Goal: Submit feedback/report problem

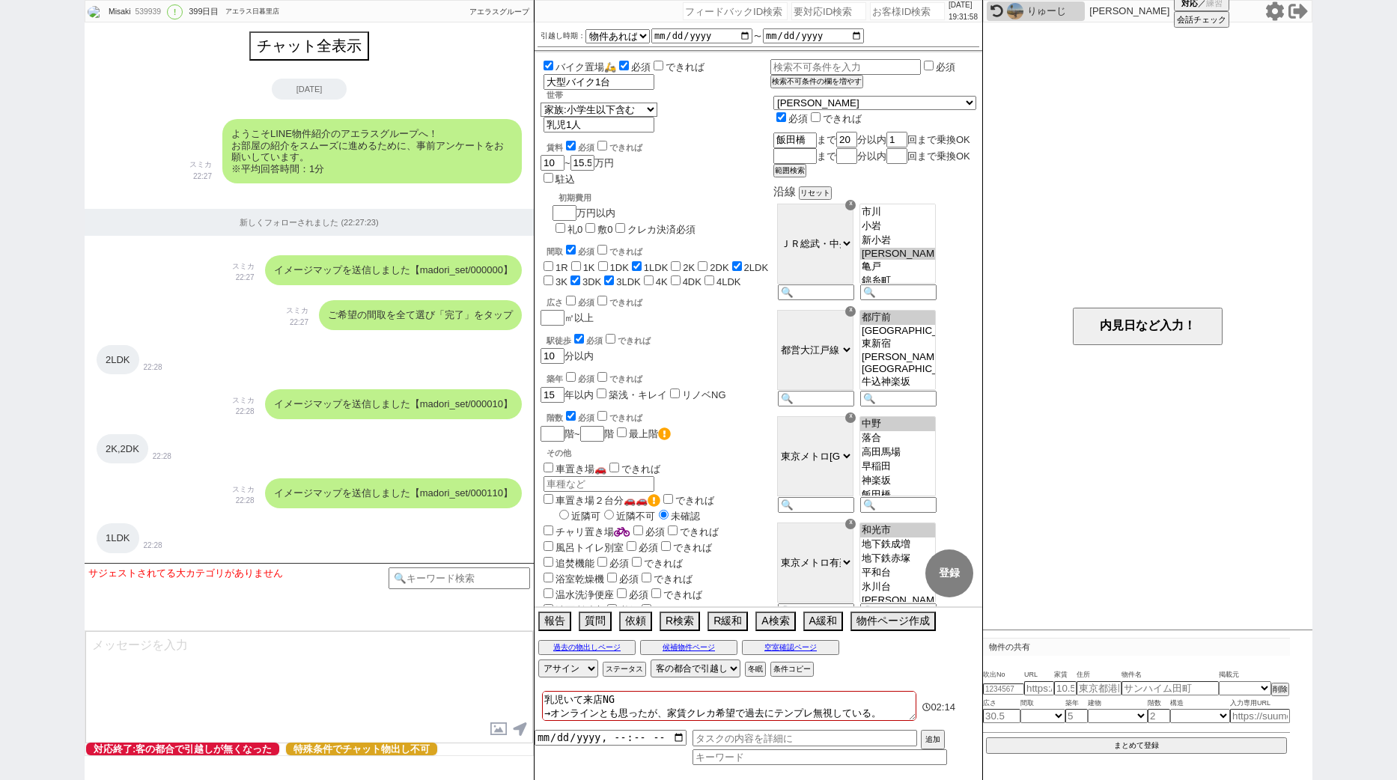
select select "15"
select select "6"
select select "820"
select select "75"
select select "63"
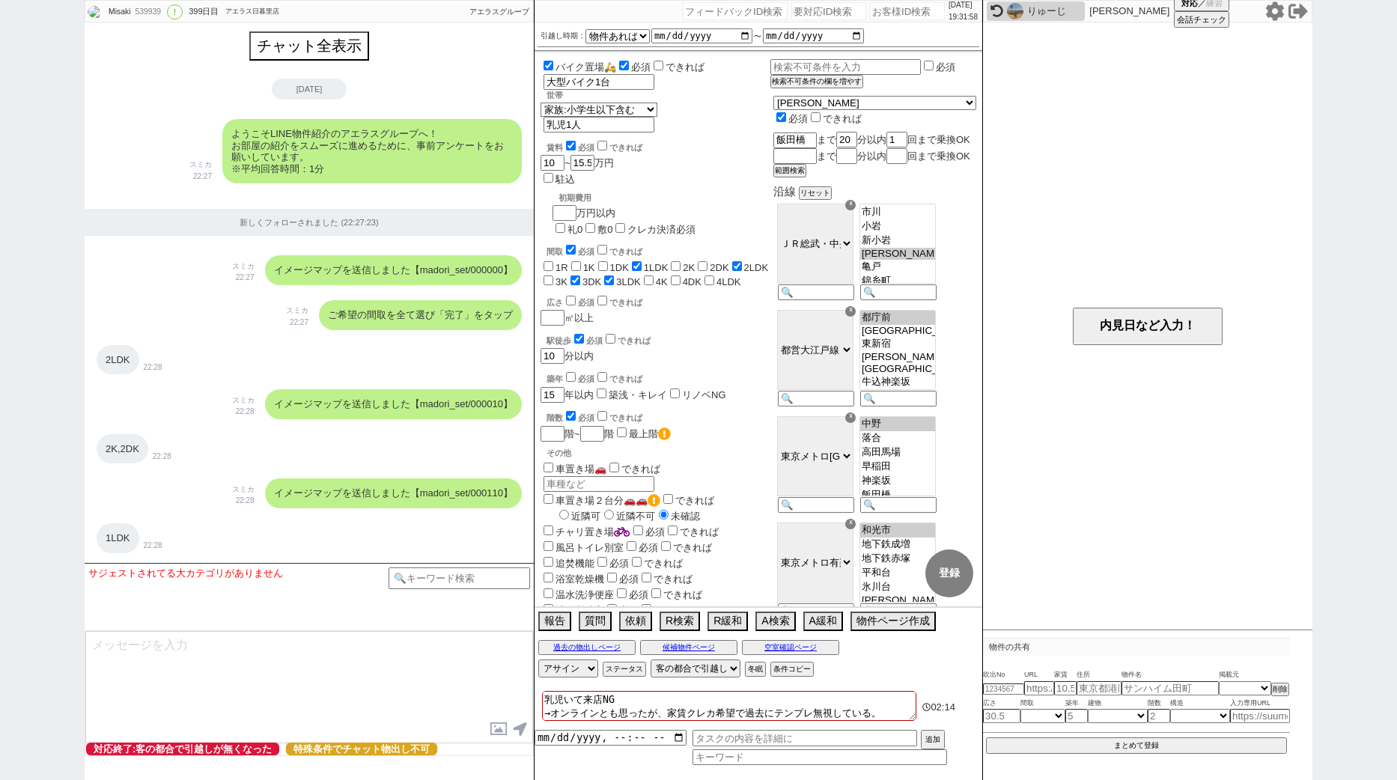
select select "65"
select select "[DATE]"
select select "67"
select select "14"
select select "60"
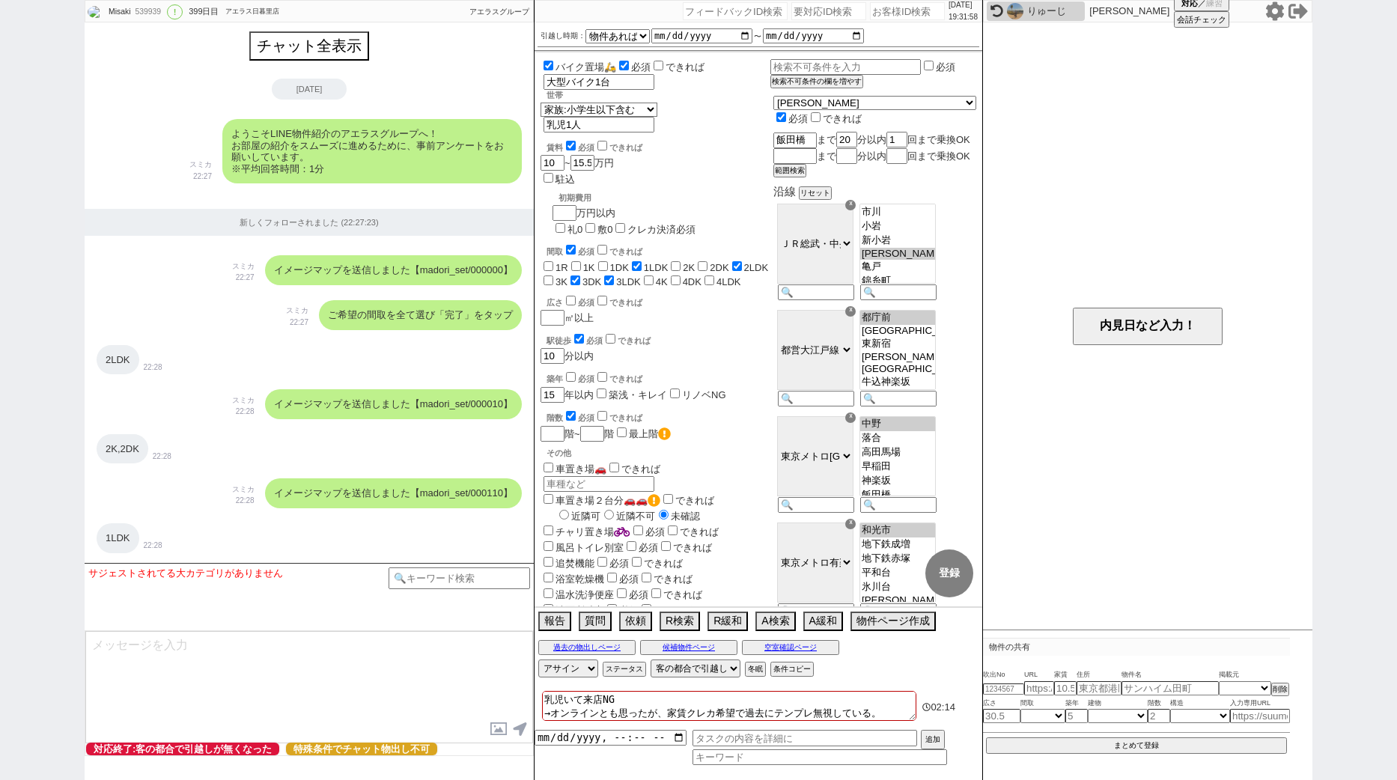
select select "59"
select select "70"
select select "1683"
select select "62"
select select "[DATE]"
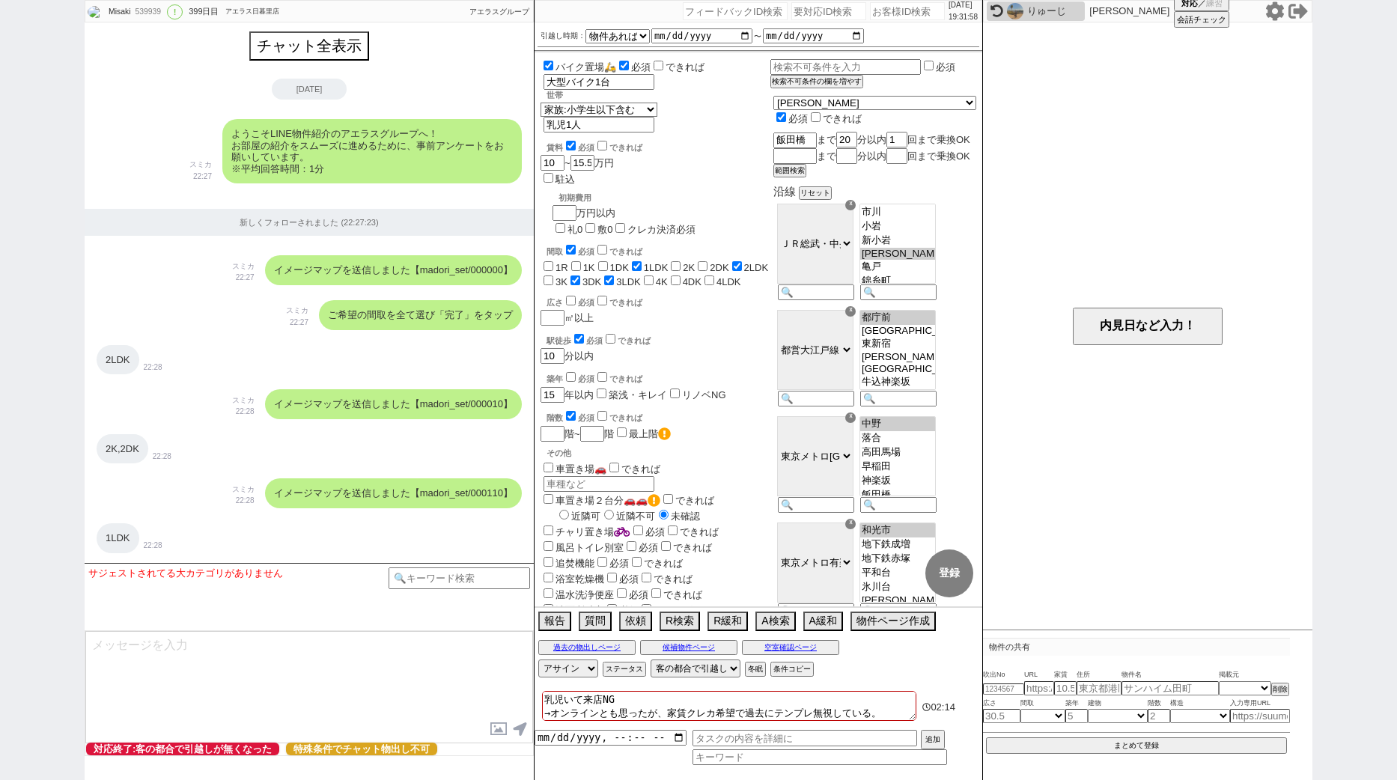
select select "64"
select select "[DATE]"
select select "71"
select select "66"
select select "68"
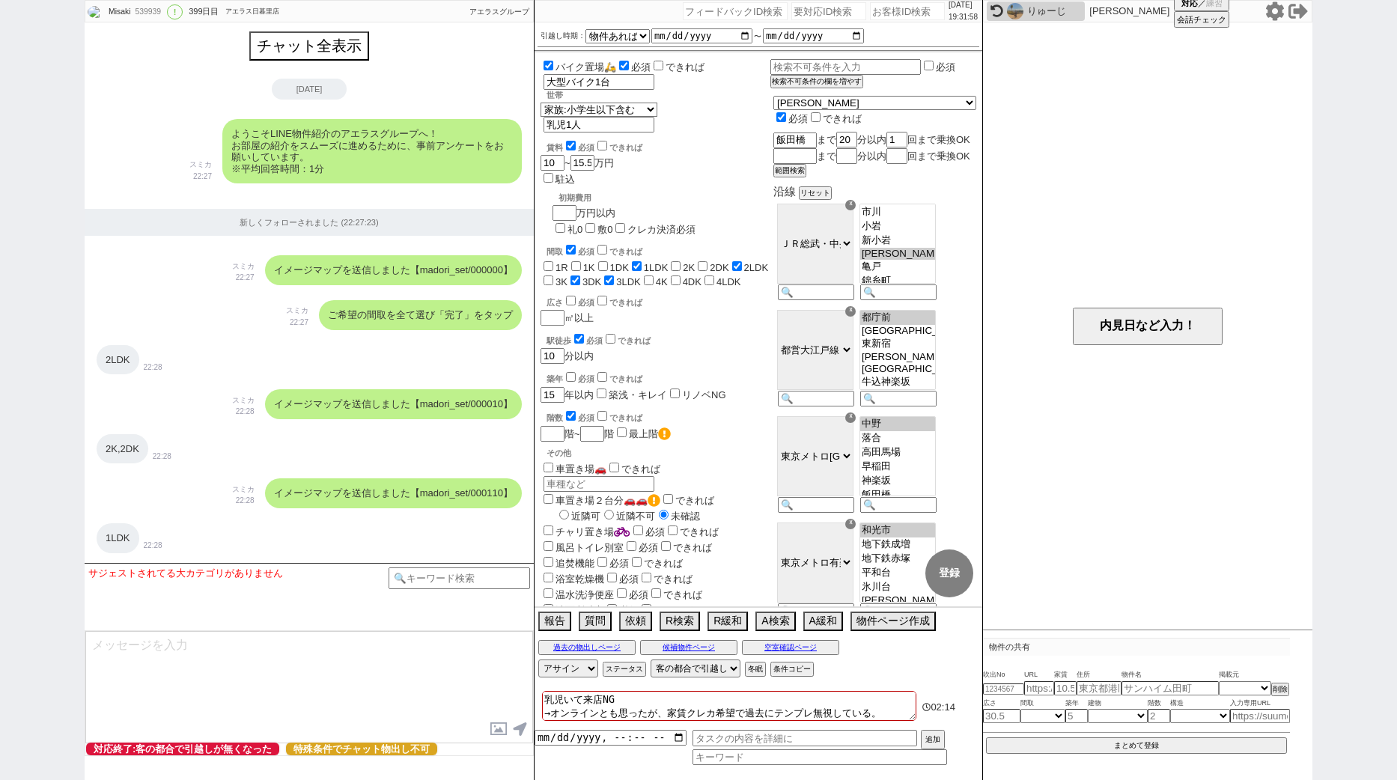
select select "[DATE]"
select select "69"
select select "1655"
select select "25"
select select "786"
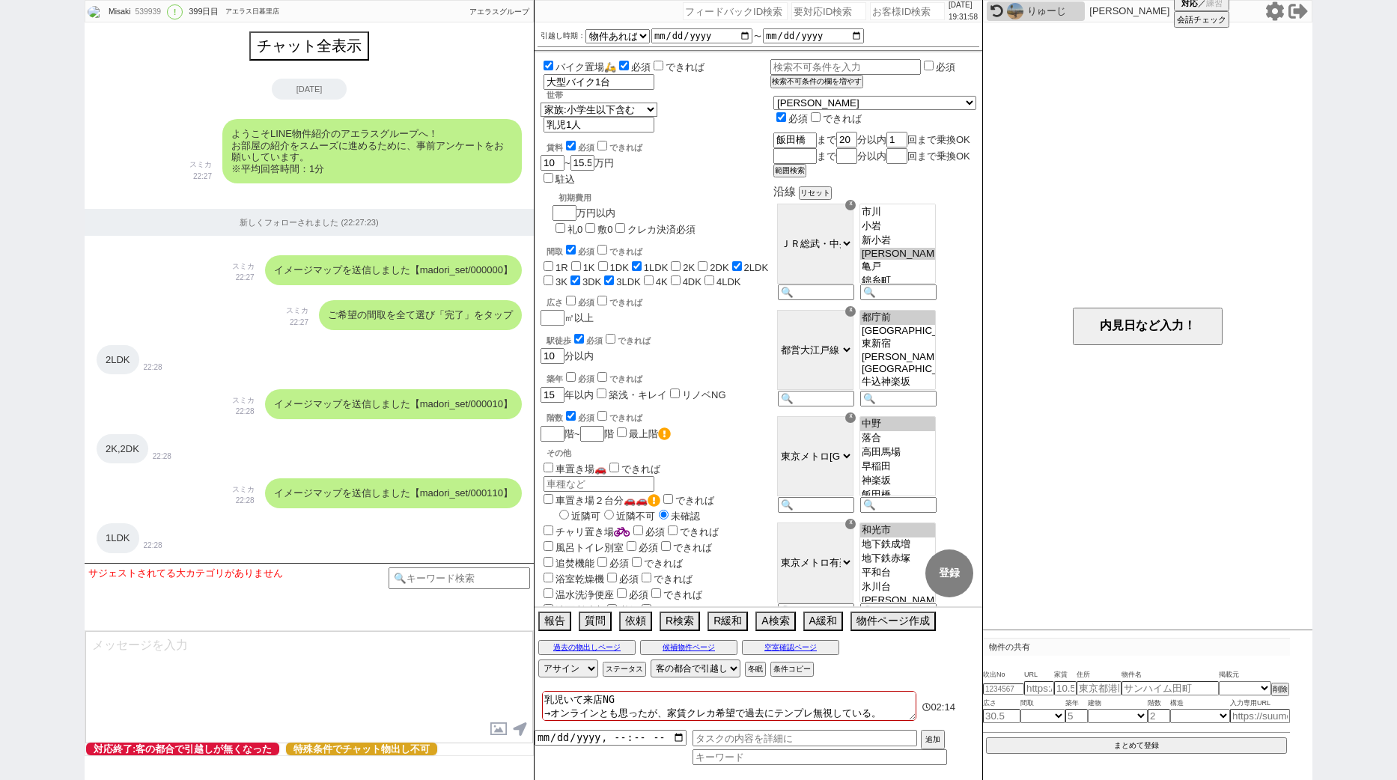
select select "72"
select select "[DATE]"
select select "38"
select select "11"
select select "44"
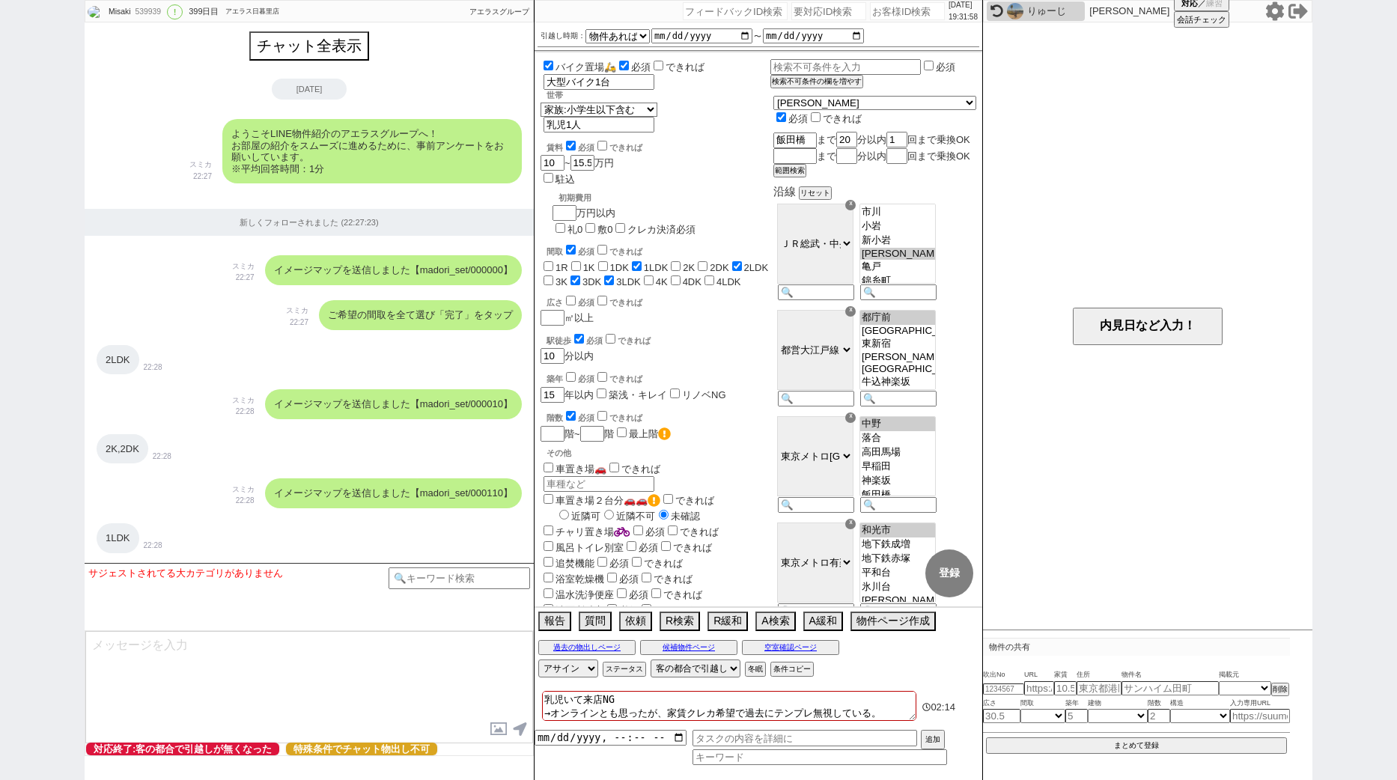
select select "27"
select select "35"
select select "29"
select select "600"
select select
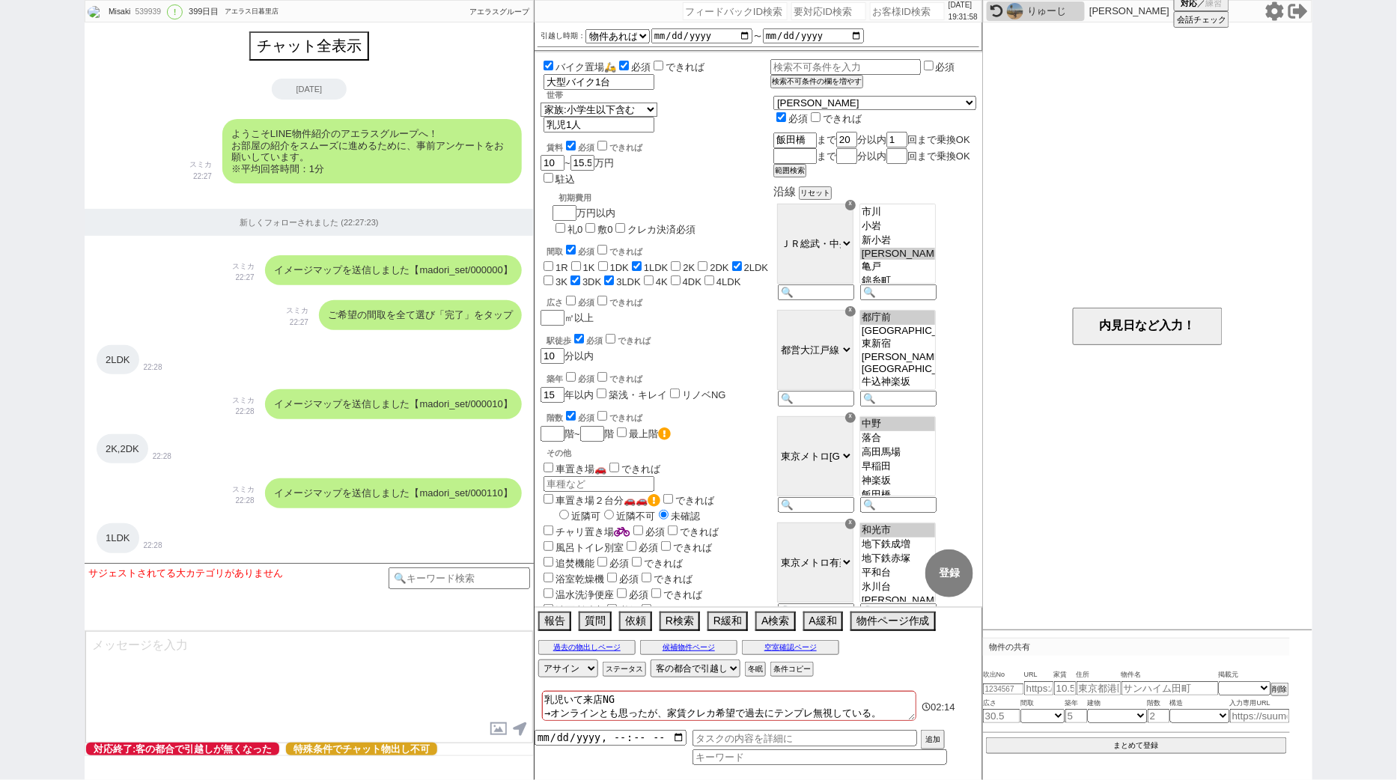
scroll to position [173, 0]
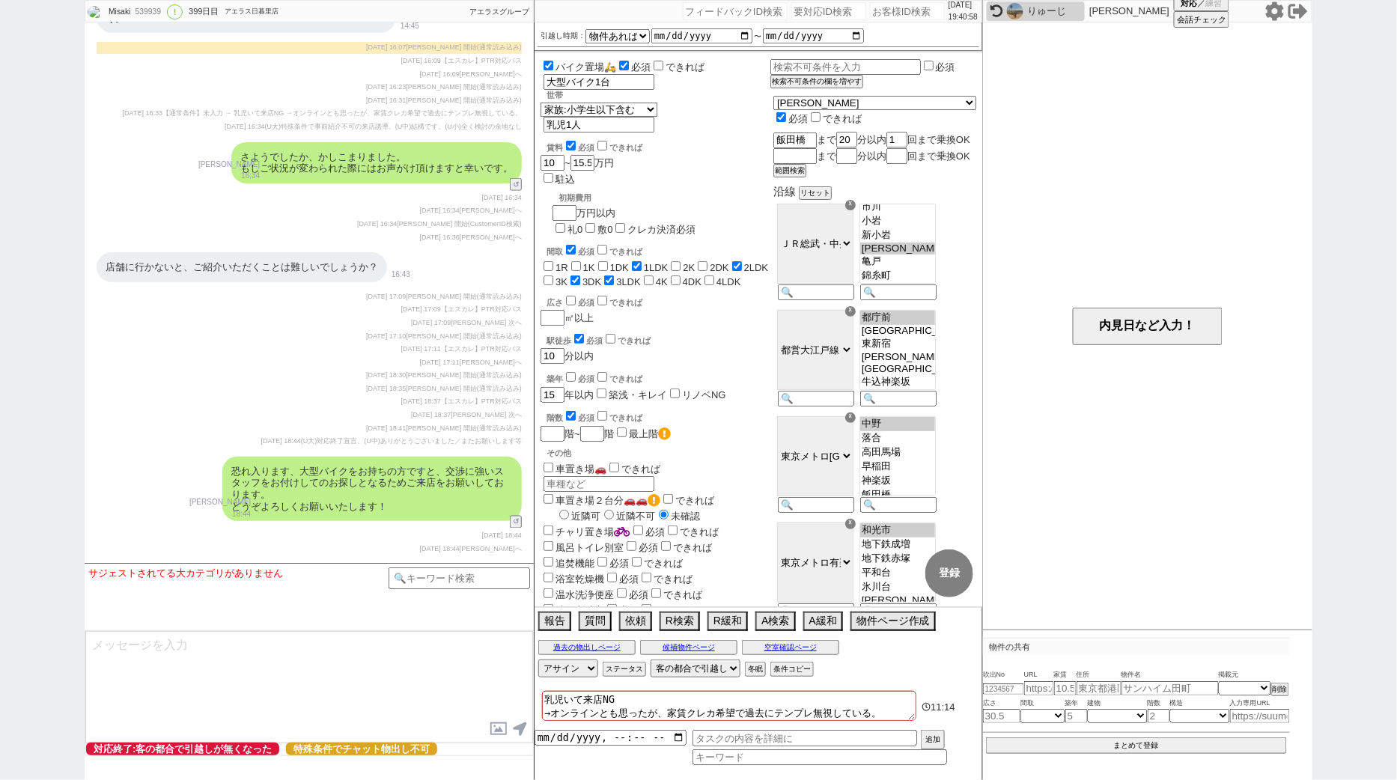
click at [801, 12] on input "number" at bounding box center [829, 11] width 75 height 18
paste input "8990065"
type input "8990065"
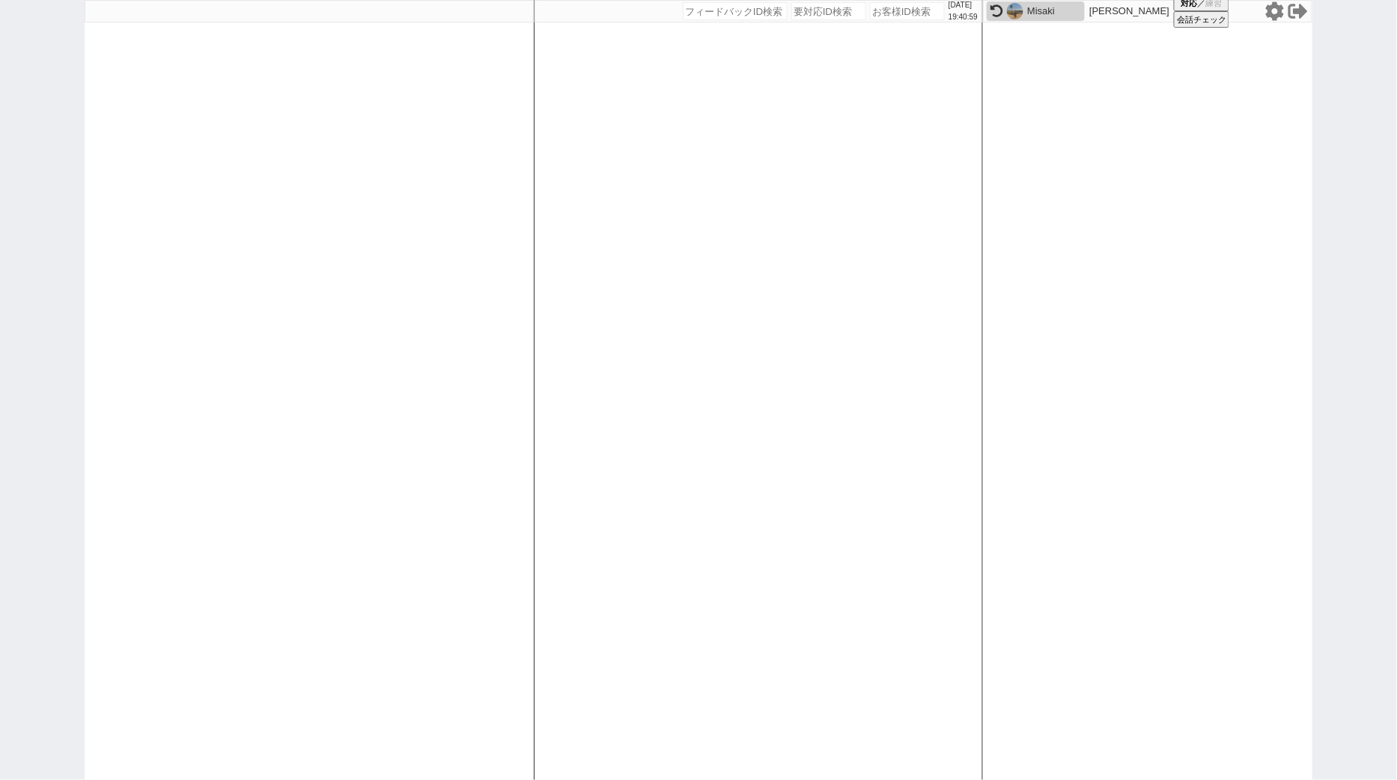
select select
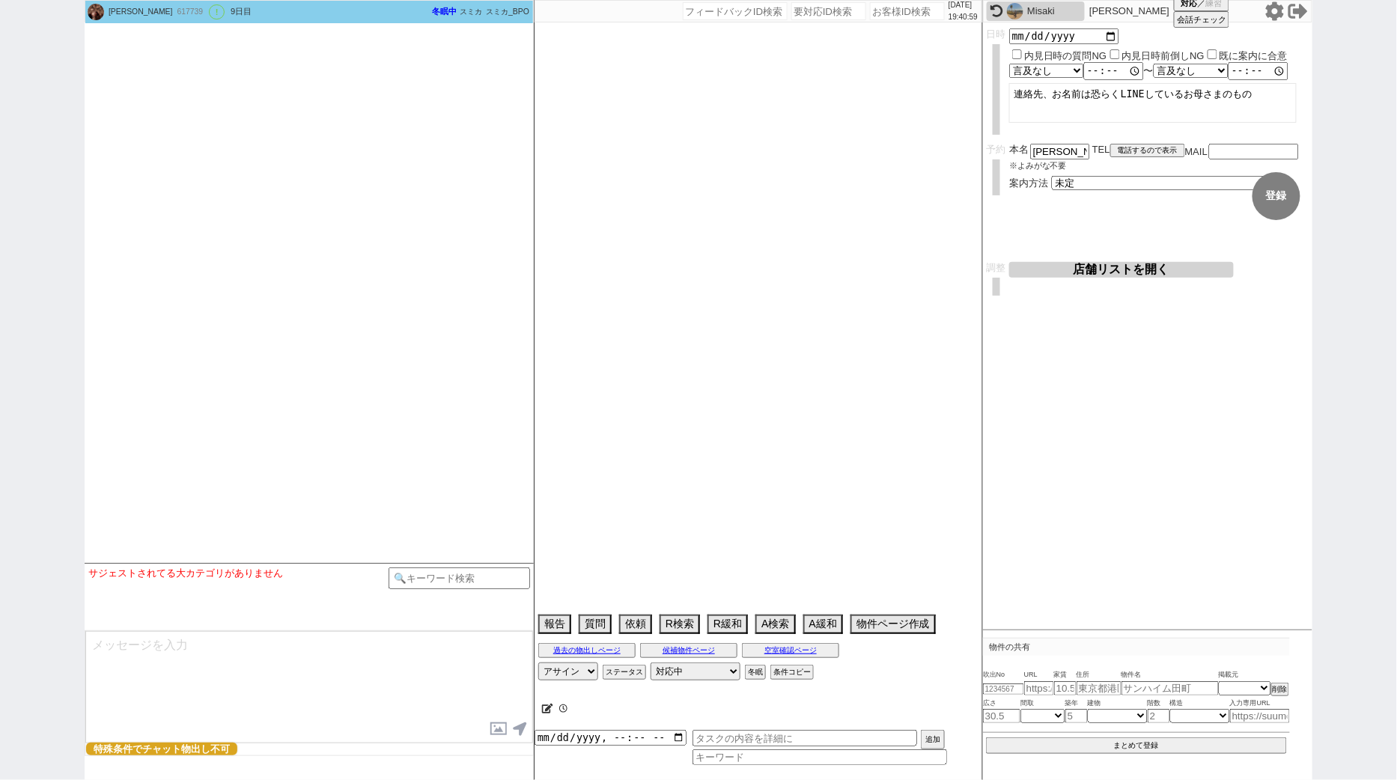
type textarea "娘2人の物件探し、代理詰めまだです　社会人　大学3年生 旦那さんが年収で3600万円 ずっと良くしてくれた不動産屋が退職してあてがない セキュリティとエリア絶…"
select select "2026"
select select "3"
select select "36"
select select "5"
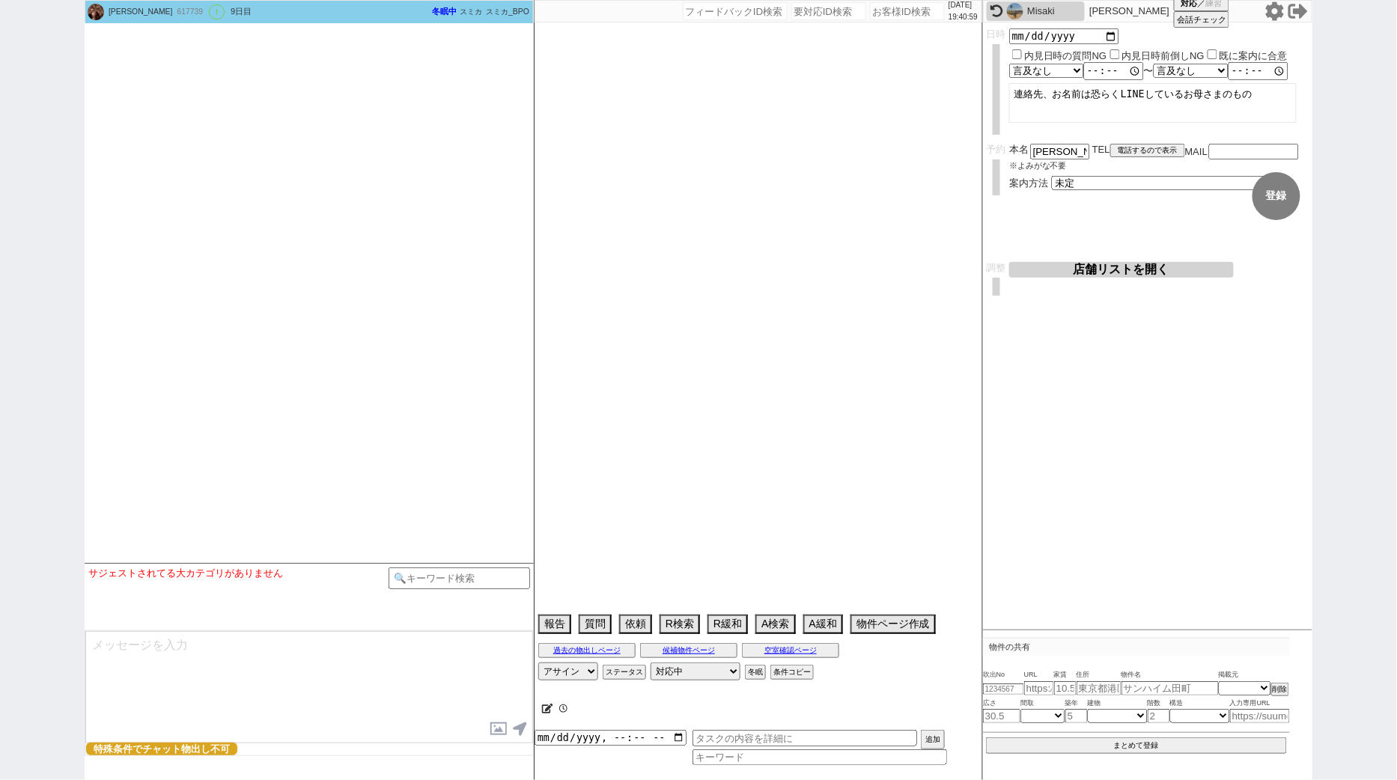
select select "14"
select select "474"
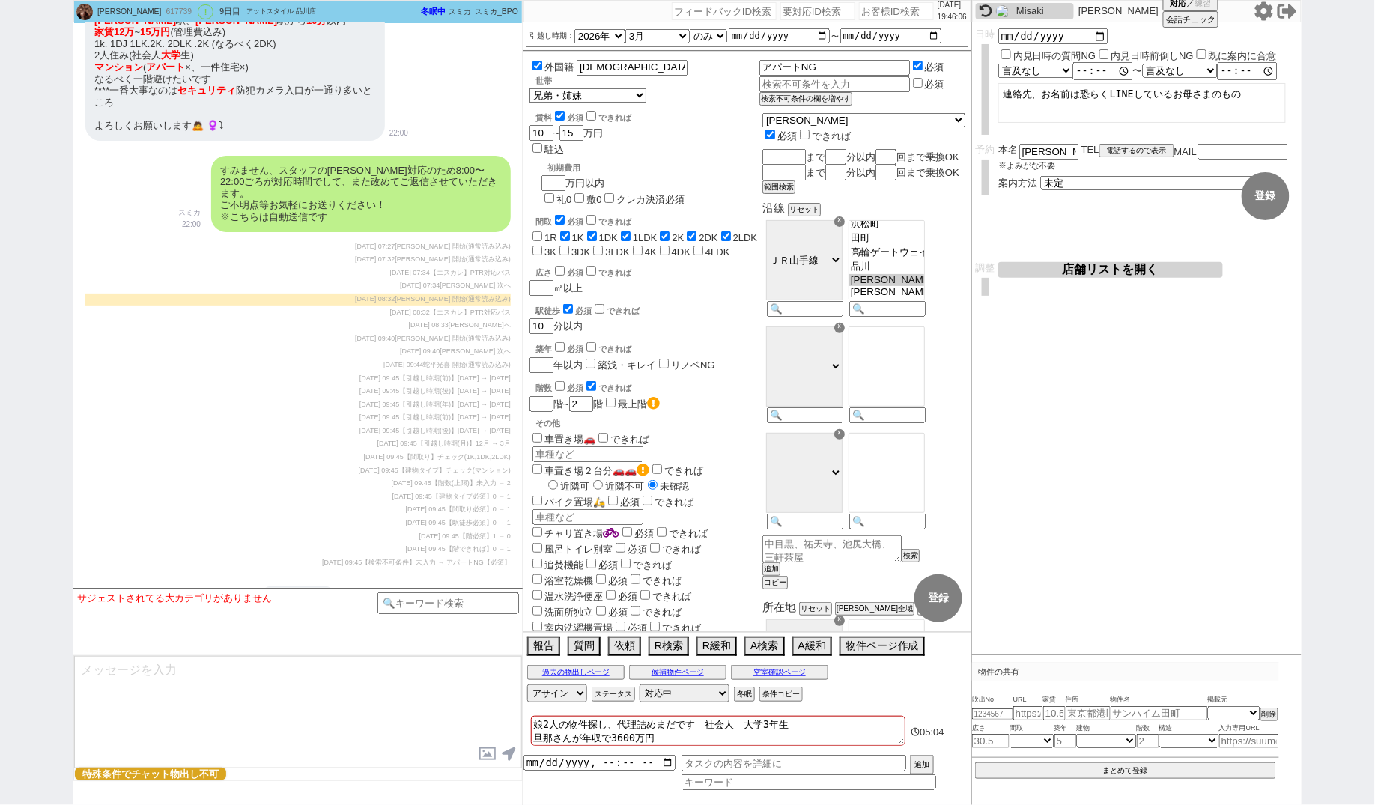
scroll to position [47, 0]
click at [828, 6] on input "number" at bounding box center [817, 11] width 75 height 18
paste input "8995627"
type input "8995627"
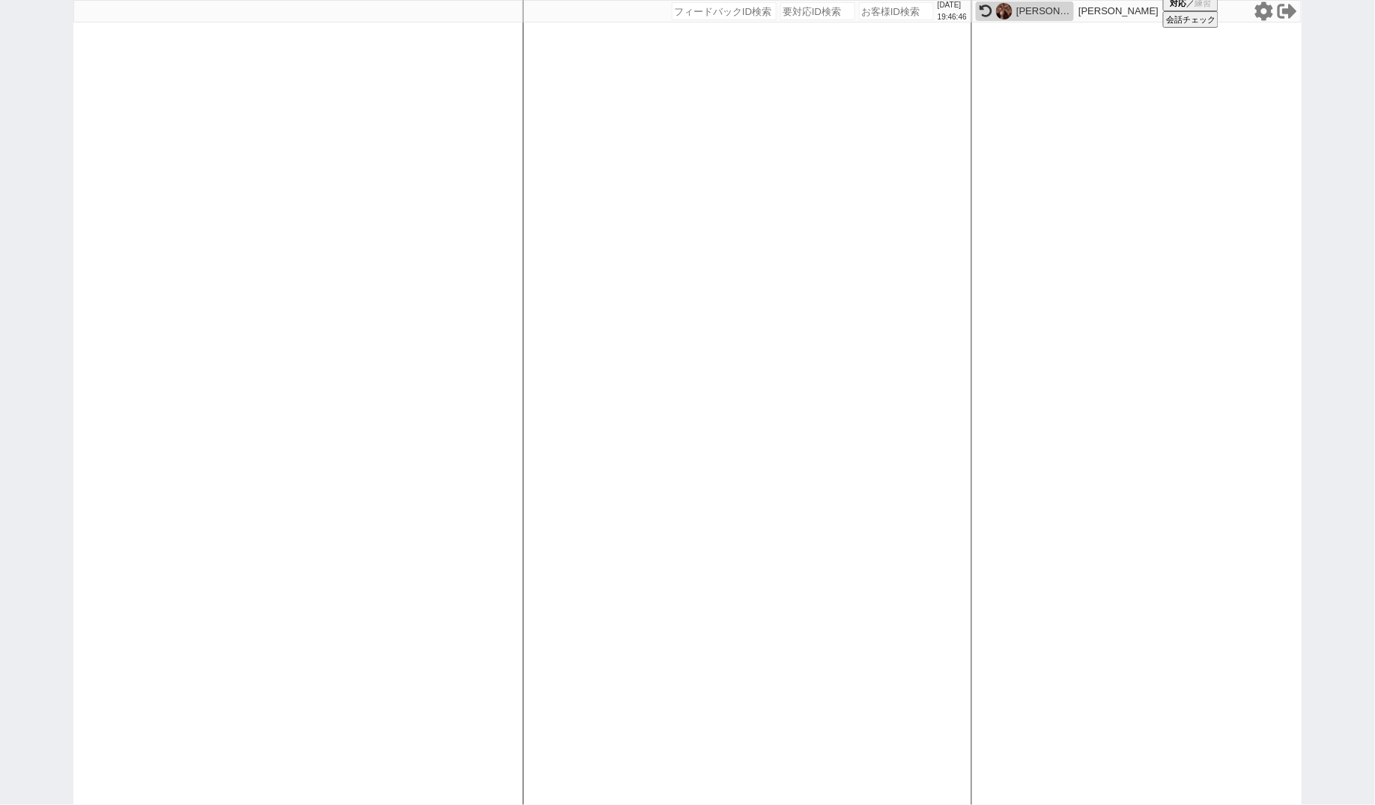
select select
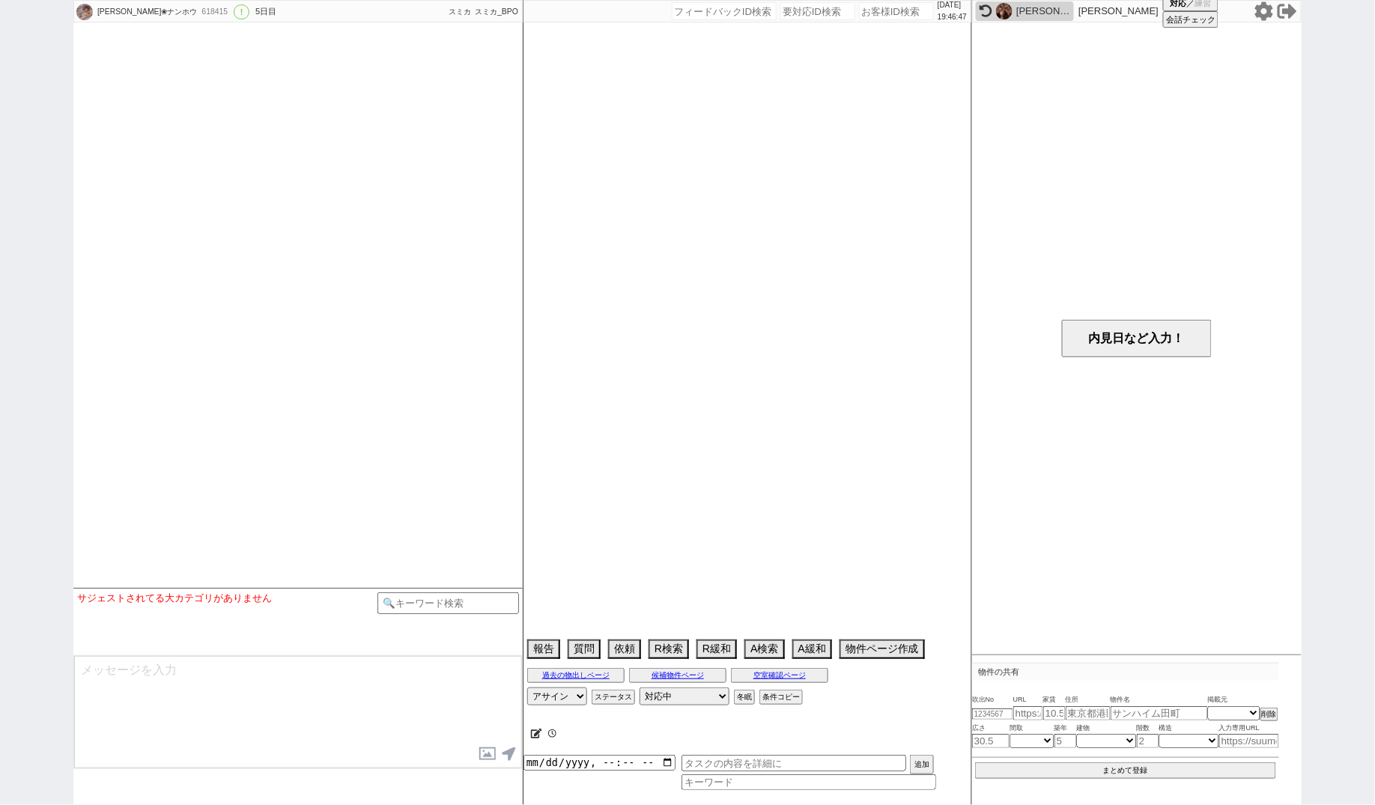
select select "15"
select select "0"
select select "57"
select select "[DATE]"
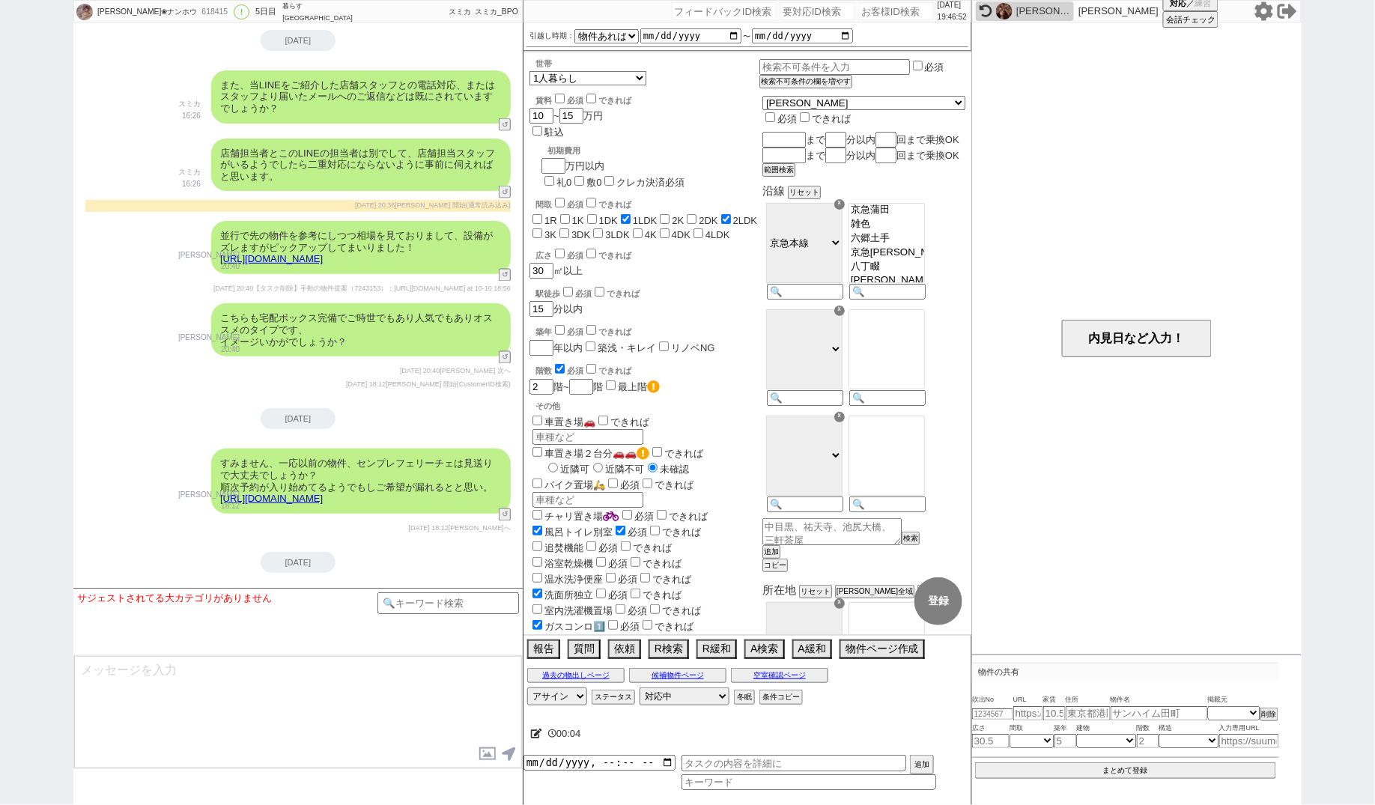
scroll to position [2988, 0]
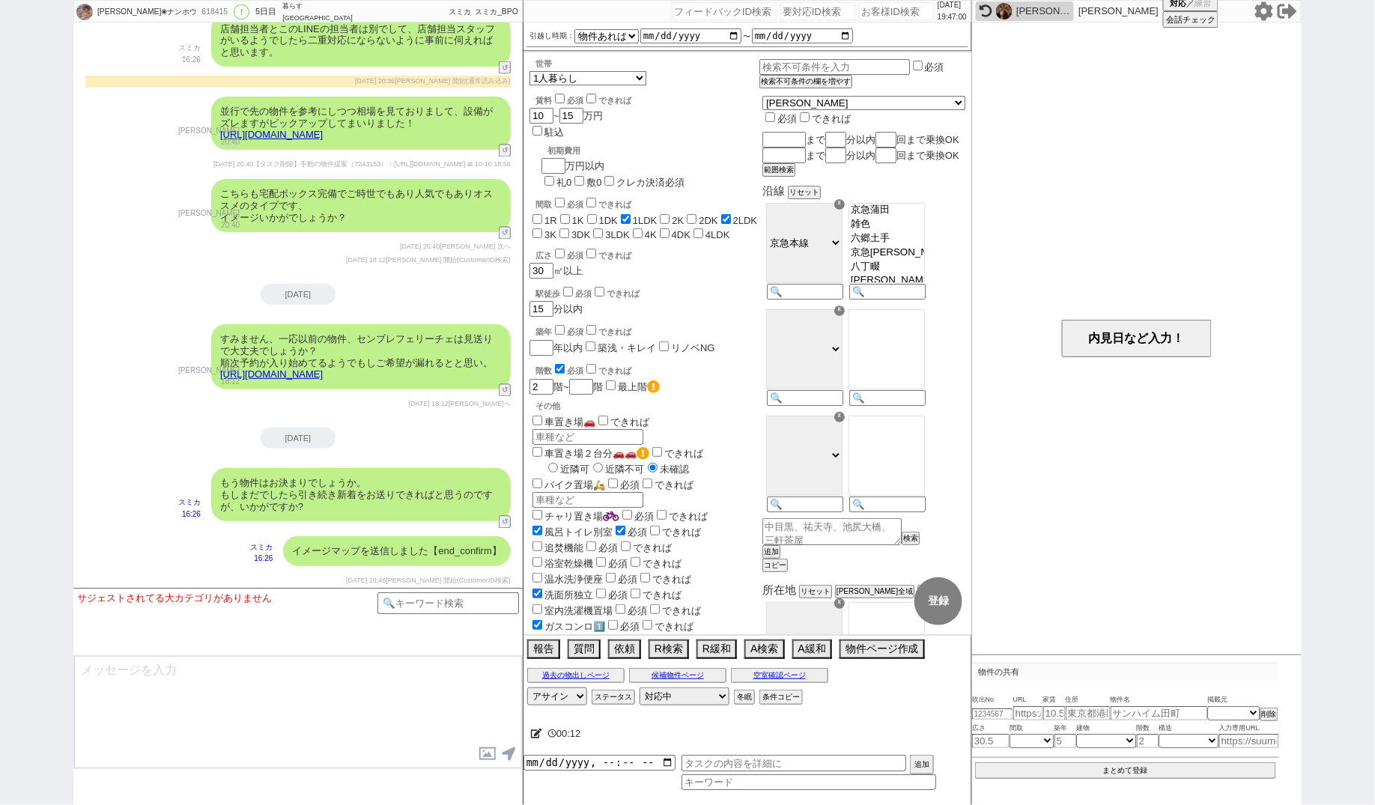
click at [784, 24] on div "引越し時期： [DATE] [DATE] なる早 未定 いつでも 物件あれば 年内 来年 1月 2月 3月 4月 5月 6月 7月 8月 9月 10月 11月…" at bounding box center [747, 36] width 448 height 28
click at [789, 19] on input "number" at bounding box center [817, 11] width 75 height 18
paste input "8995742"
type input "8995742"
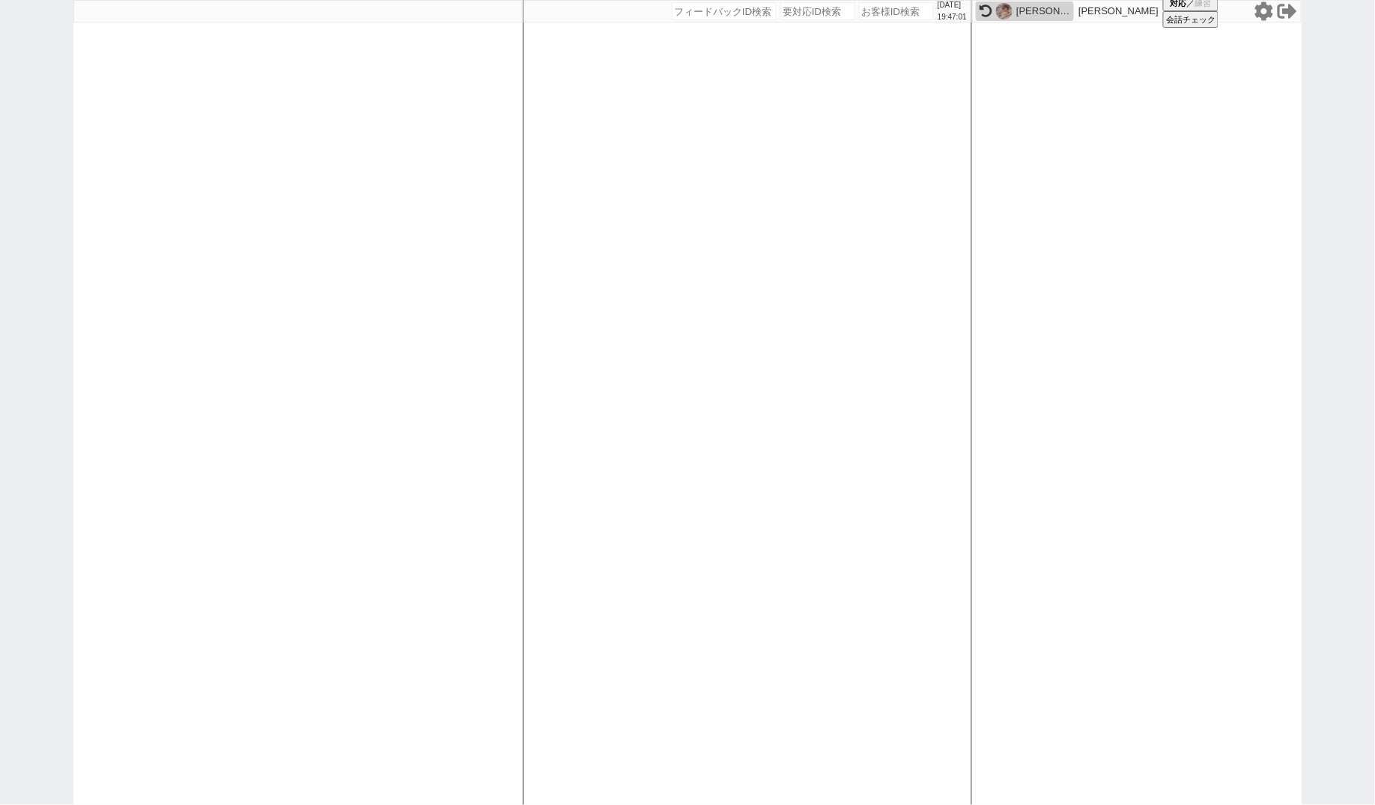
select select
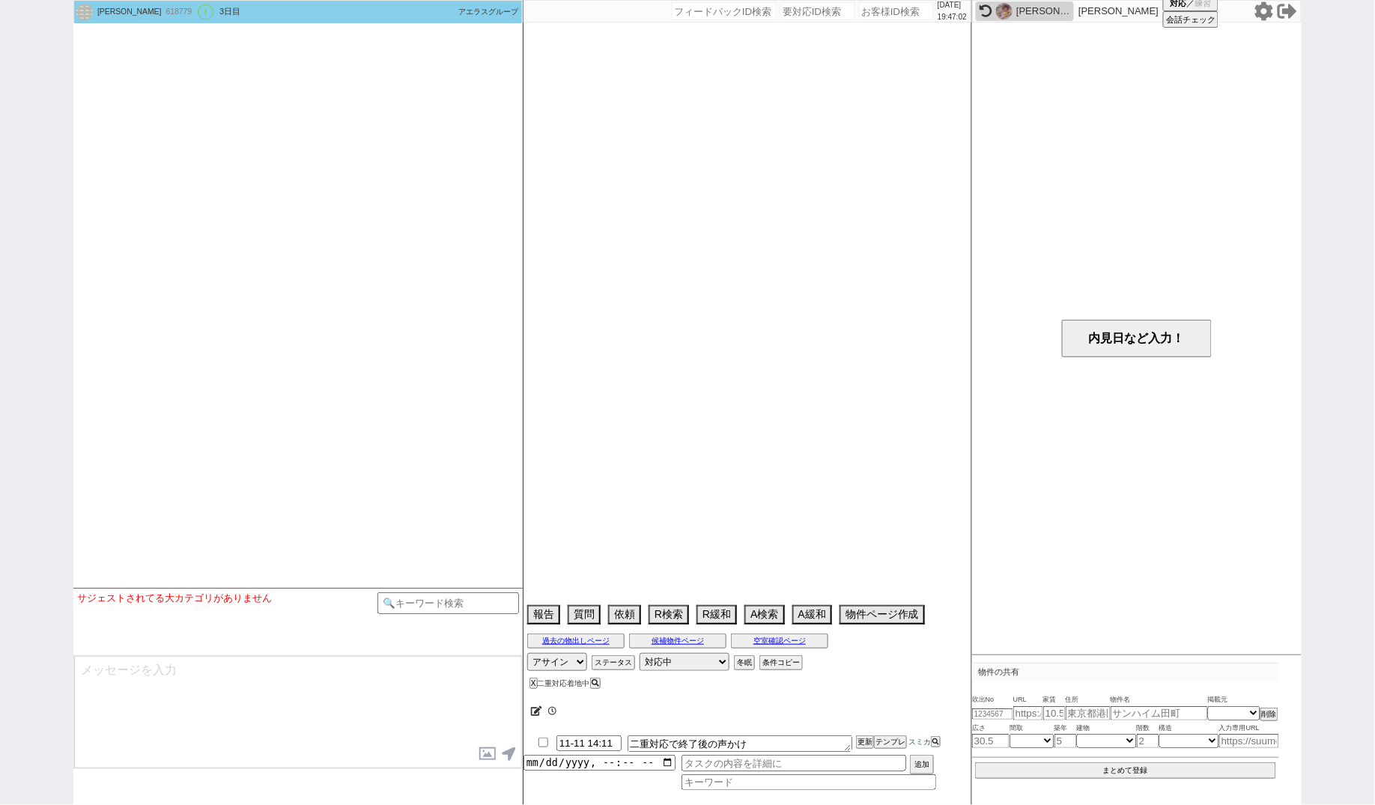
select select "2025"
select select "11"
select select "36"
select select "0"
select select "36"
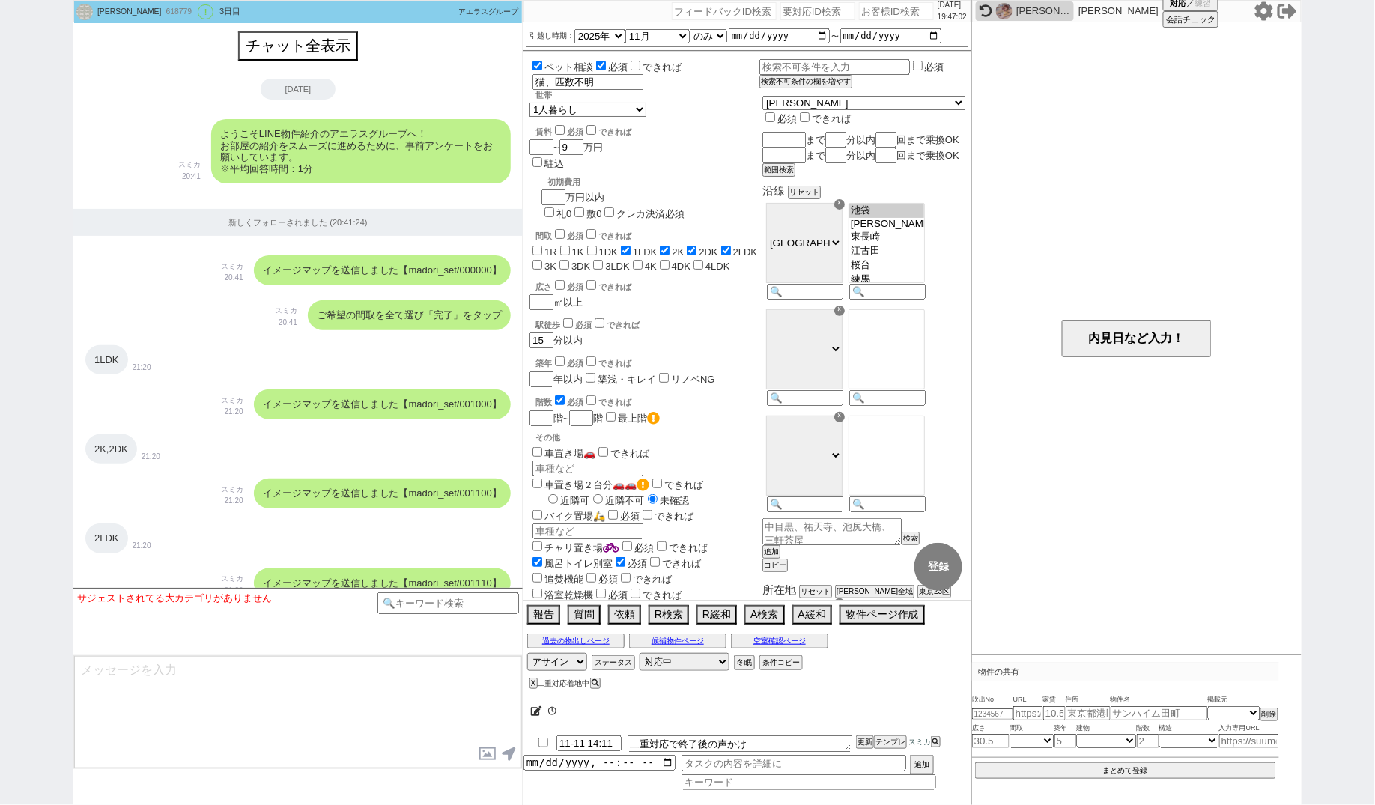
scroll to position [2125, 0]
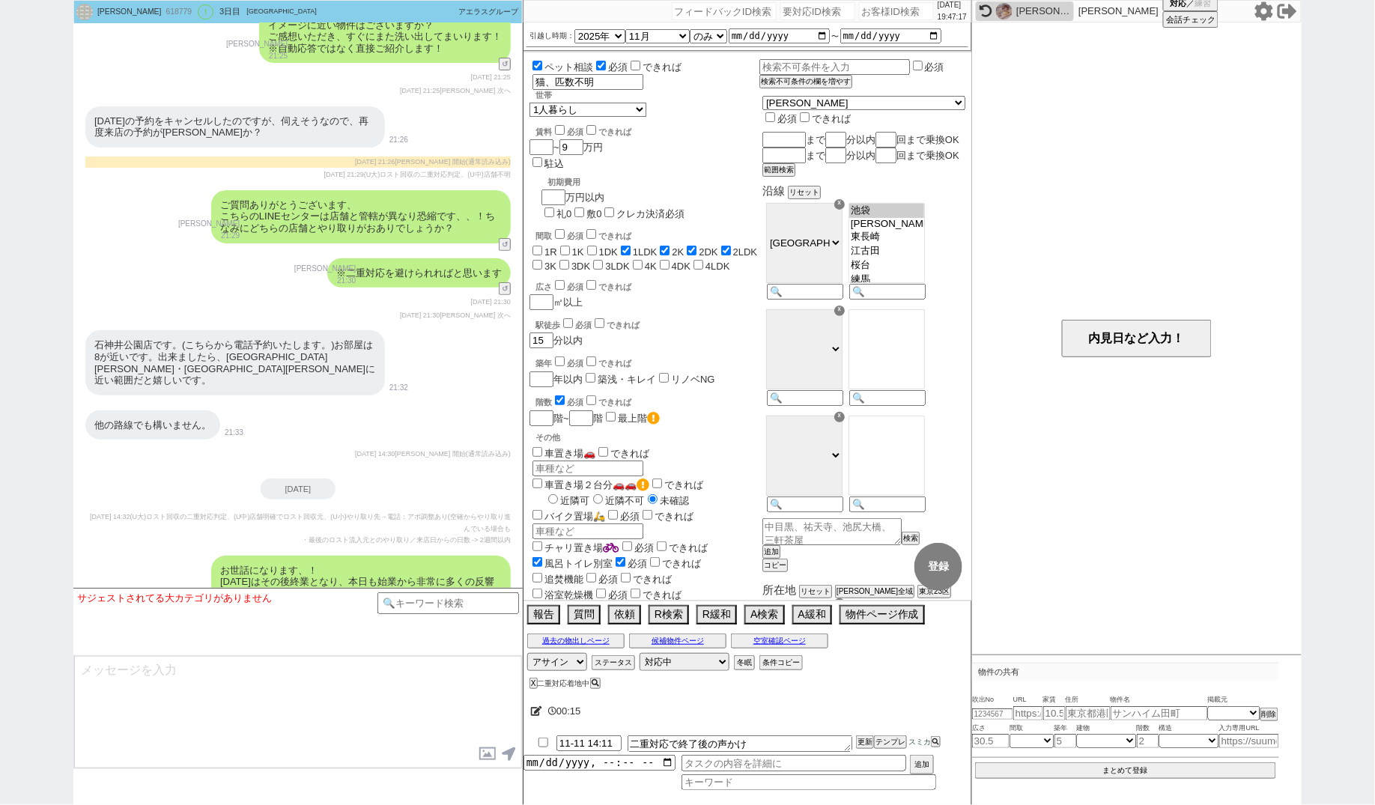
click at [792, 9] on input "number" at bounding box center [817, 11] width 75 height 18
paste input "8995729"
type input "8995729"
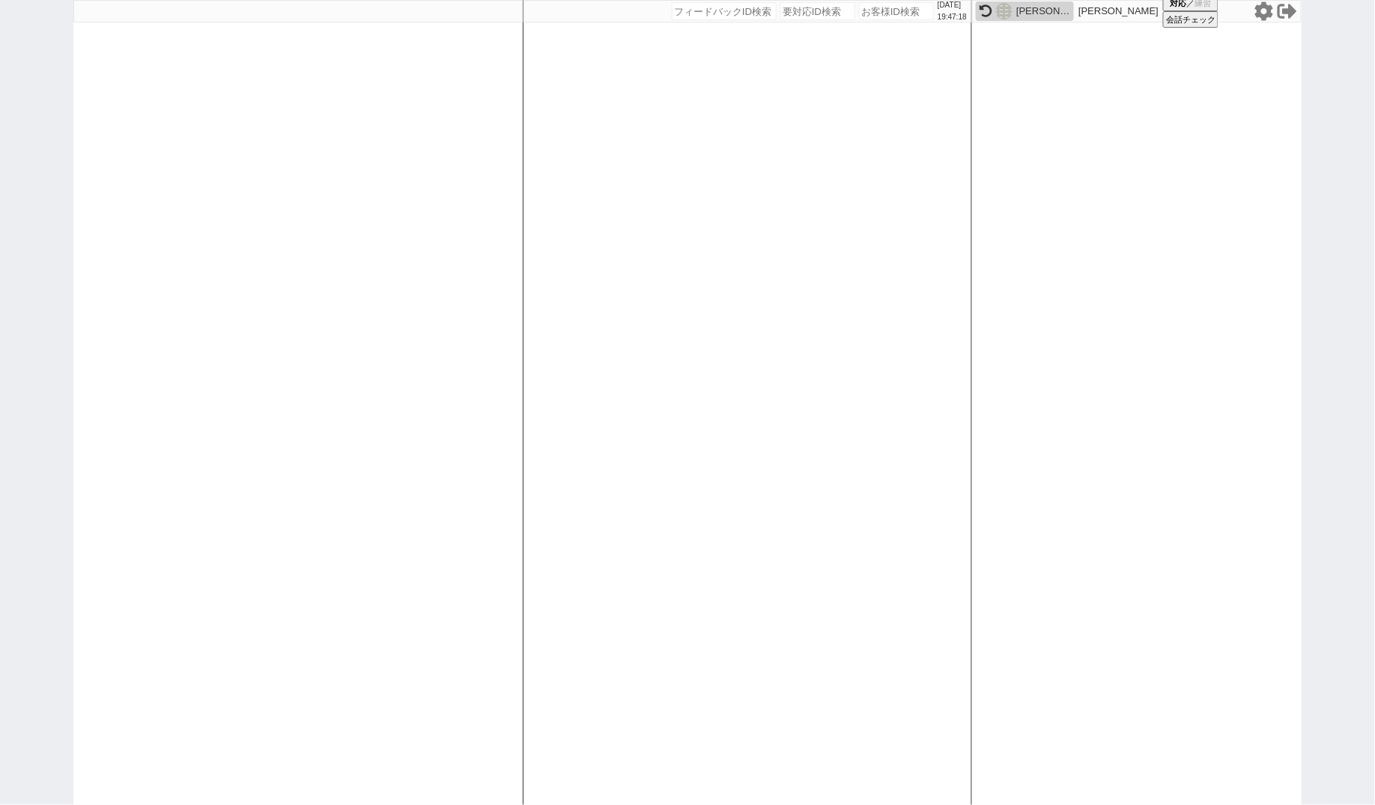
select select "200"
select select
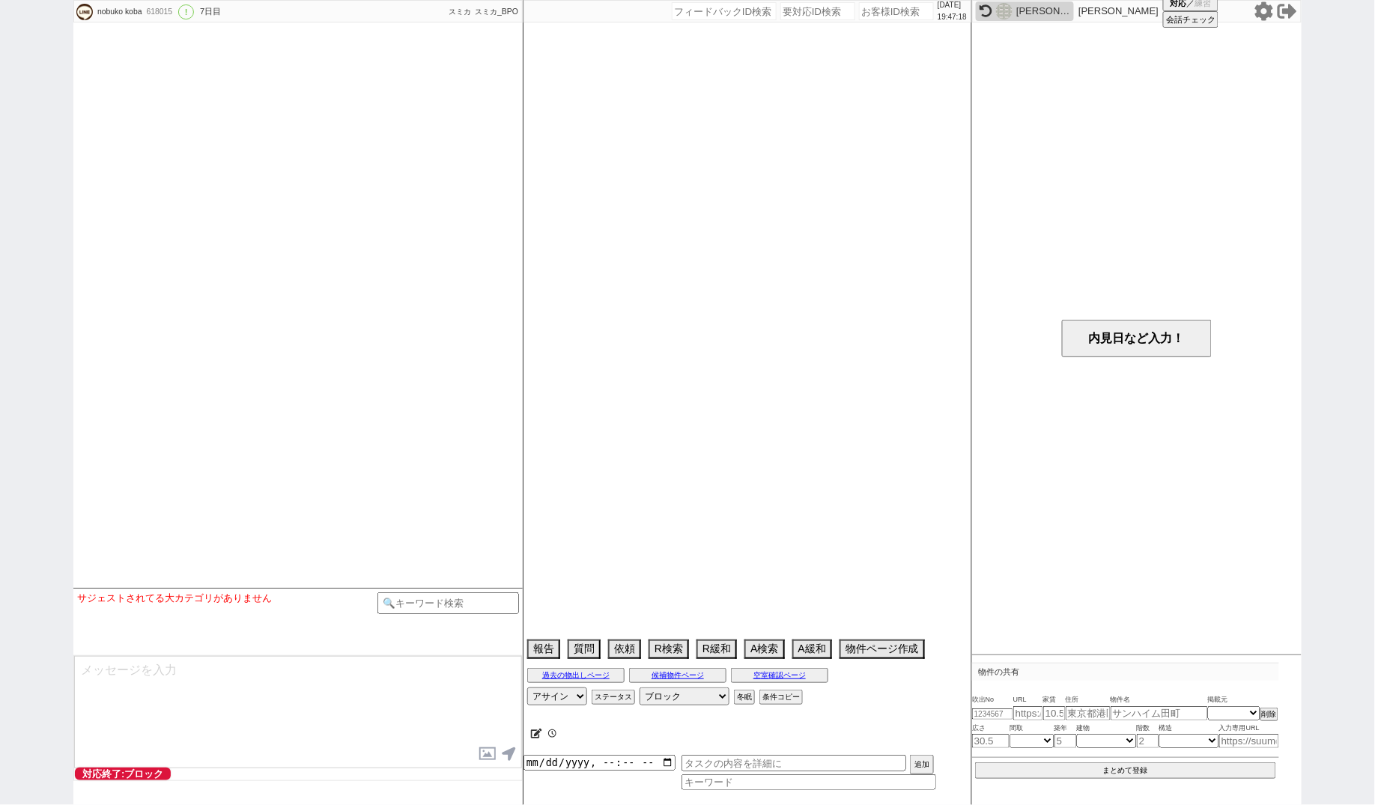
select select "15"
select select "0"
select select "819"
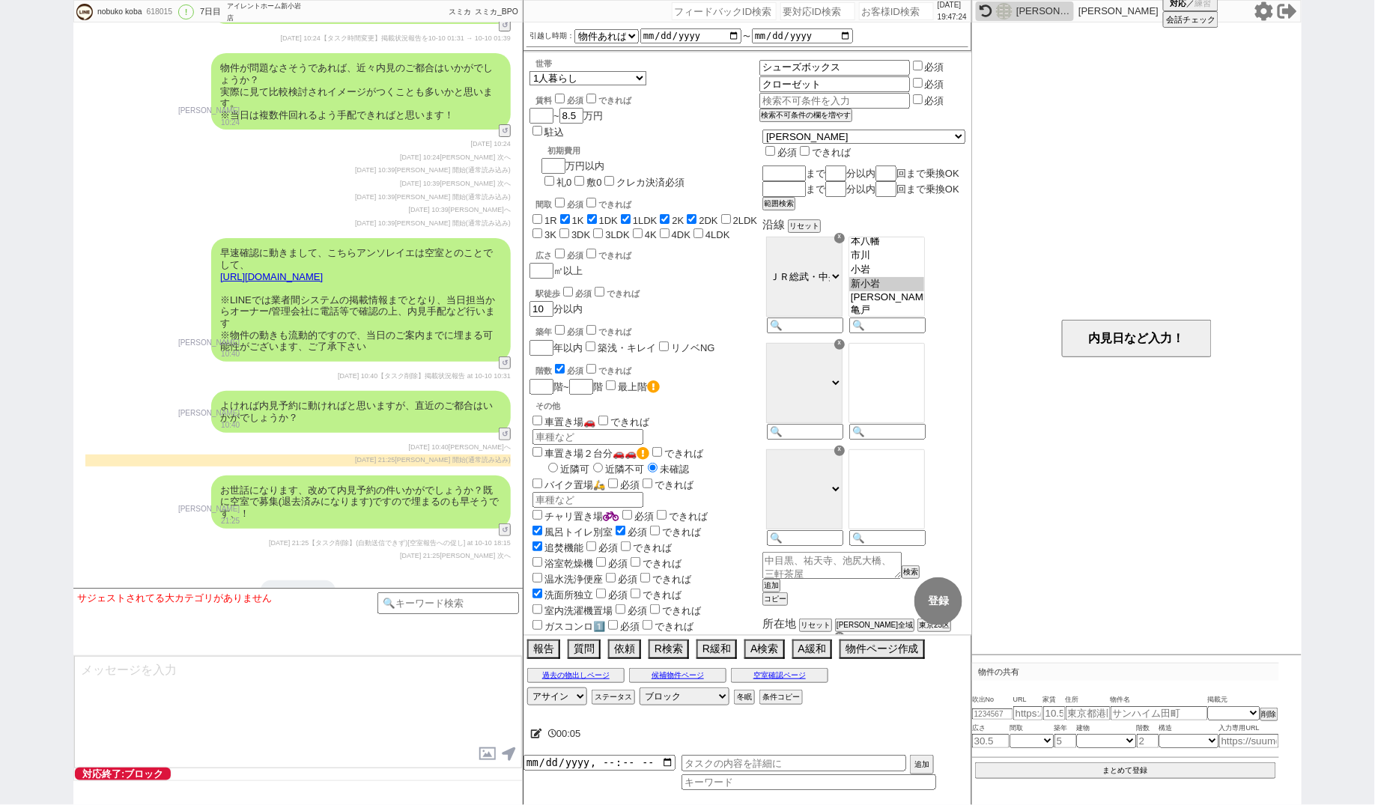
scroll to position [4204, 0]
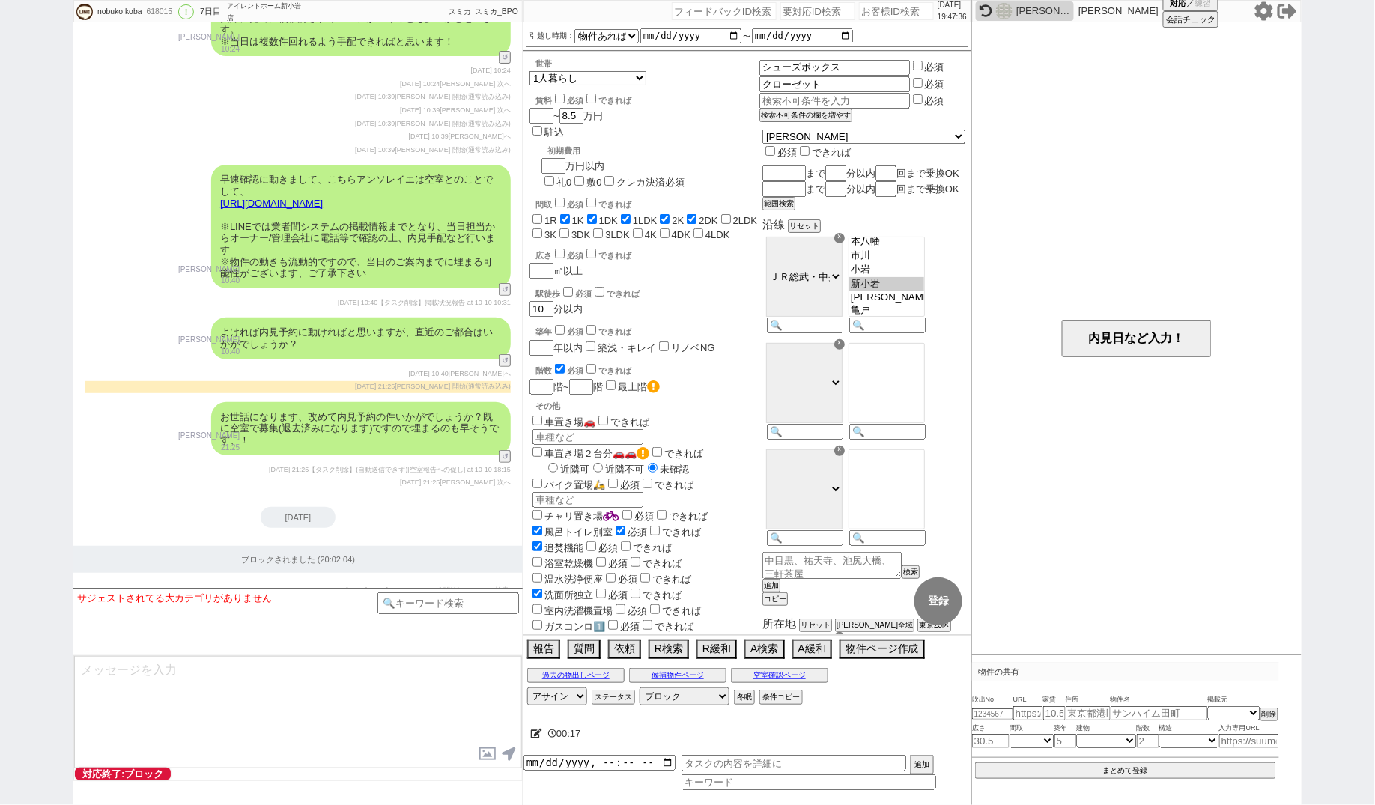
click at [821, 16] on input "number" at bounding box center [817, 11] width 75 height 18
paste input "8995488"
type input "8995488"
select select
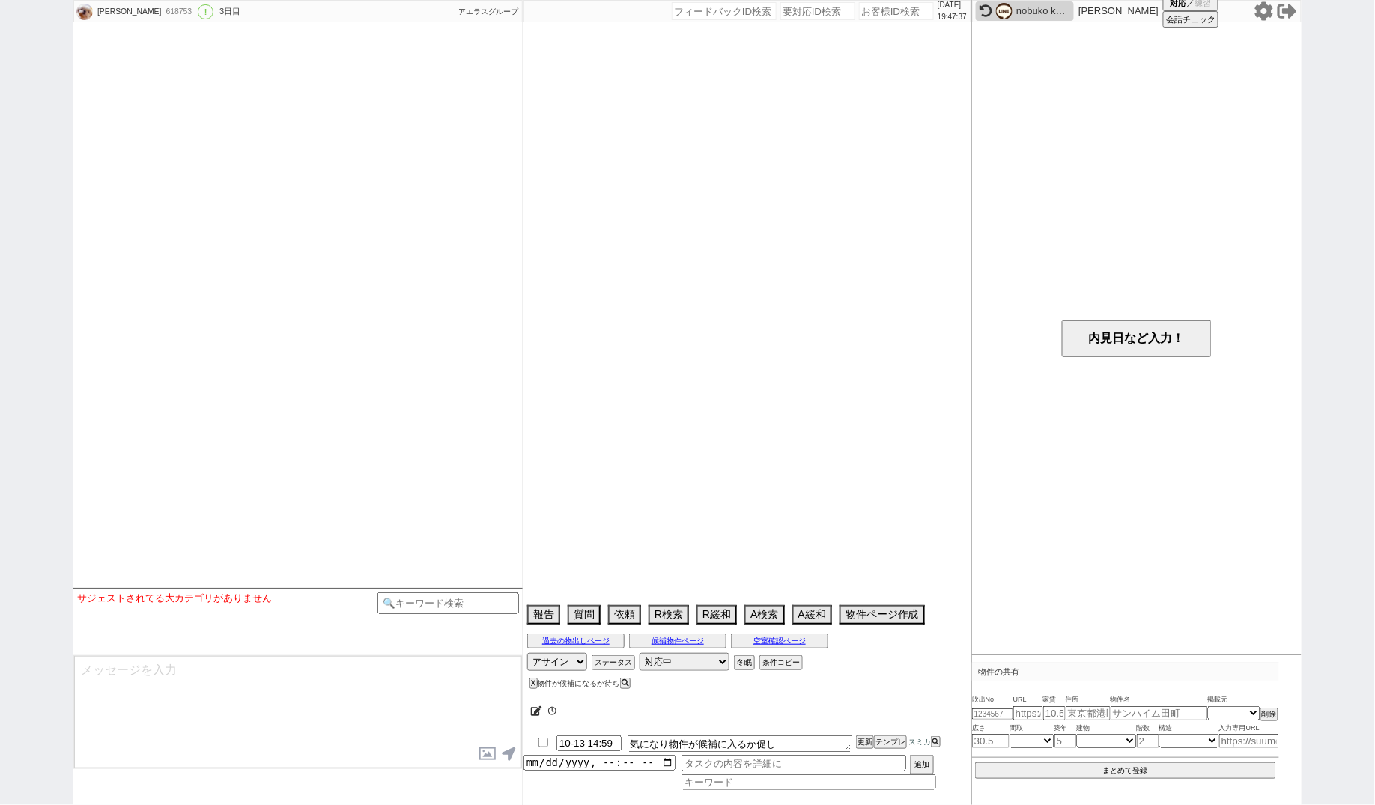
select select "2025"
select select "11"
select select "36"
select select "0"
select select "25"
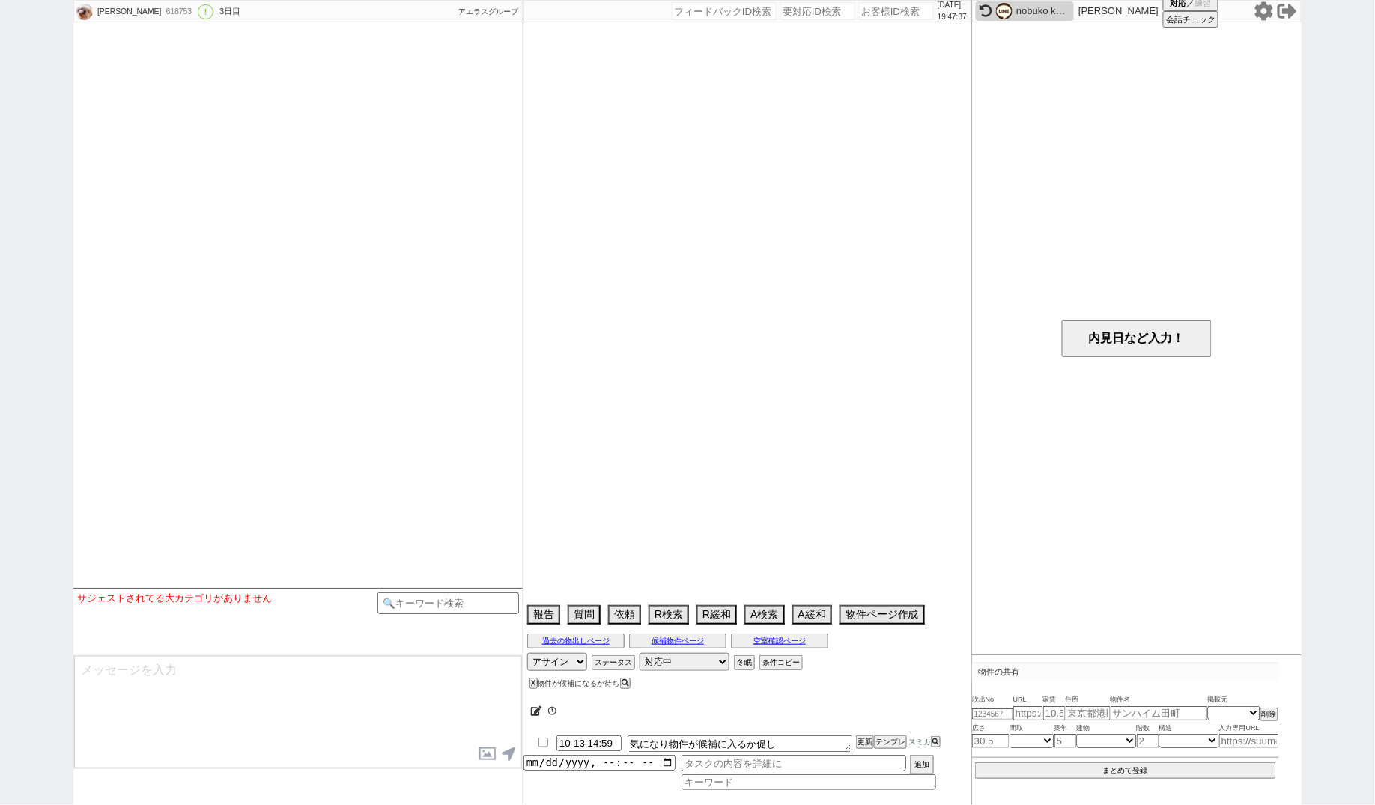
select select "790"
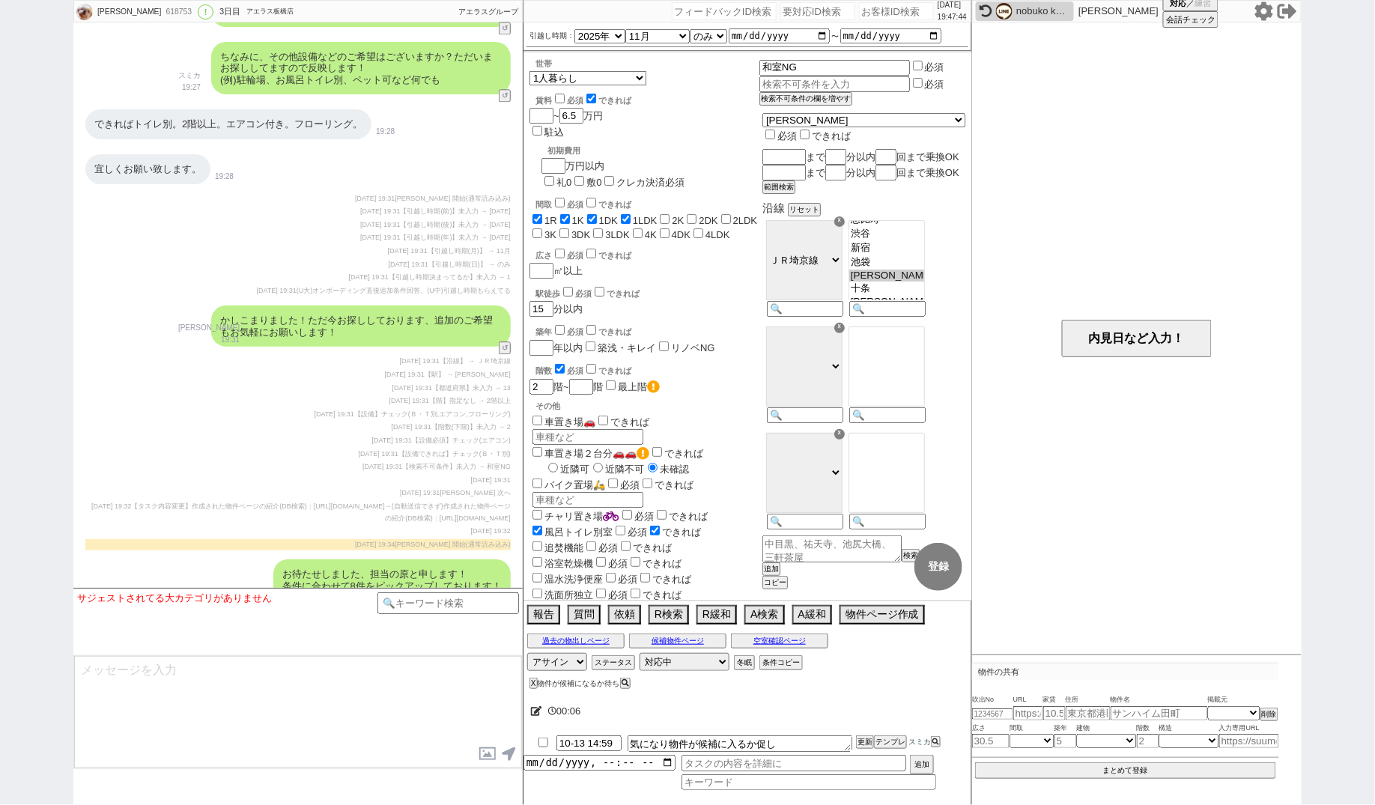
scroll to position [1470, 0]
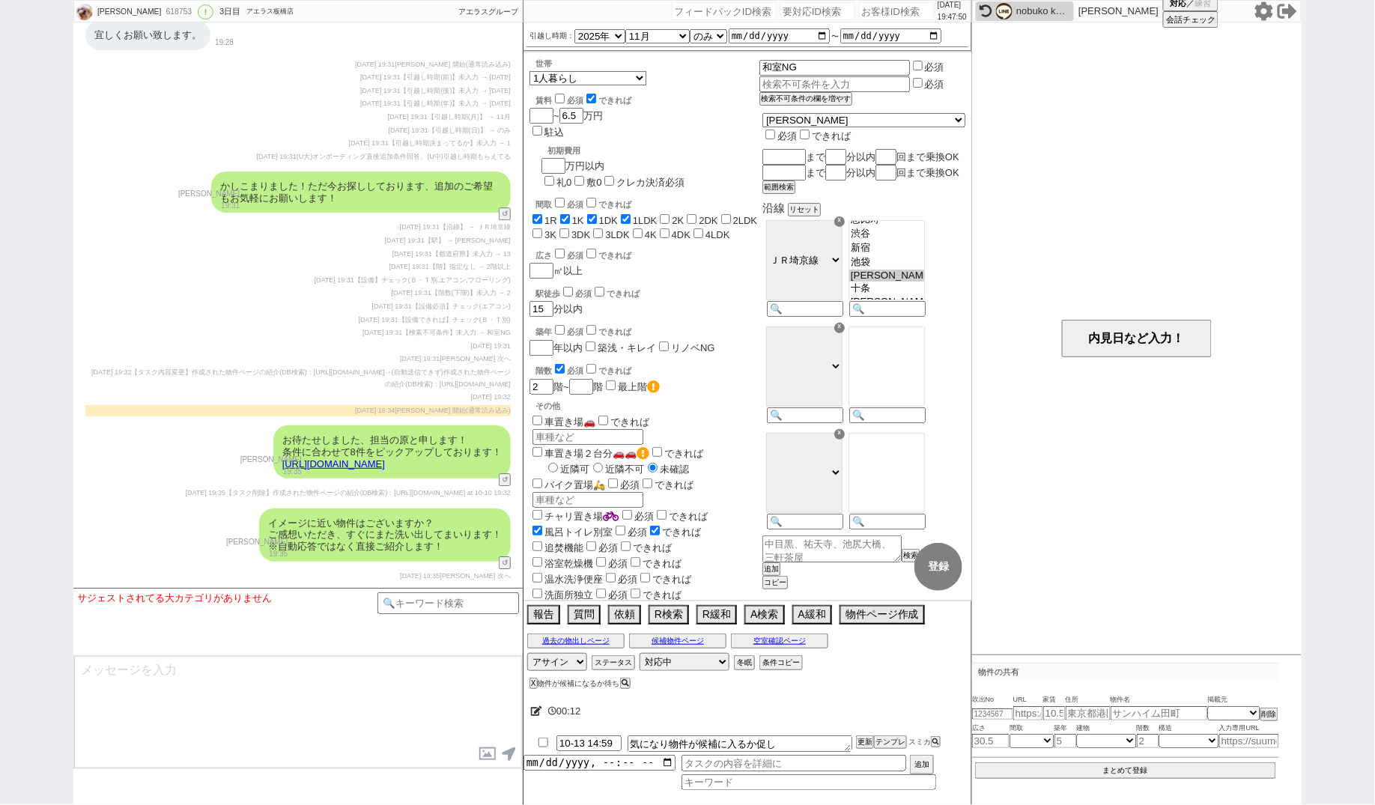
click at [730, 230] on div "世帯 1人暮らし 2人暮らし 家族:小学生以下含む 家族:小学生以下含まず 兄弟・姉妹 ルームシェア その他 子供 家族(子供なし) ルームシェア 賃料 必須…" at bounding box center [644, 448] width 230 height 780
click at [791, 7] on input "number" at bounding box center [817, 11] width 75 height 18
paste input "8995552"
type input "8995552"
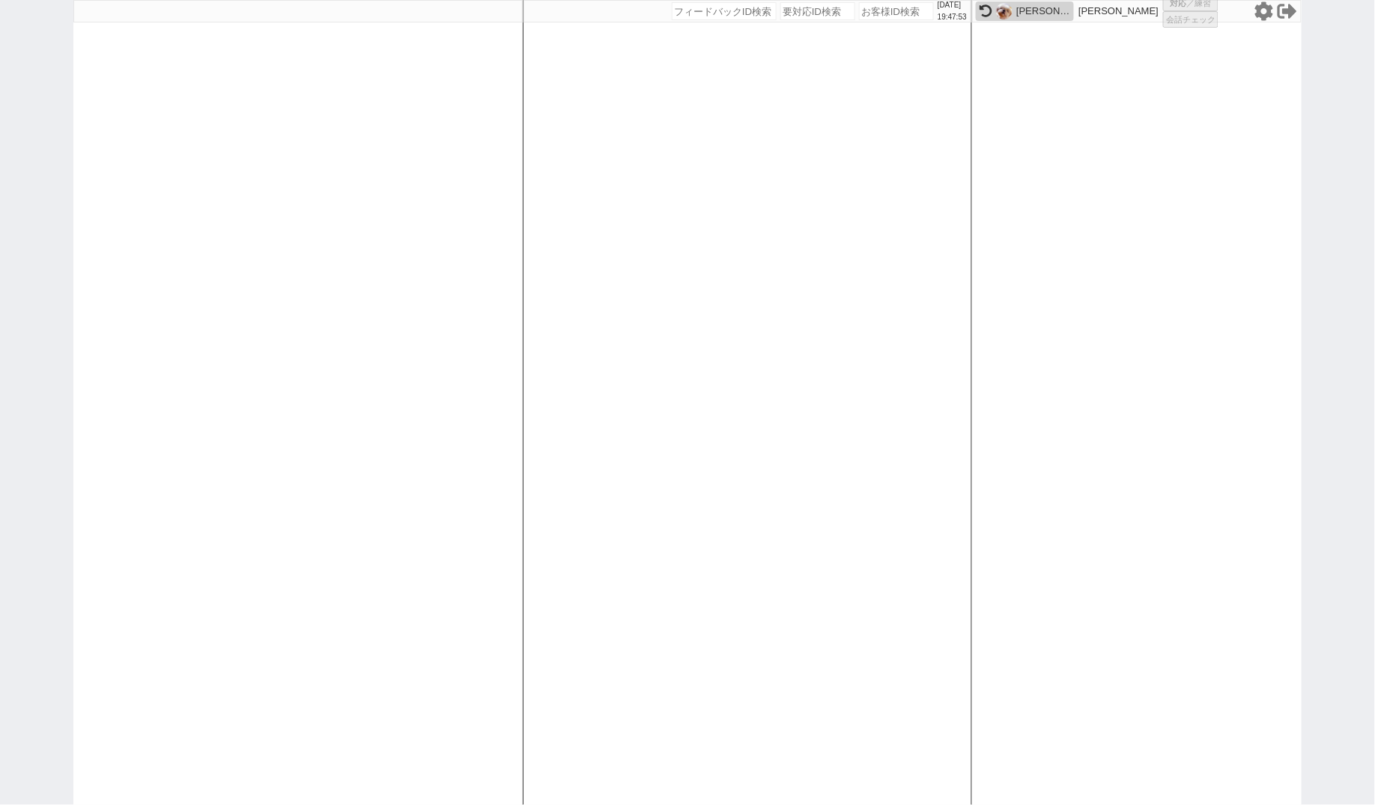
select select
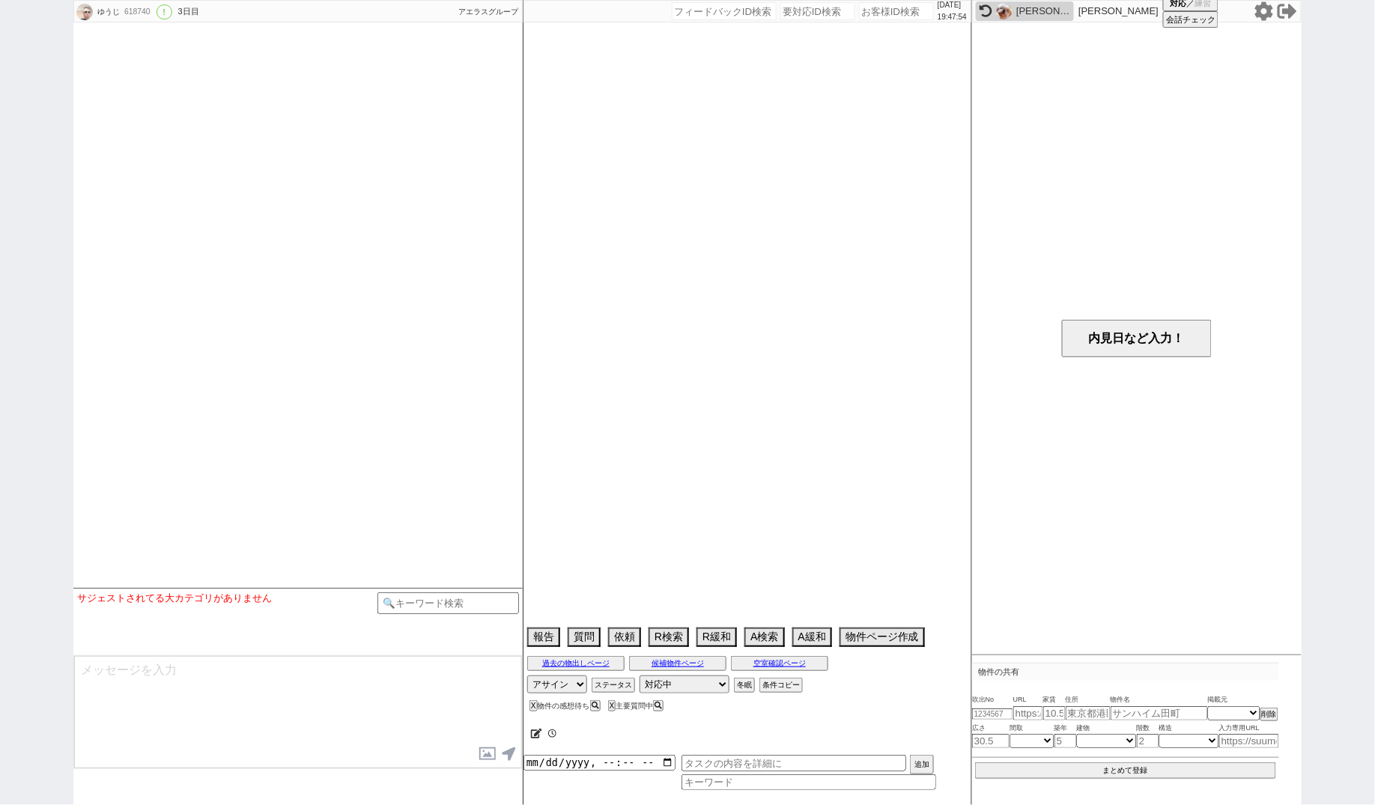
select select "15"
select select "1"
select select "23"
select select "737"
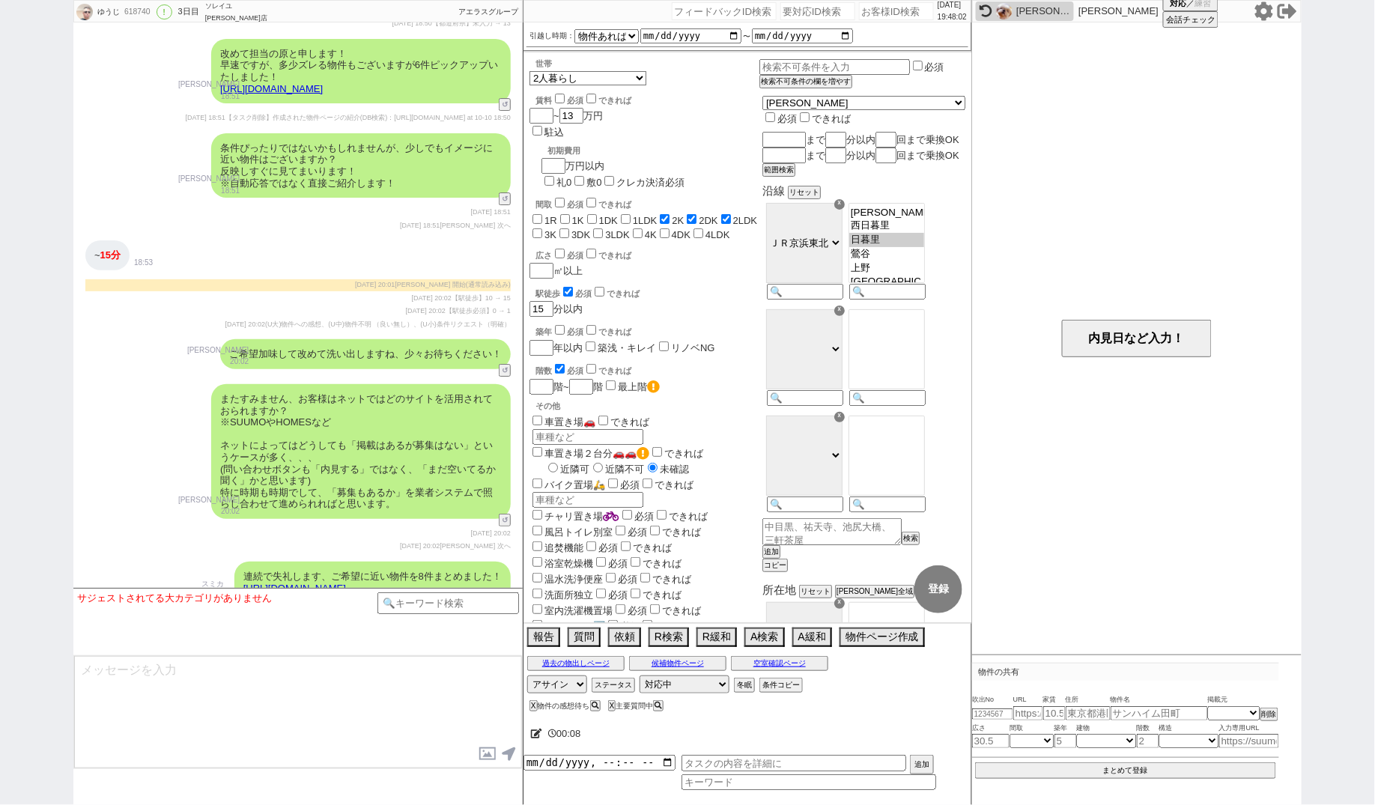
scroll to position [1836, 0]
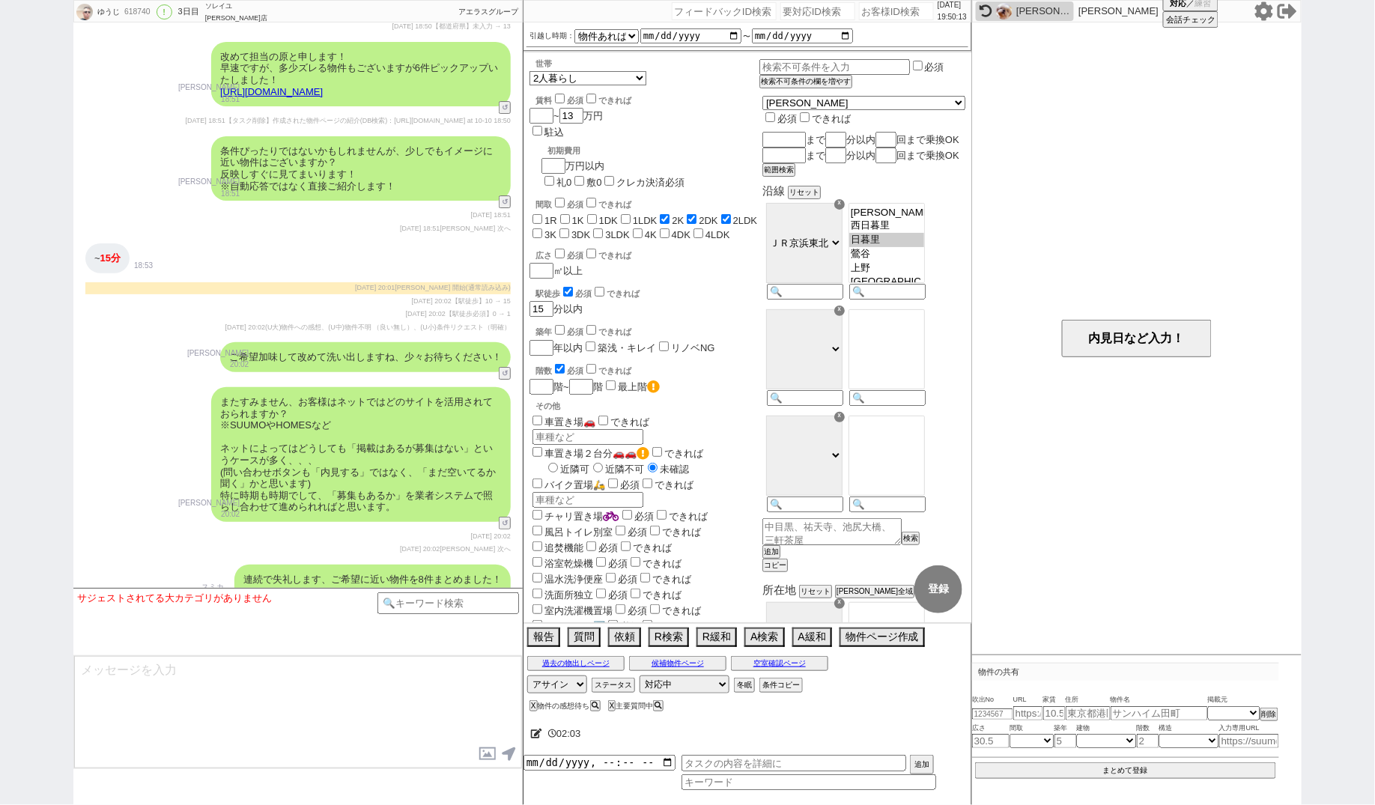
click at [780, 16] on input "number" at bounding box center [817, 11] width 75 height 18
click at [780, 7] on input "number" at bounding box center [817, 11] width 75 height 18
paste input "8995923"
type input "8995923"
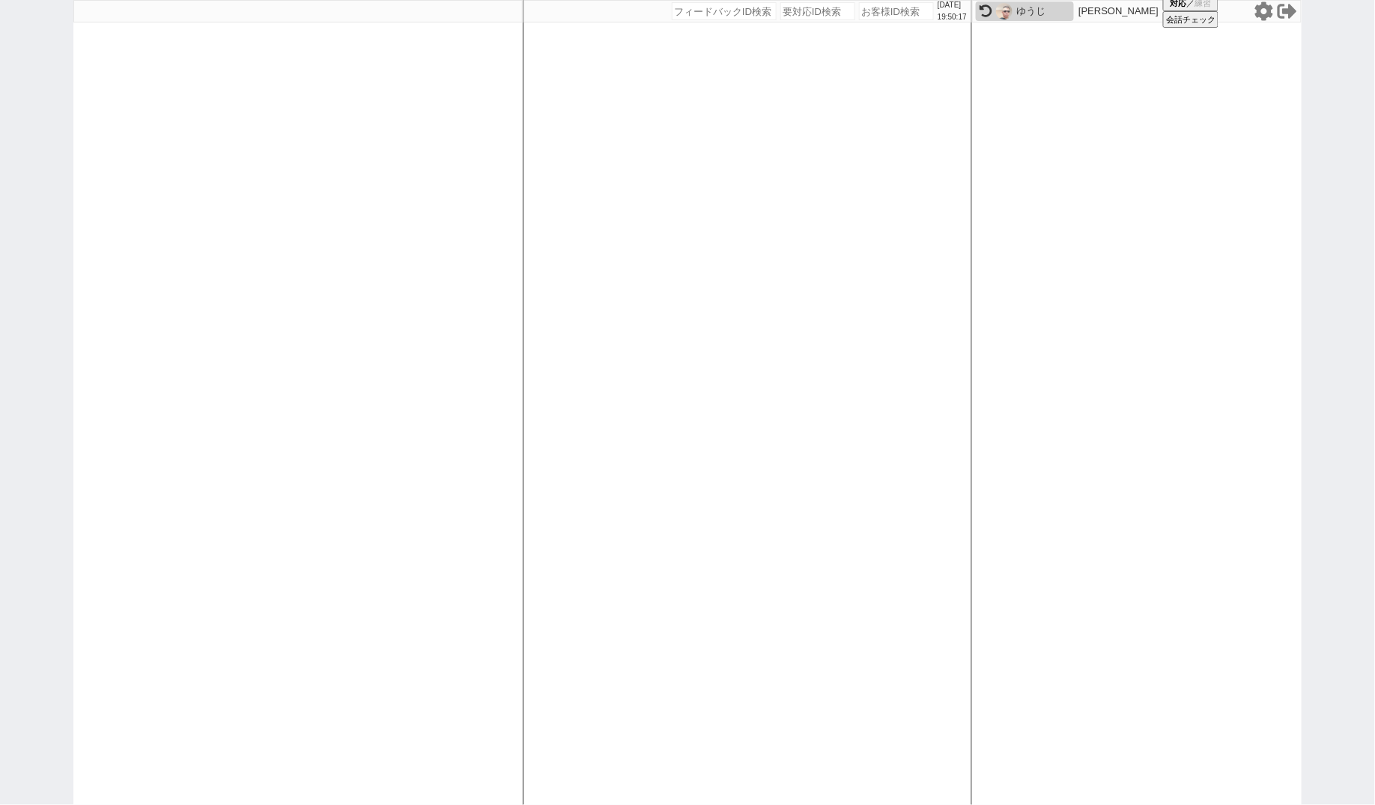
select select
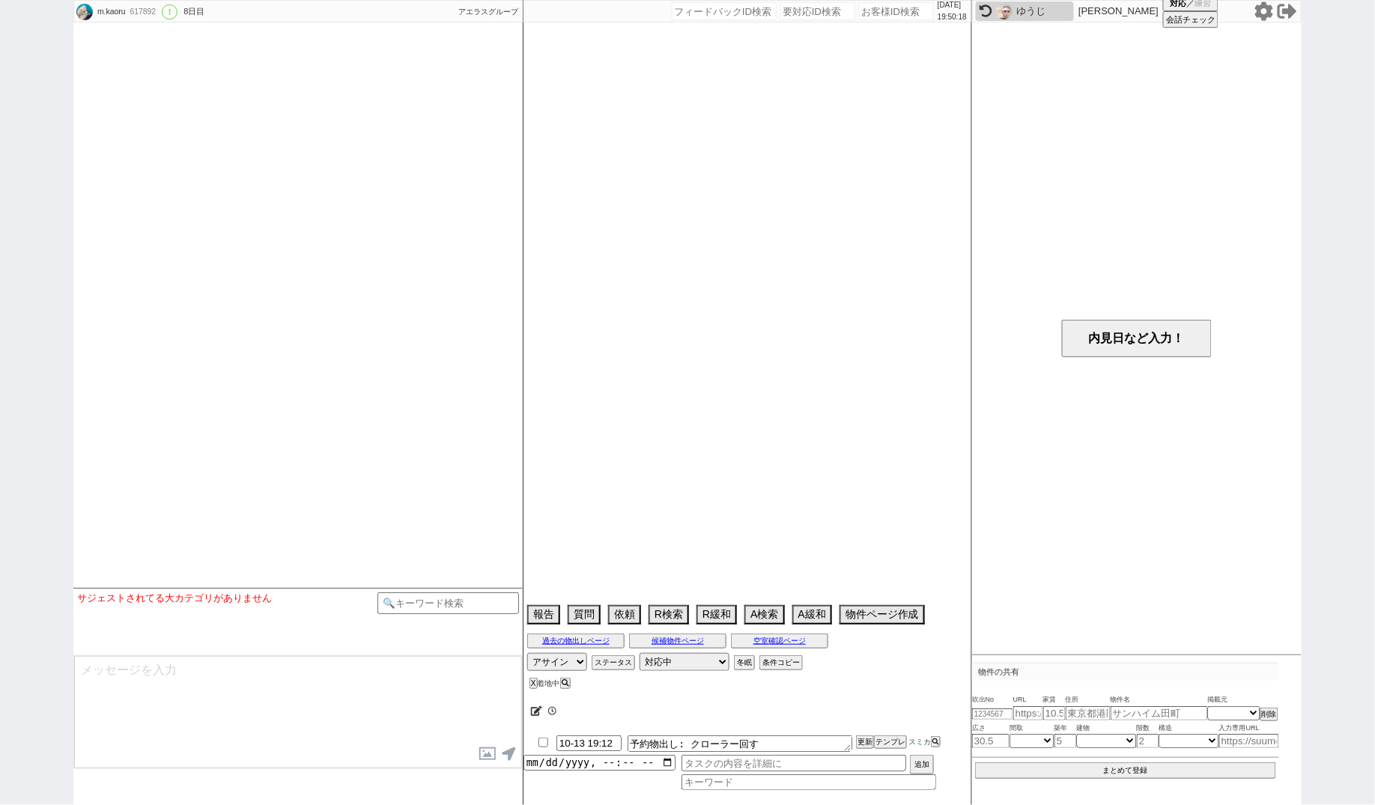
select select "2025"
select select "10"
select select "35"
select select "0"
select select "65"
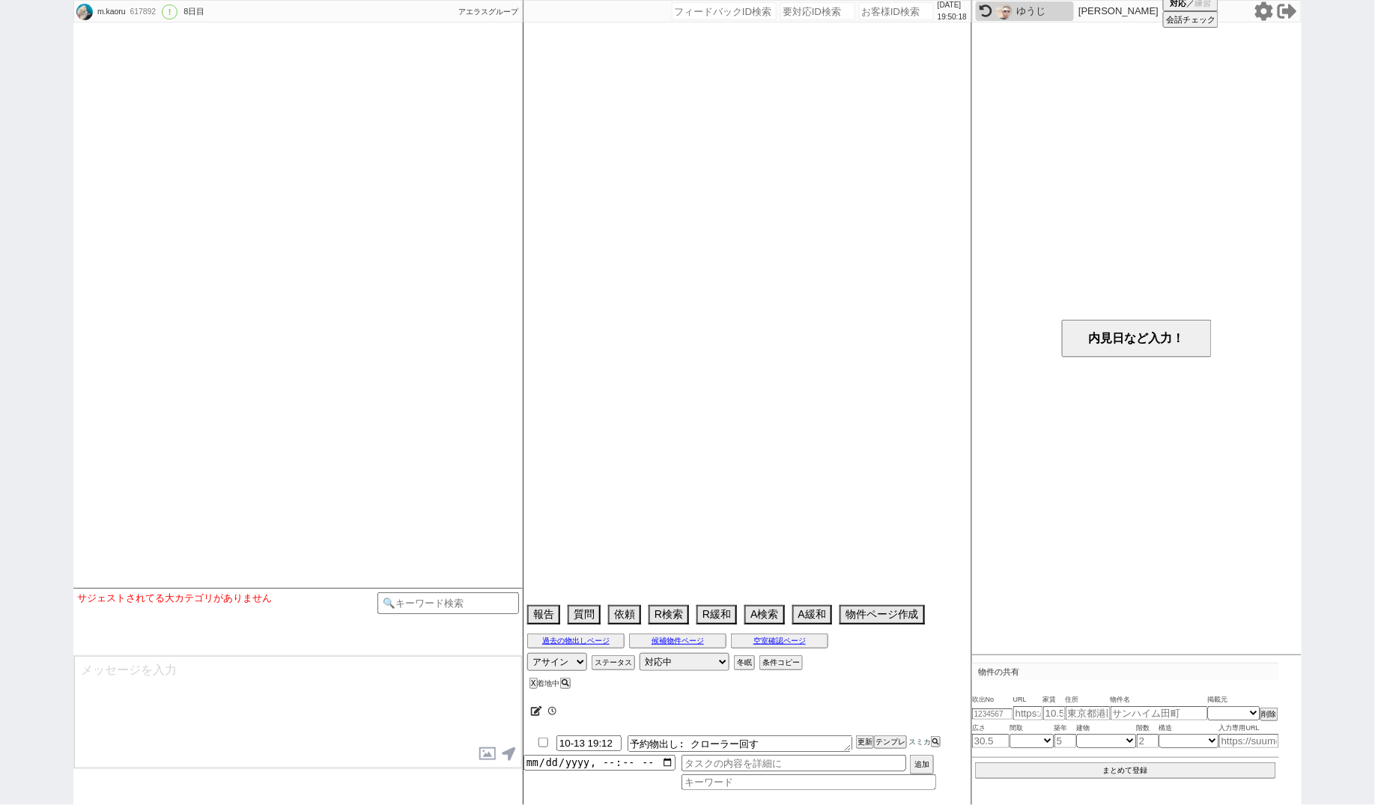
select select "[DATE]"
select select "35"
select select "[DATE]"
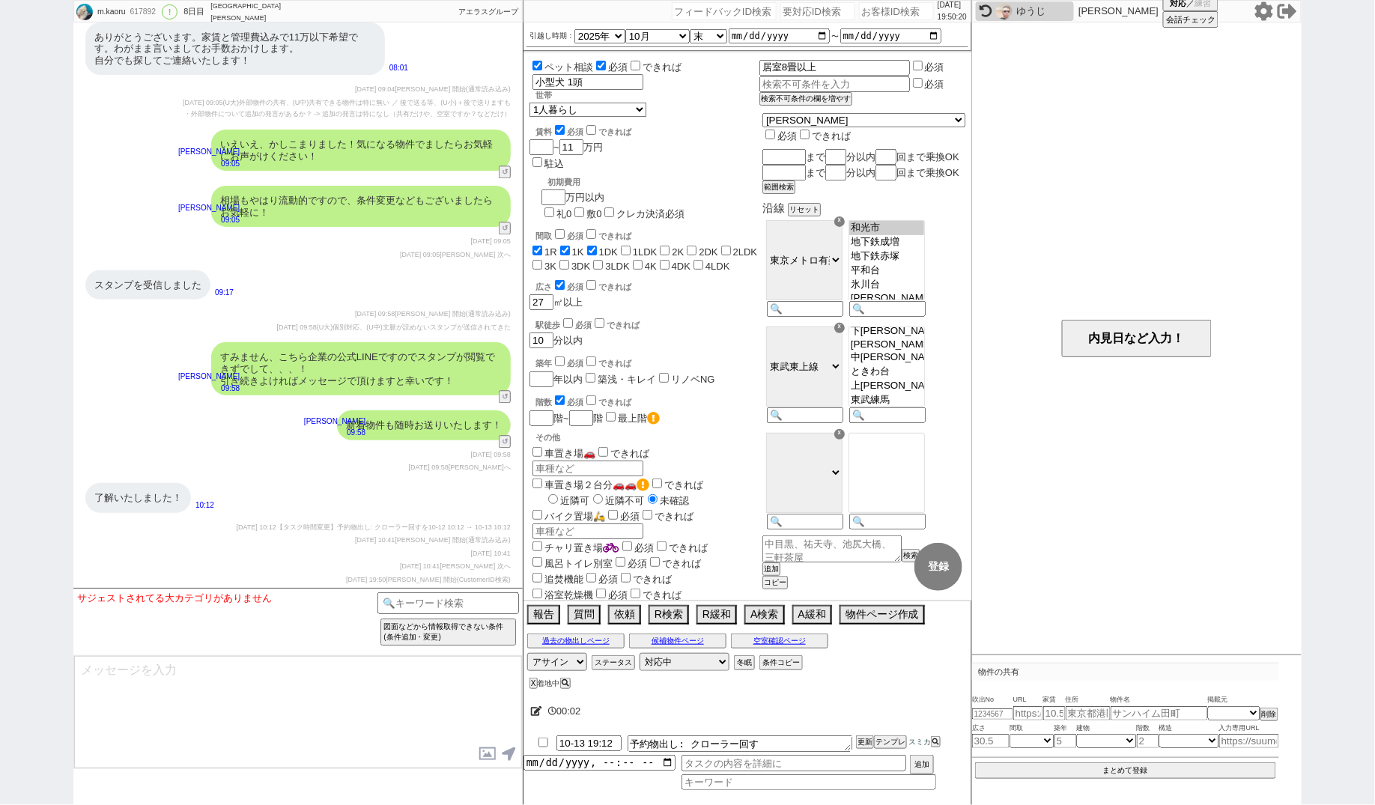
scroll to position [9815, 0]
click at [823, 14] on input "number" at bounding box center [817, 11] width 75 height 18
paste input "8995705"
type input "8995705"
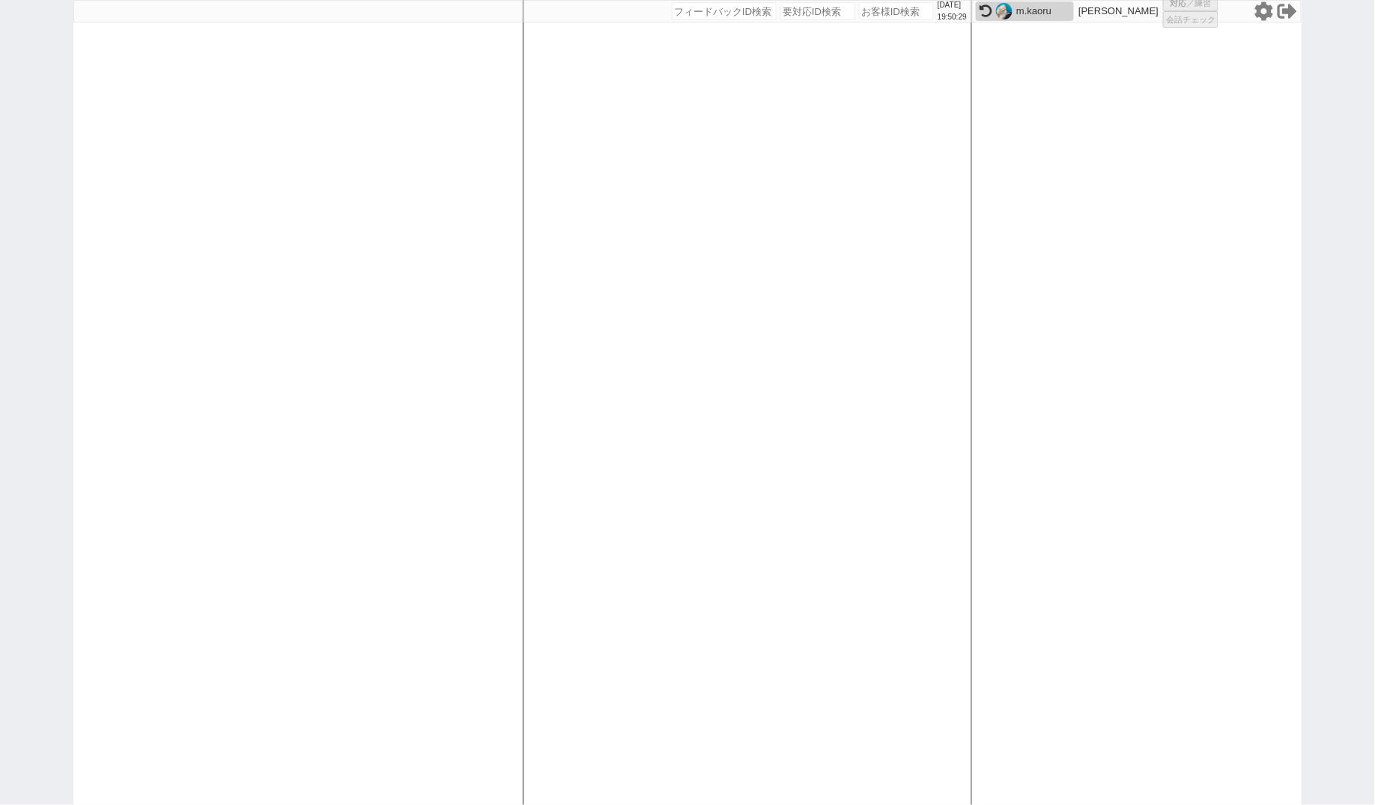
select select "1"
select select
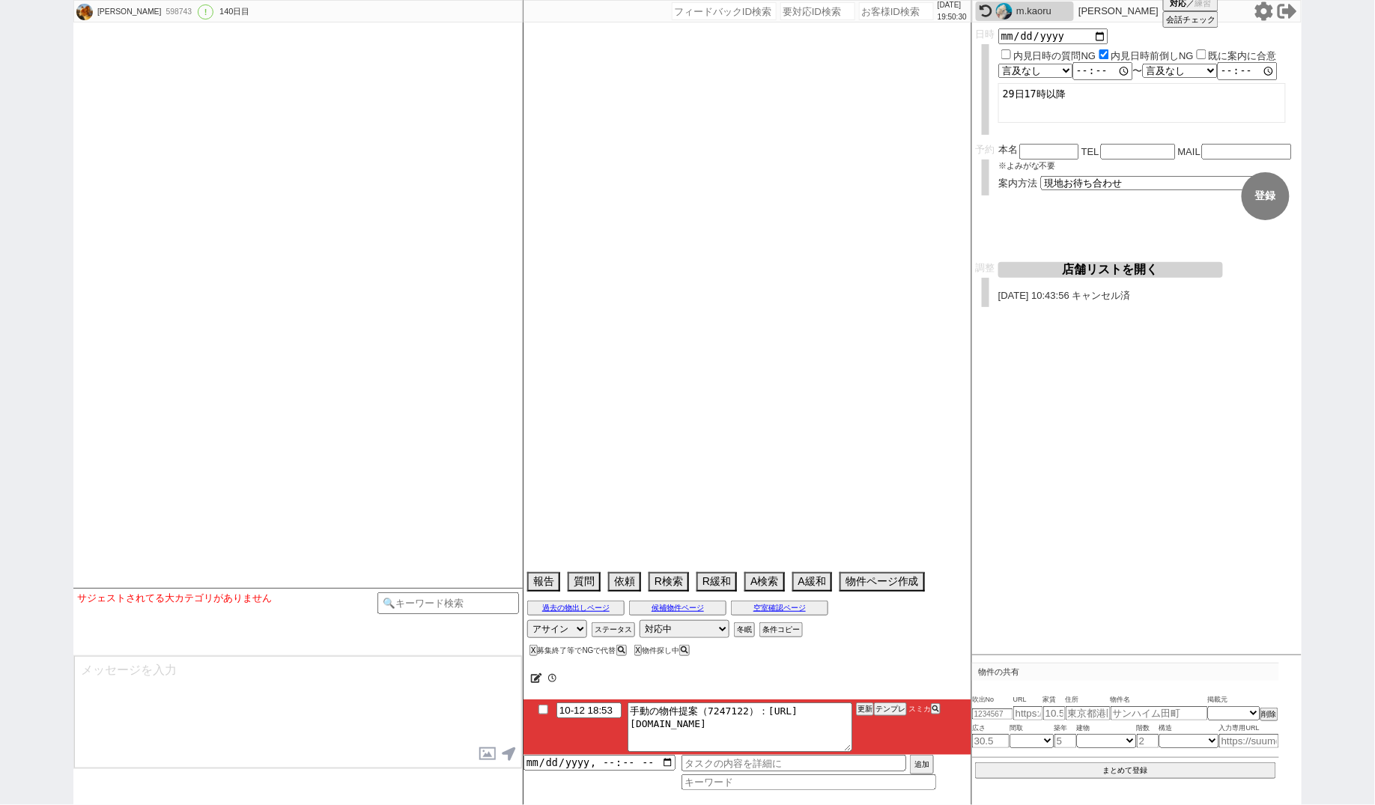
type textarea "希望物件のみ現地内見希望、急いでいない、ぴったりにしておく@@"
select select "2025"
select select "10"
select select "36"
select select "0"
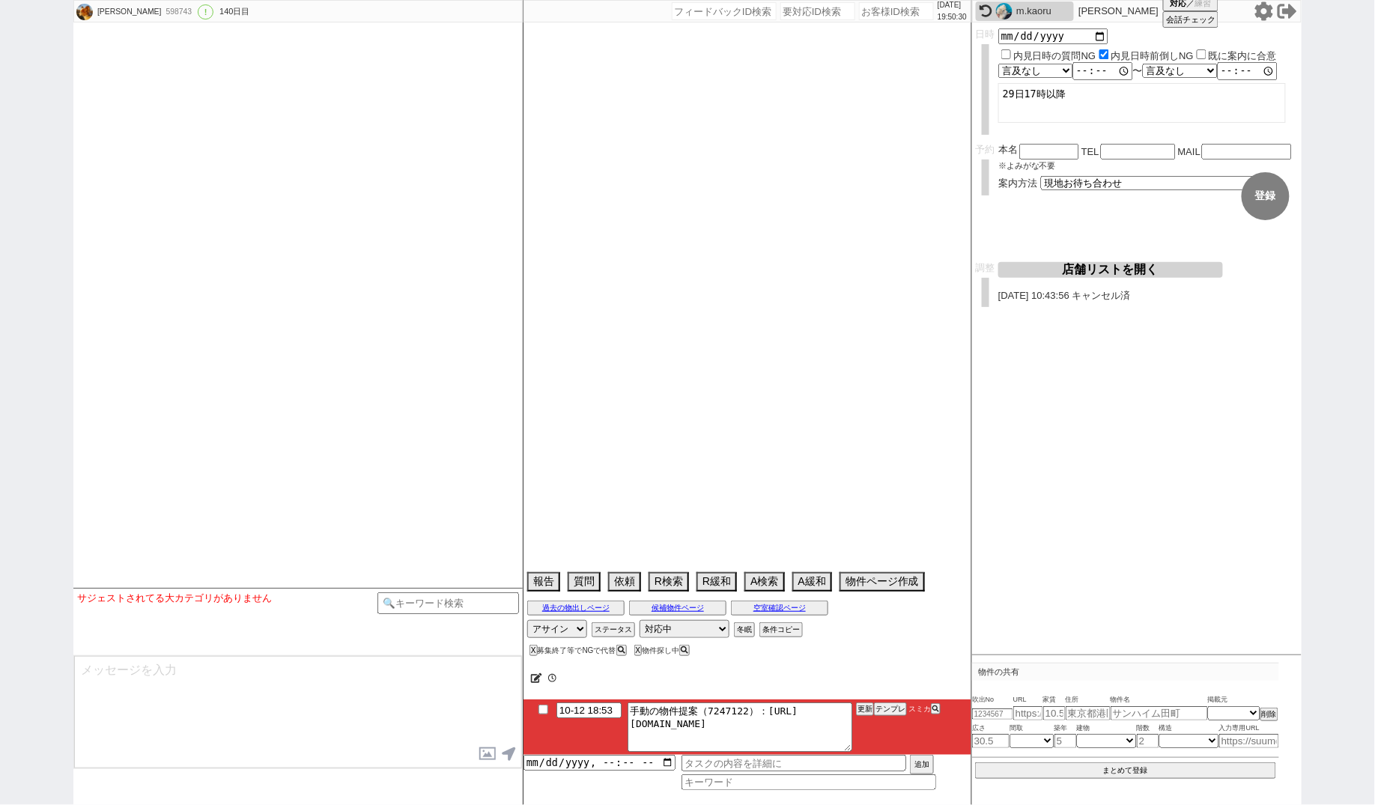
select select "833"
select select "14"
select select "481"
select select "60"
select select "[DATE]"
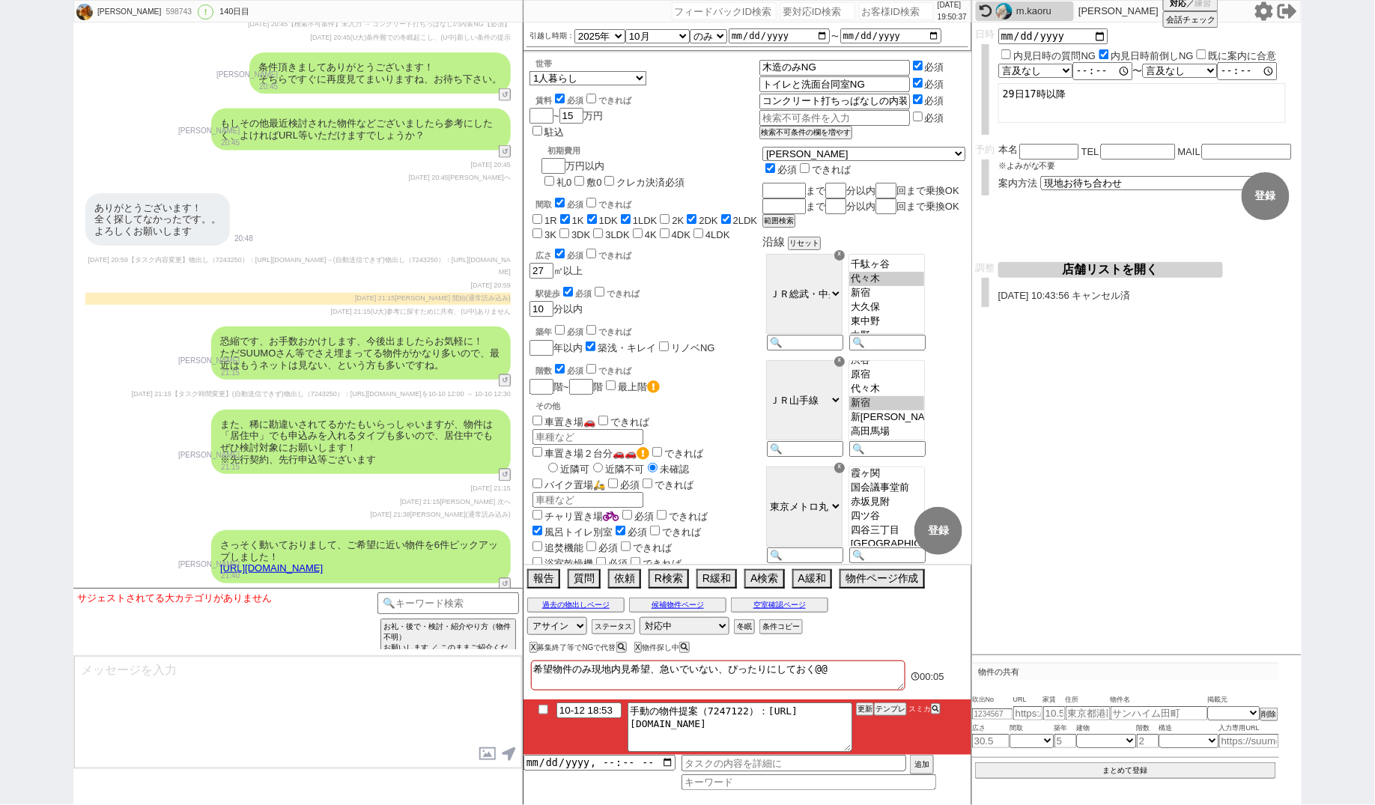
scroll to position [19520, 0]
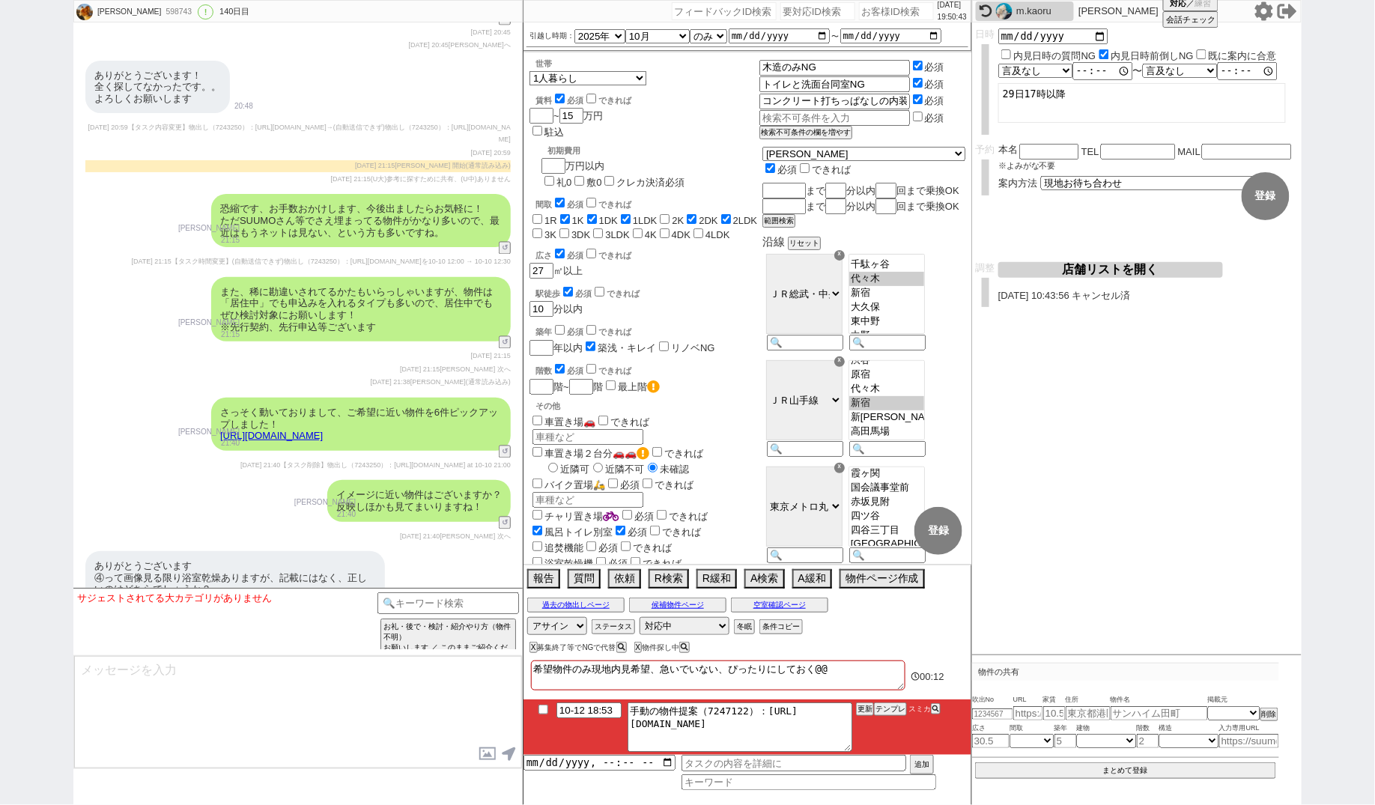
click at [798, 10] on input "number" at bounding box center [817, 11] width 75 height 18
paste input "8995698"
type input "8995698"
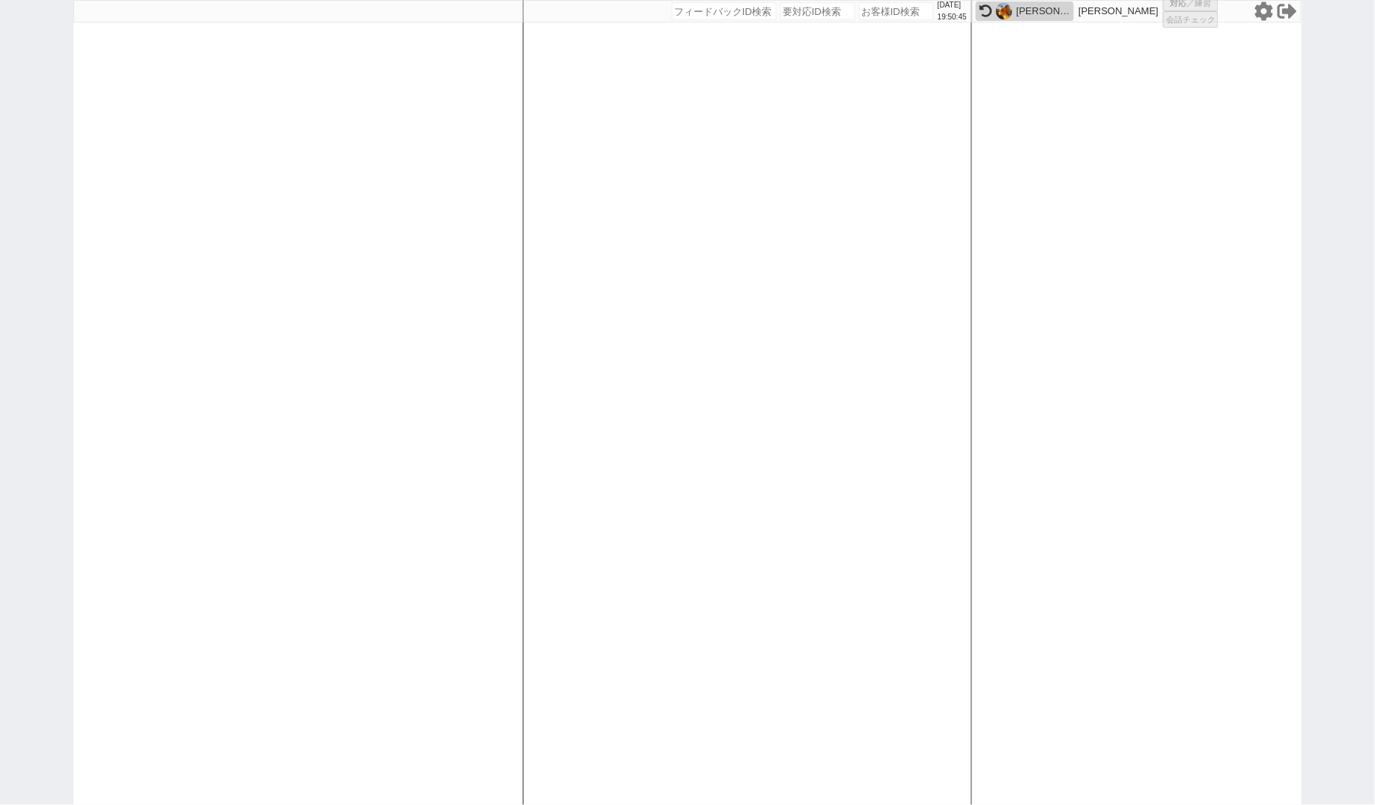
select select
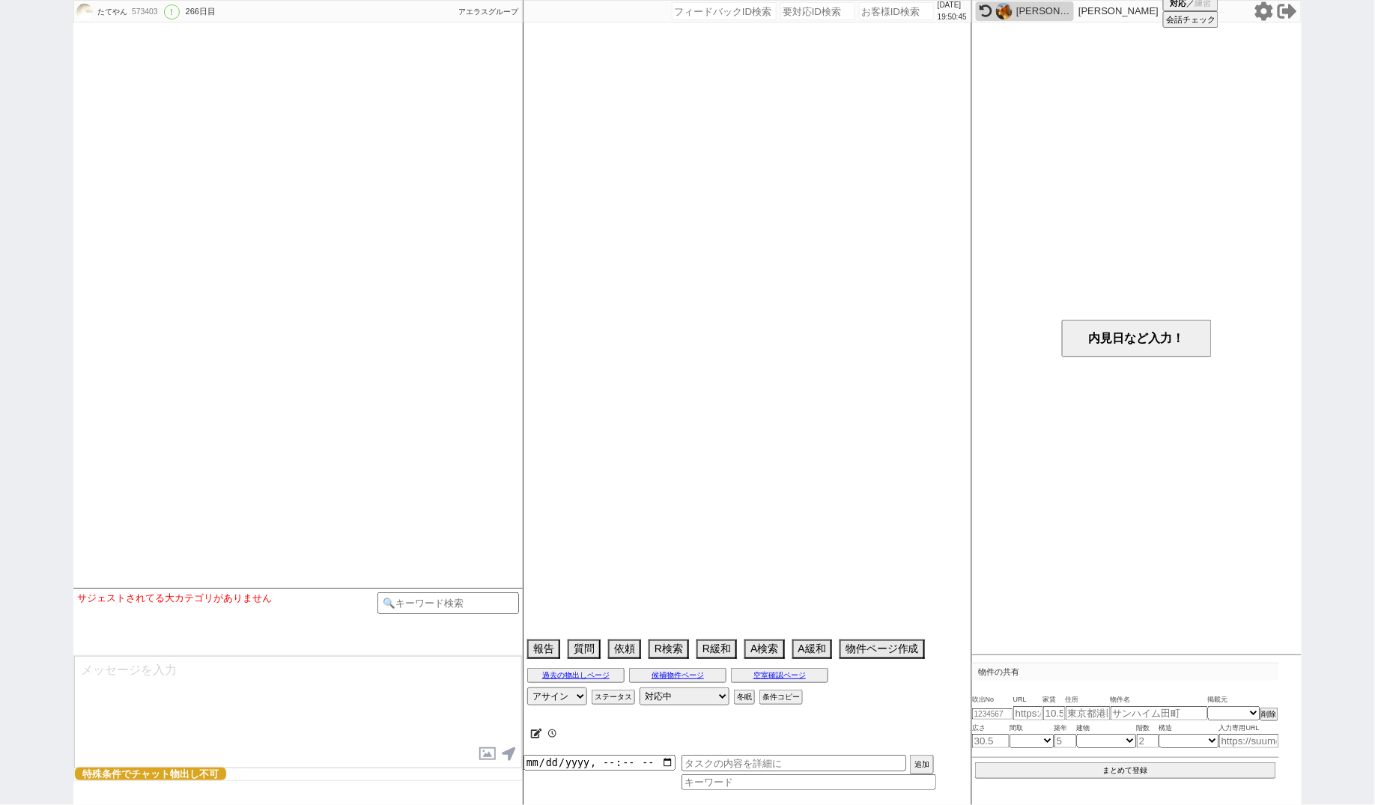
select select "15"
select select "0"
select select "35"
select select "[DATE]"
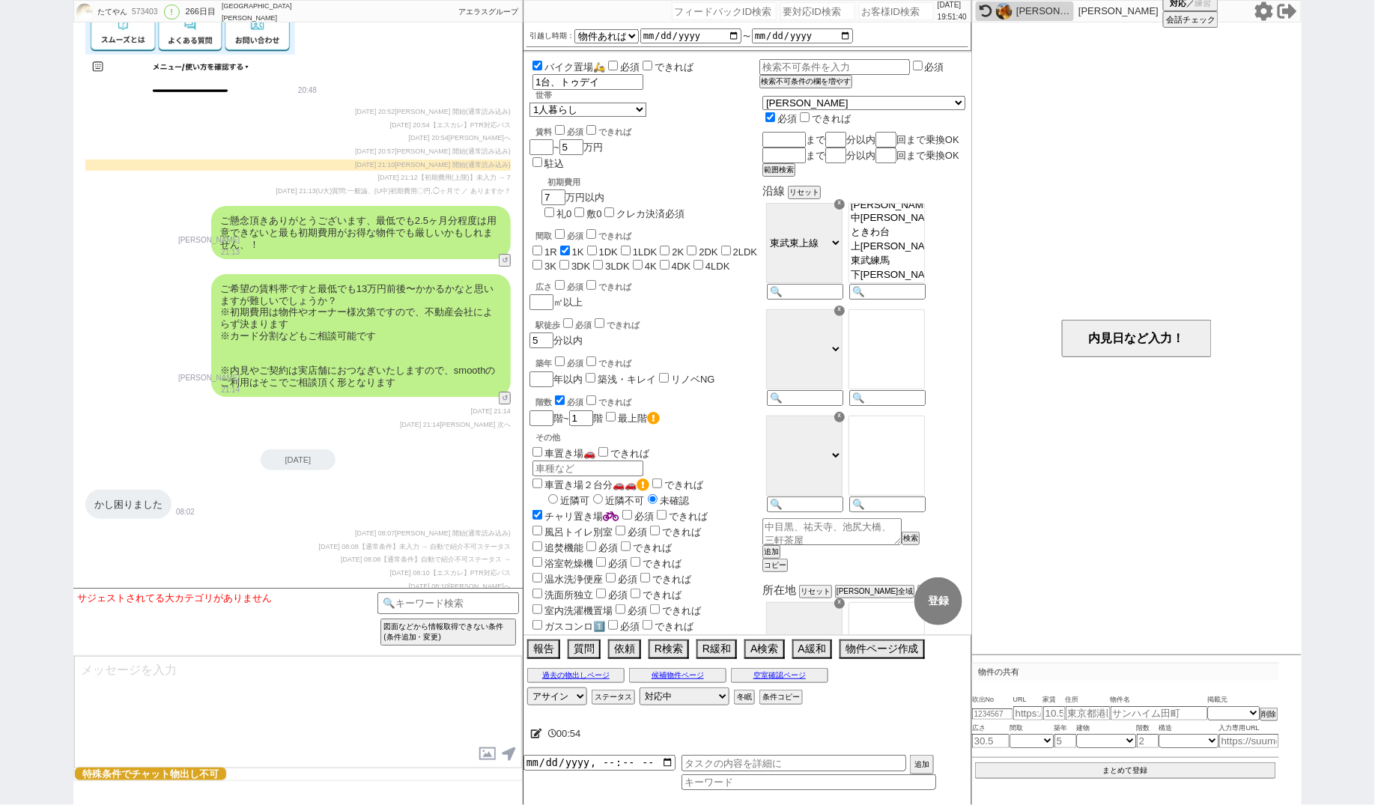
scroll to position [16058, 0]
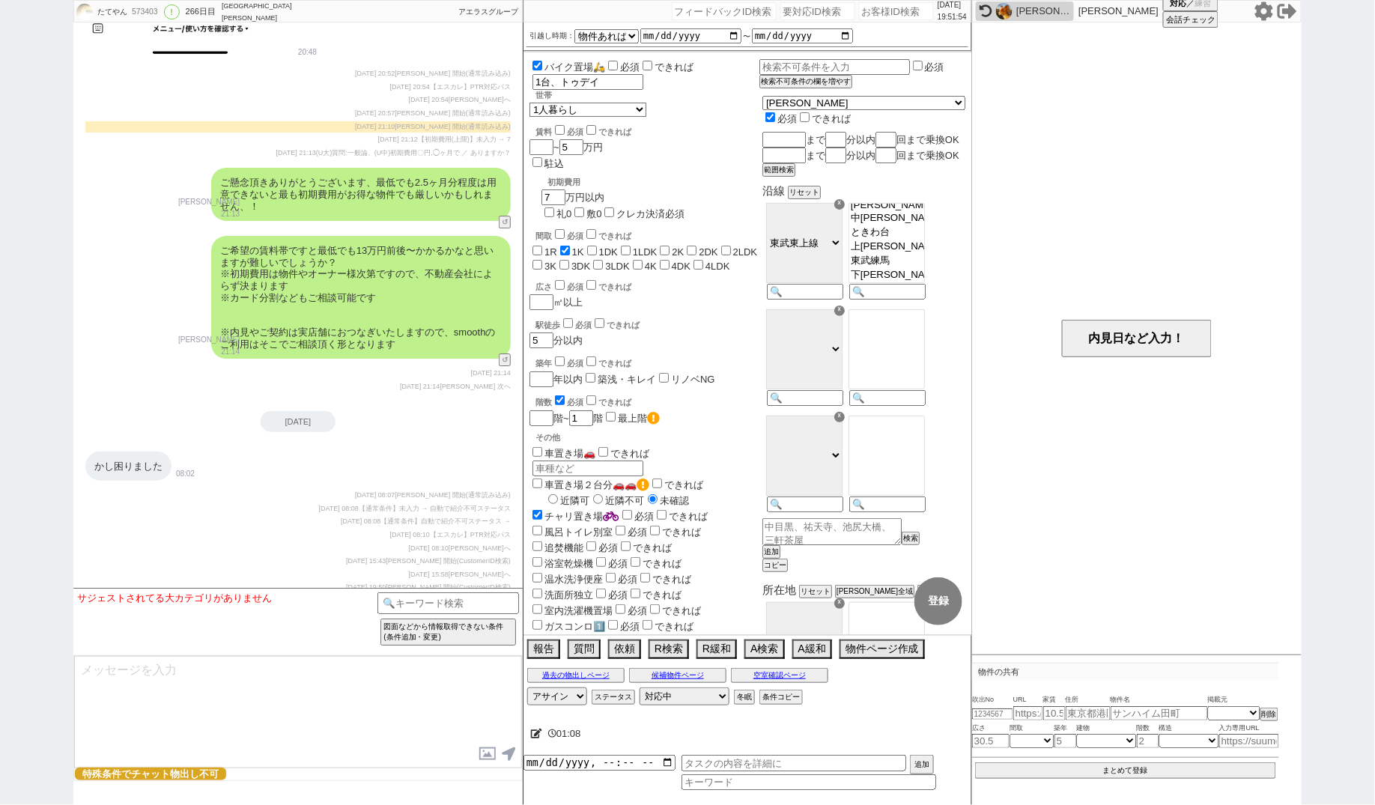
click at [756, 316] on div "駅徒歩 必須 できれば 5 分以内" at bounding box center [644, 332] width 230 height 32
click at [799, 9] on input "number" at bounding box center [817, 11] width 75 height 18
paste input "8995236"
type input "8995236"
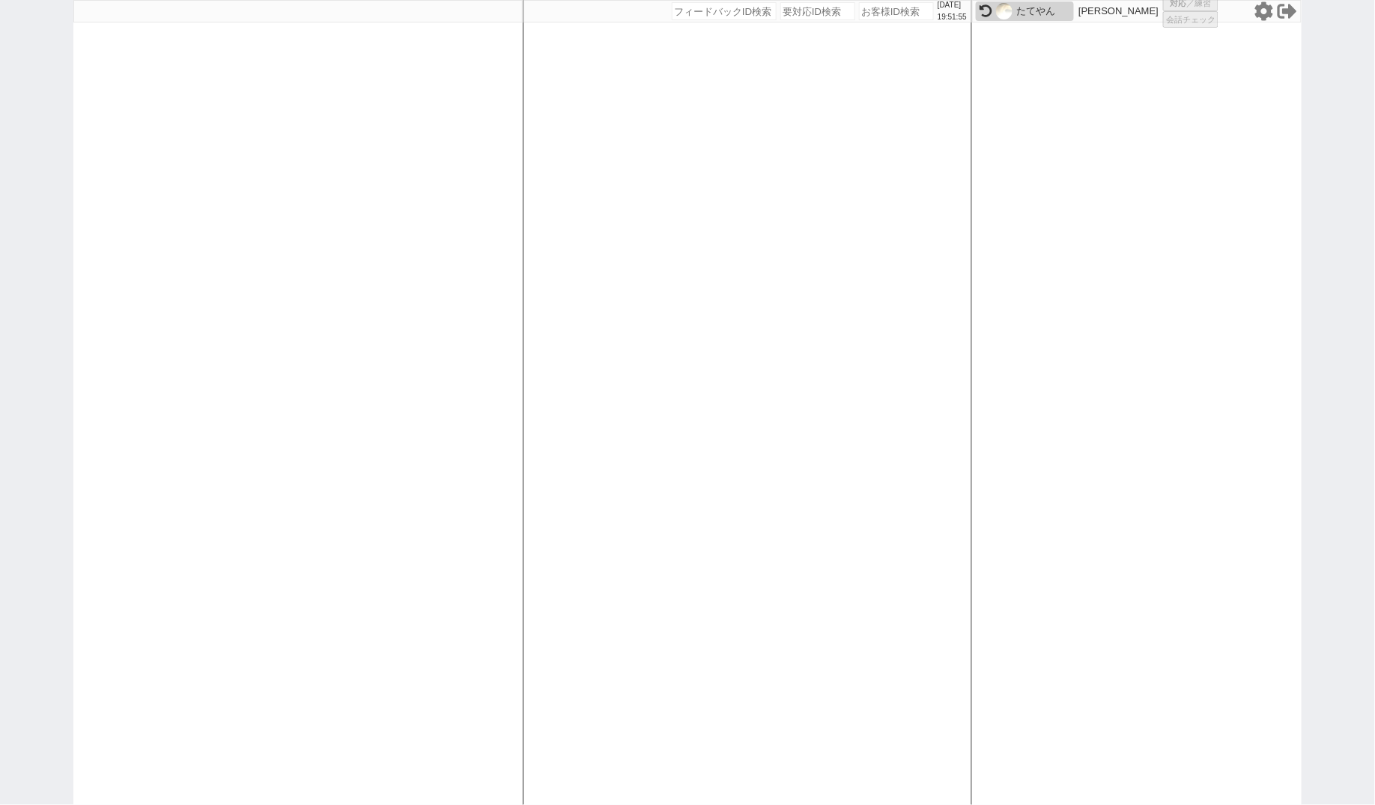
select select "500"
select select
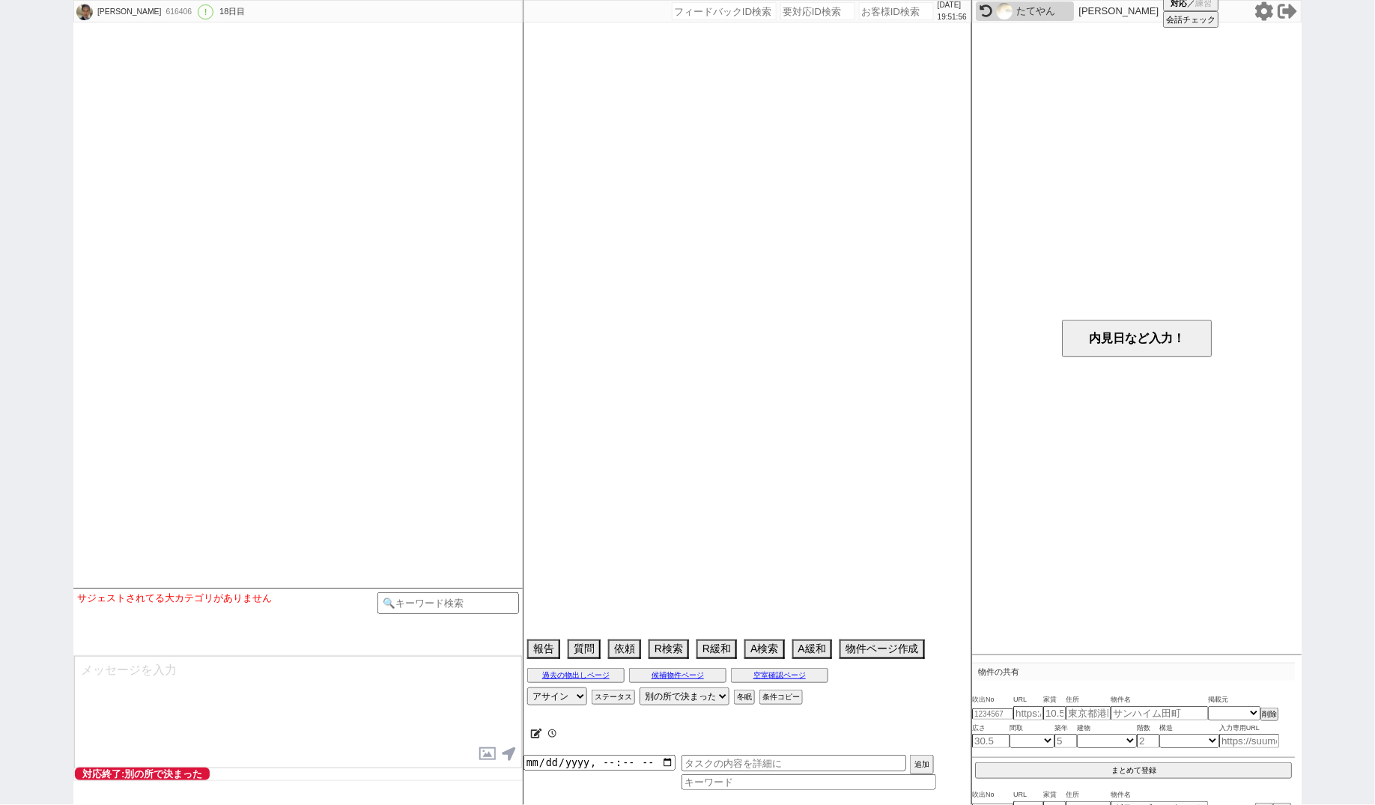
select select "2025"
select select "10"
select select "20"
select select "0"
select select "12"
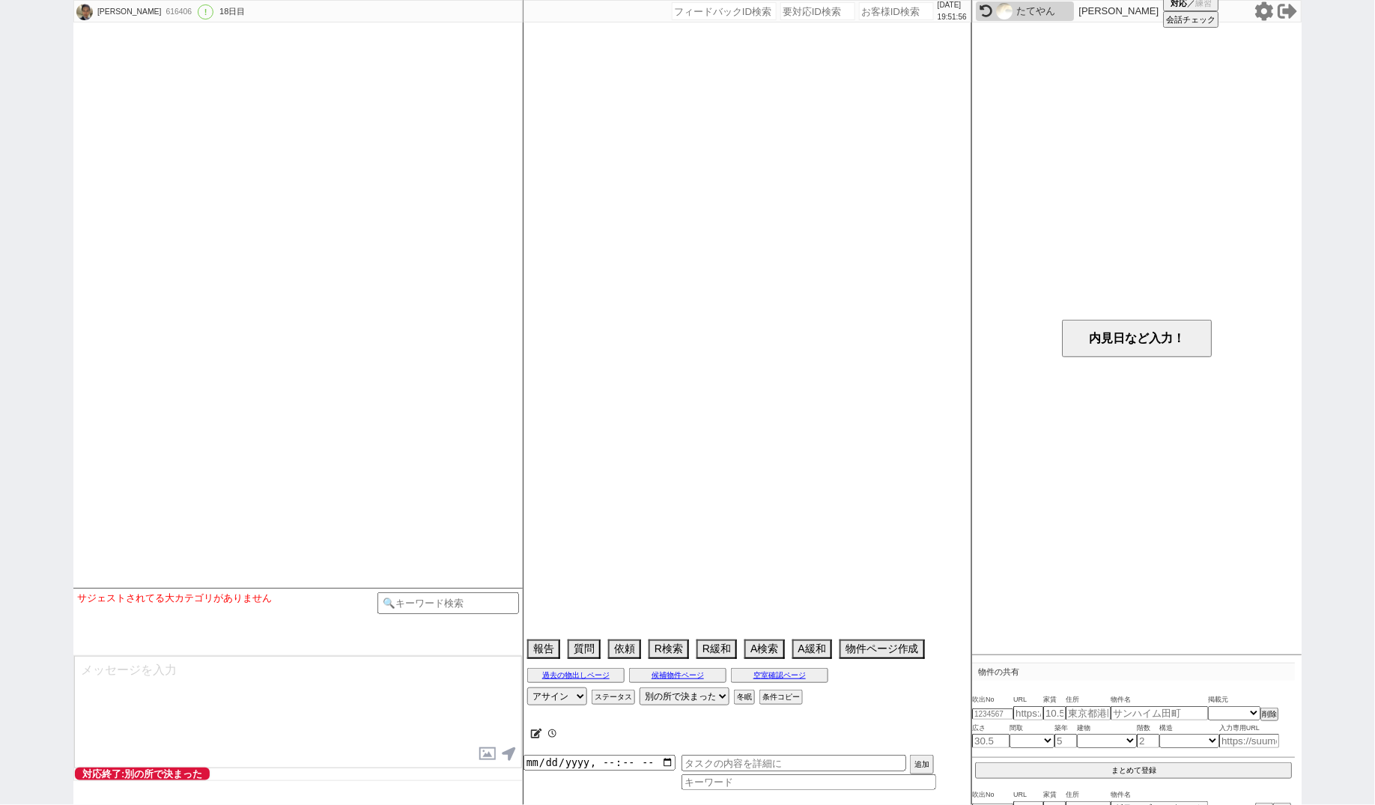
select select "132"
select select "140"
select select "145"
select select "16"
select select "548"
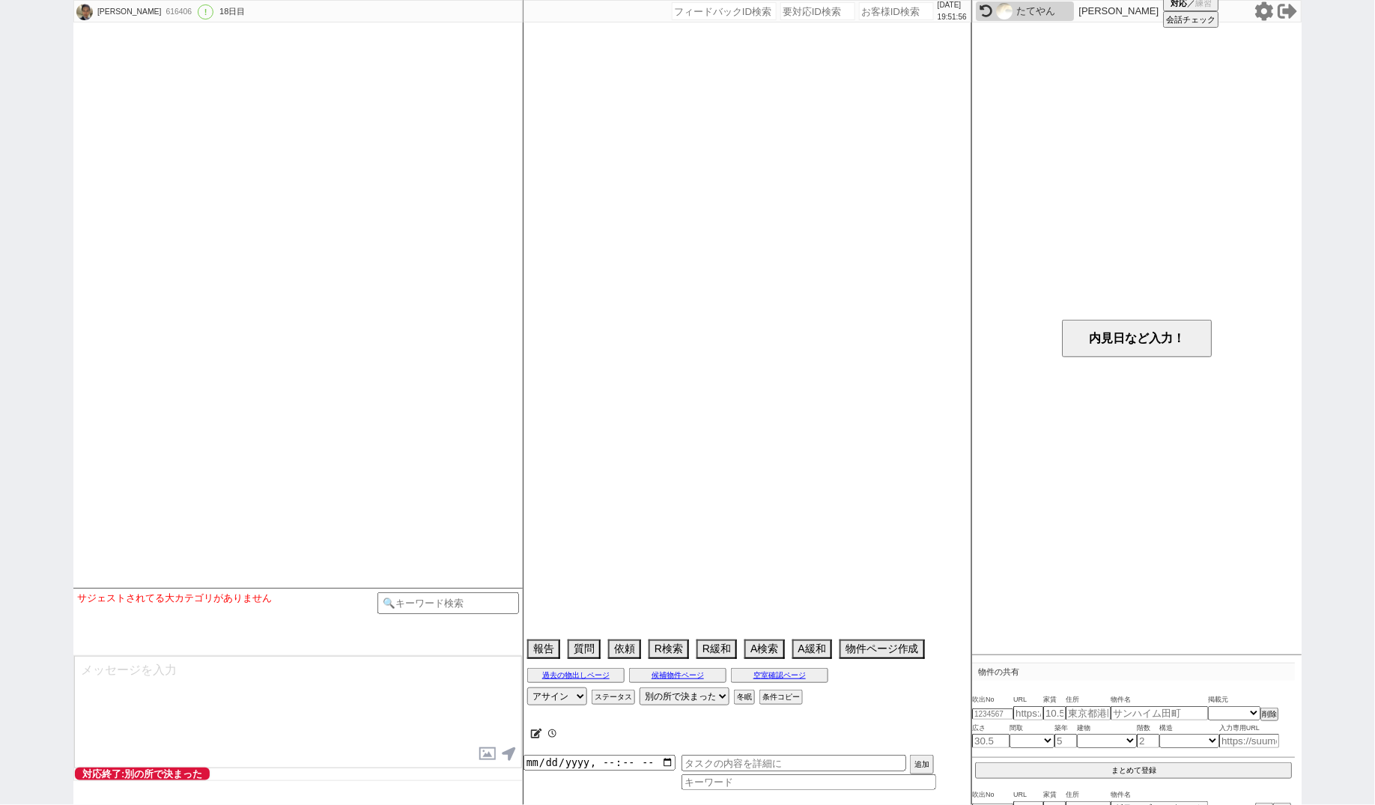
select select "118"
select select "2916"
select select "115"
select select "2891"
select select "27"
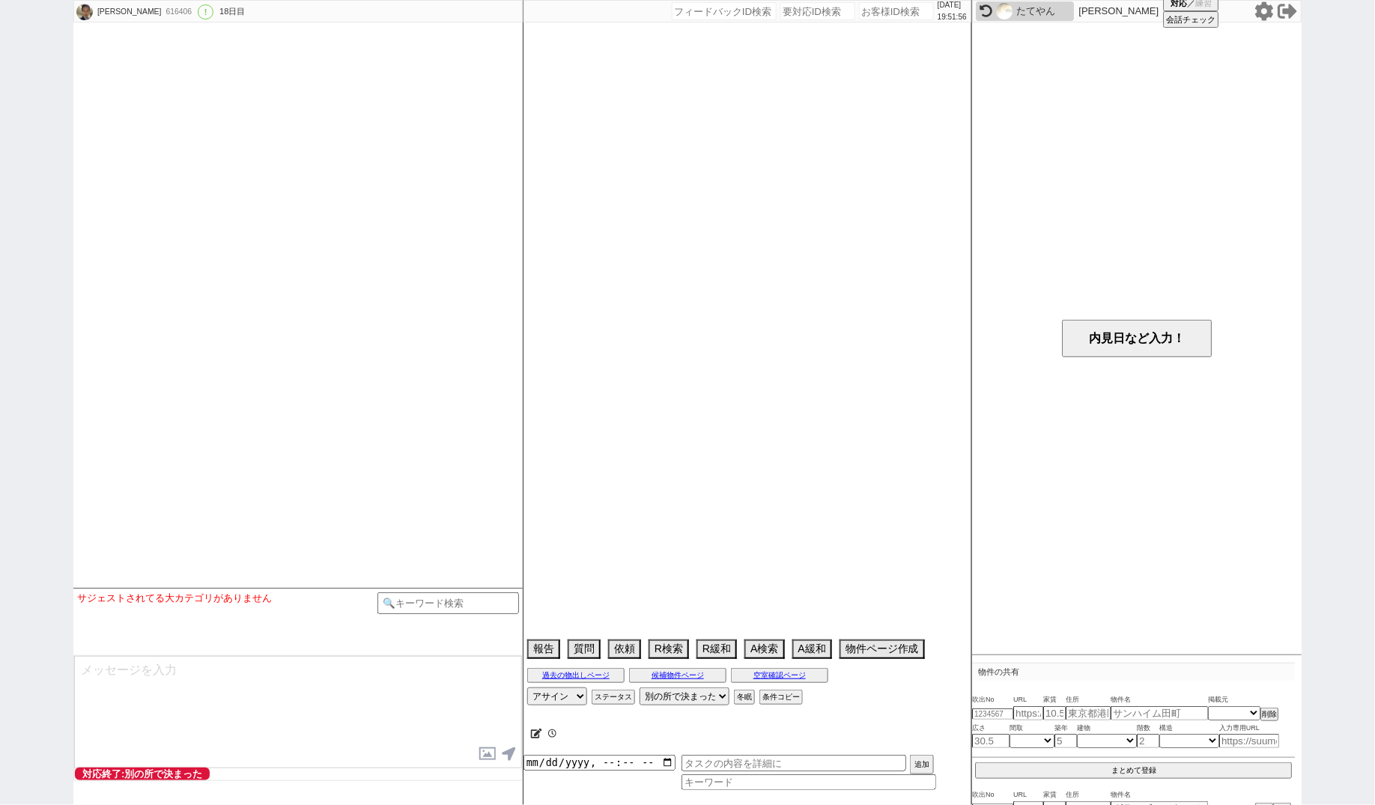
select select "856"
select select "7"
select select "214"
select select "32"
select select "934"
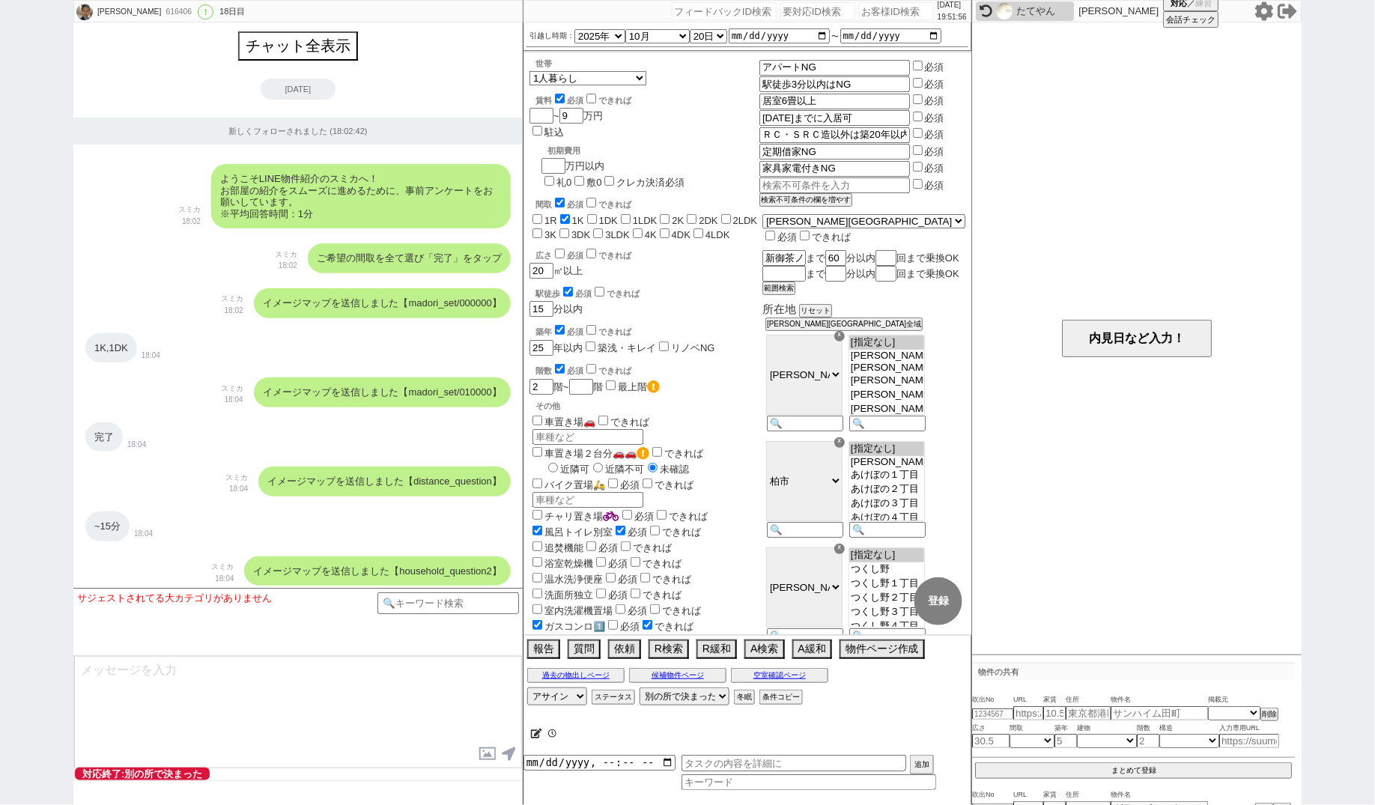
scroll to position [13688, 0]
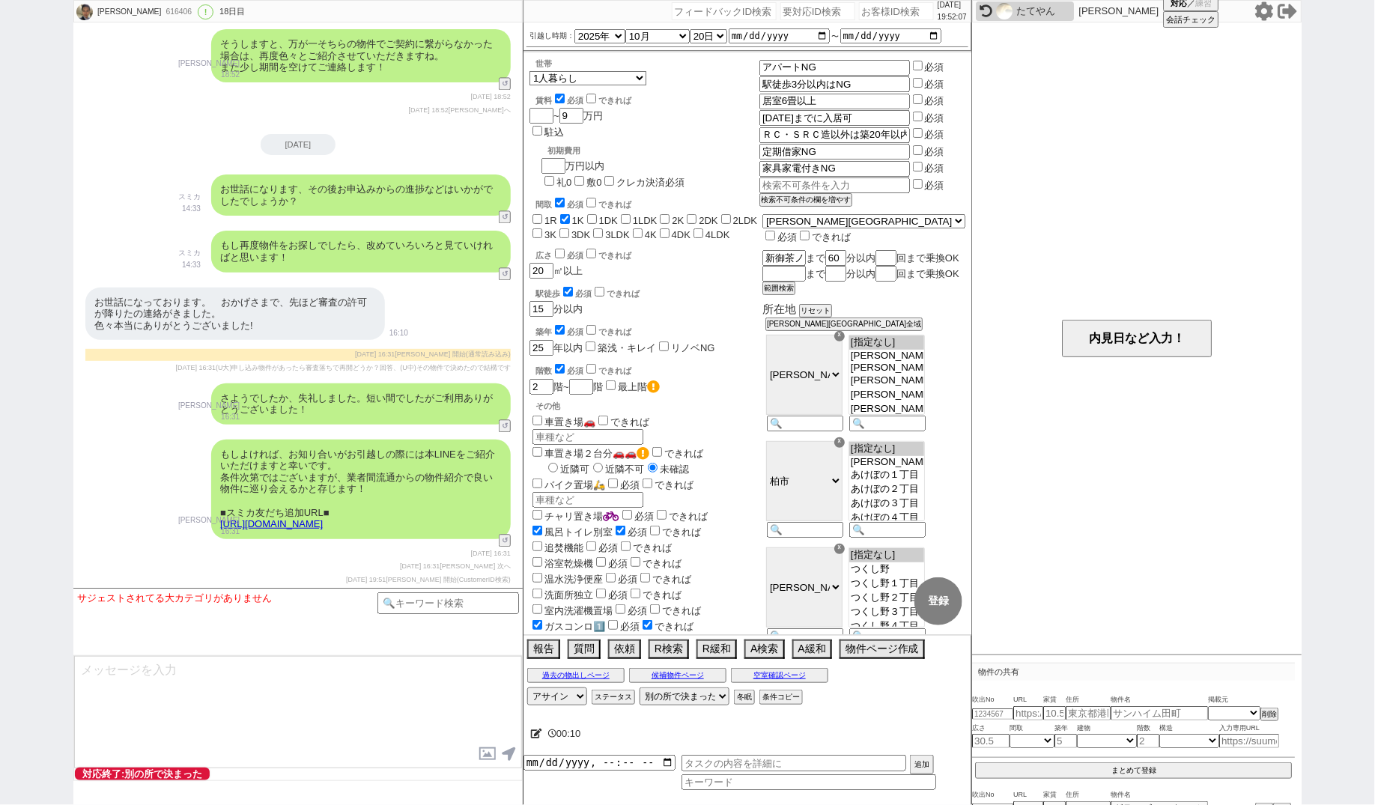
click at [781, 11] on input "number" at bounding box center [817, 11] width 75 height 18
paste input "8995647"
type input "8995647"
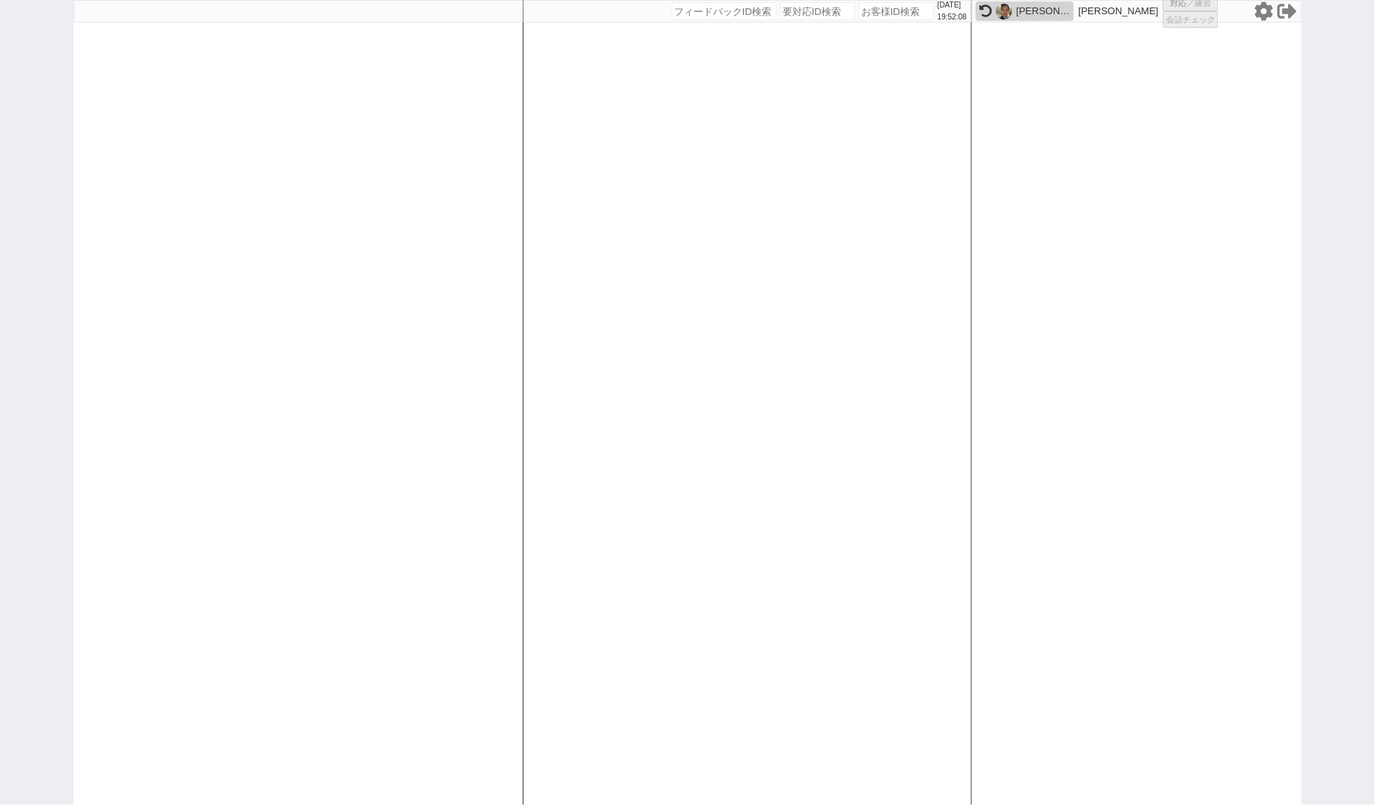
select select
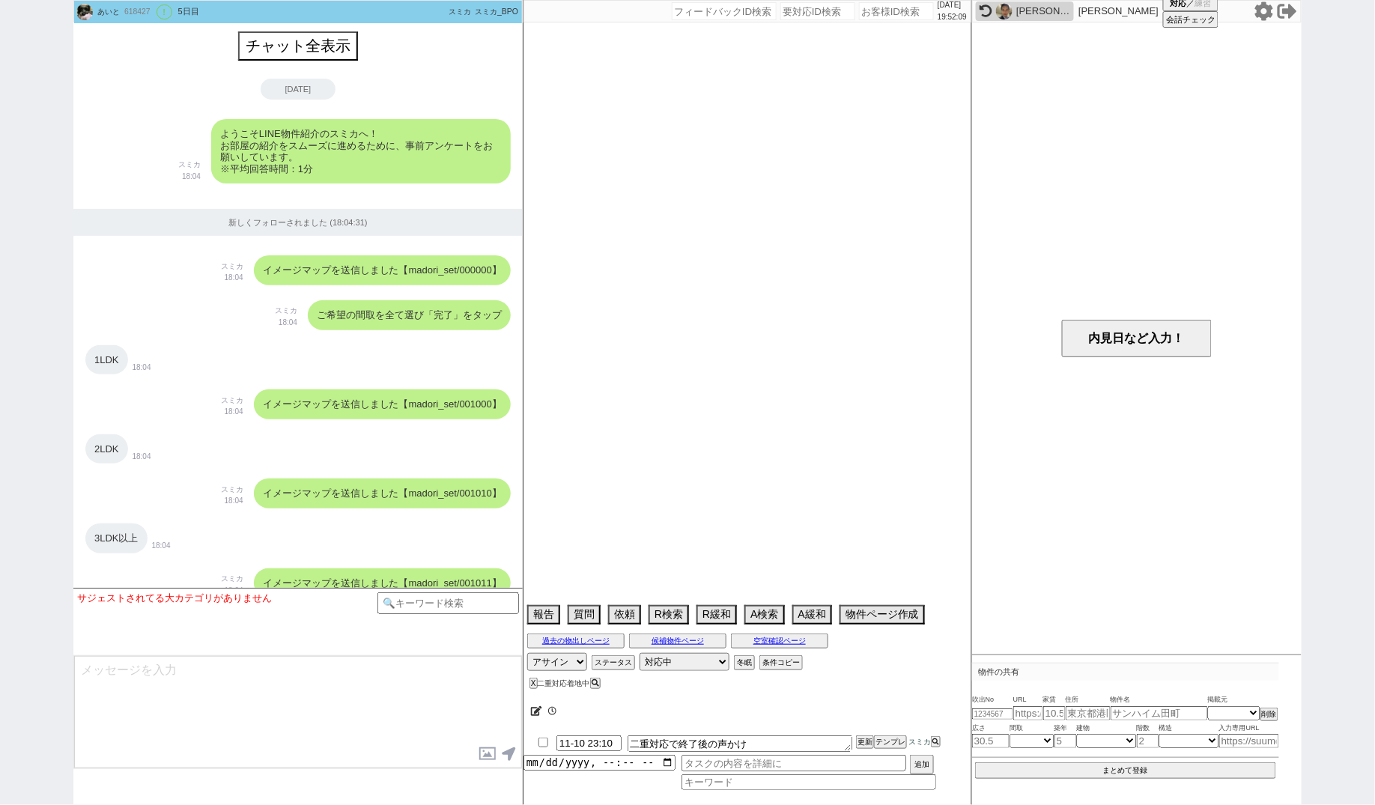
scroll to position [4056, 0]
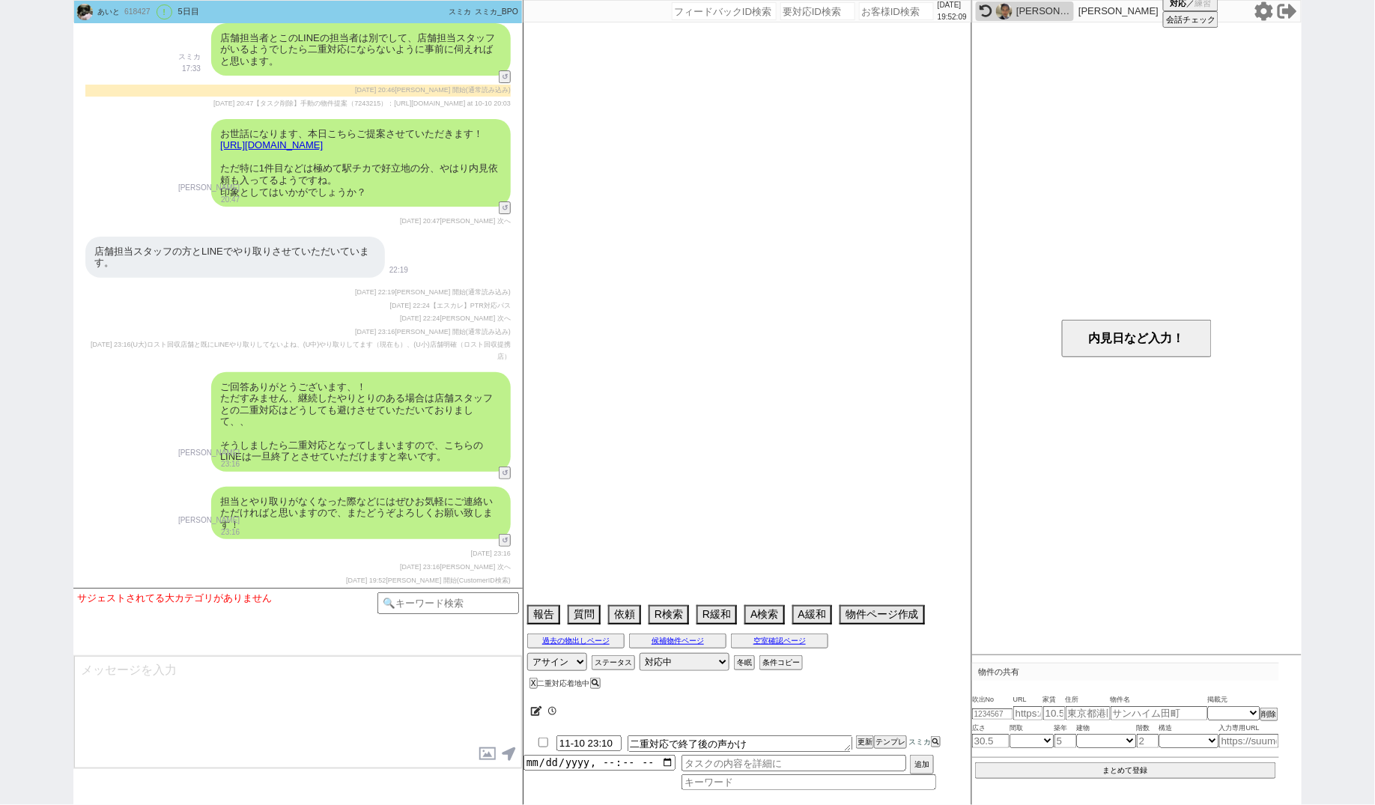
select select "2025"
select select "12"
select select "36"
select select "1"
select select "14"
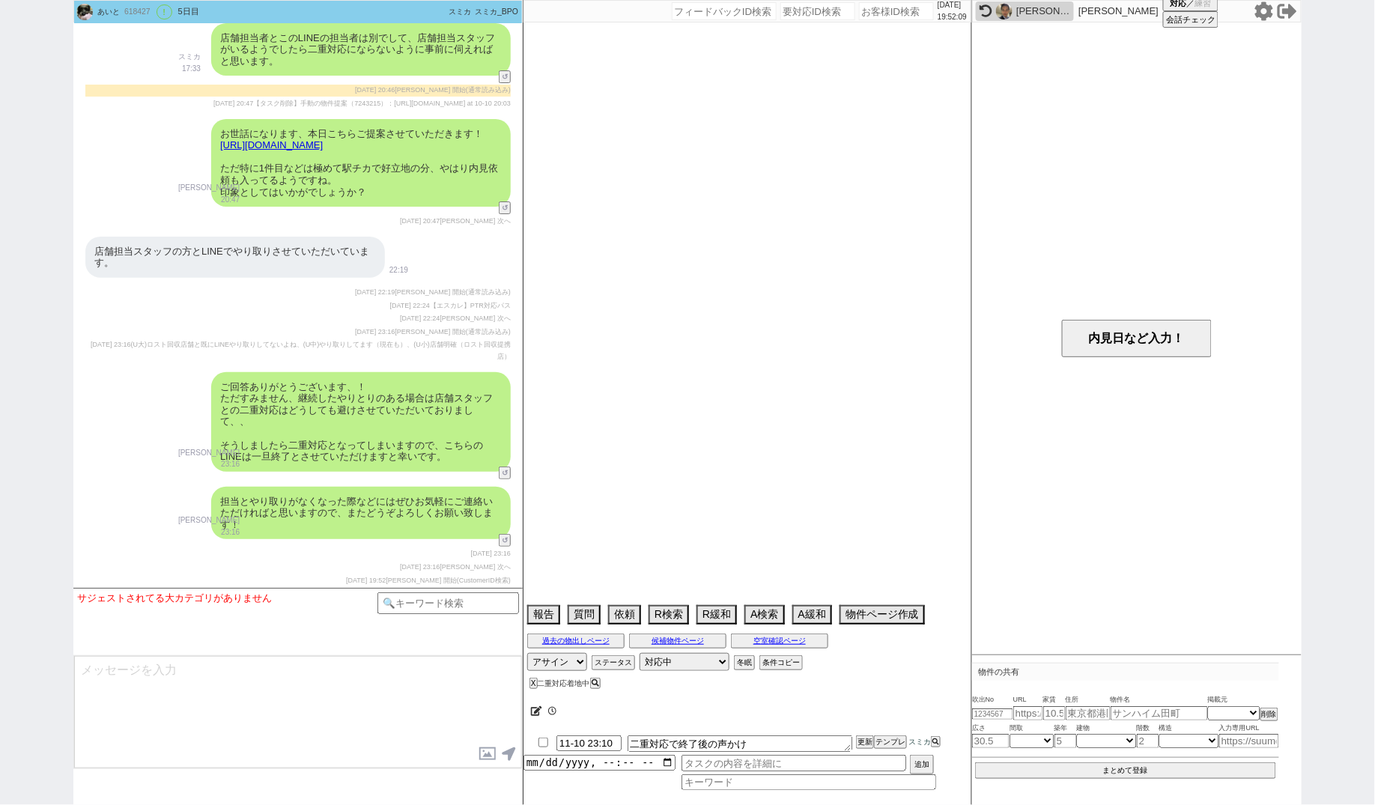
select select "75"
select select "[DATE]"
select select "59"
select select "[DATE]"
select select "60"
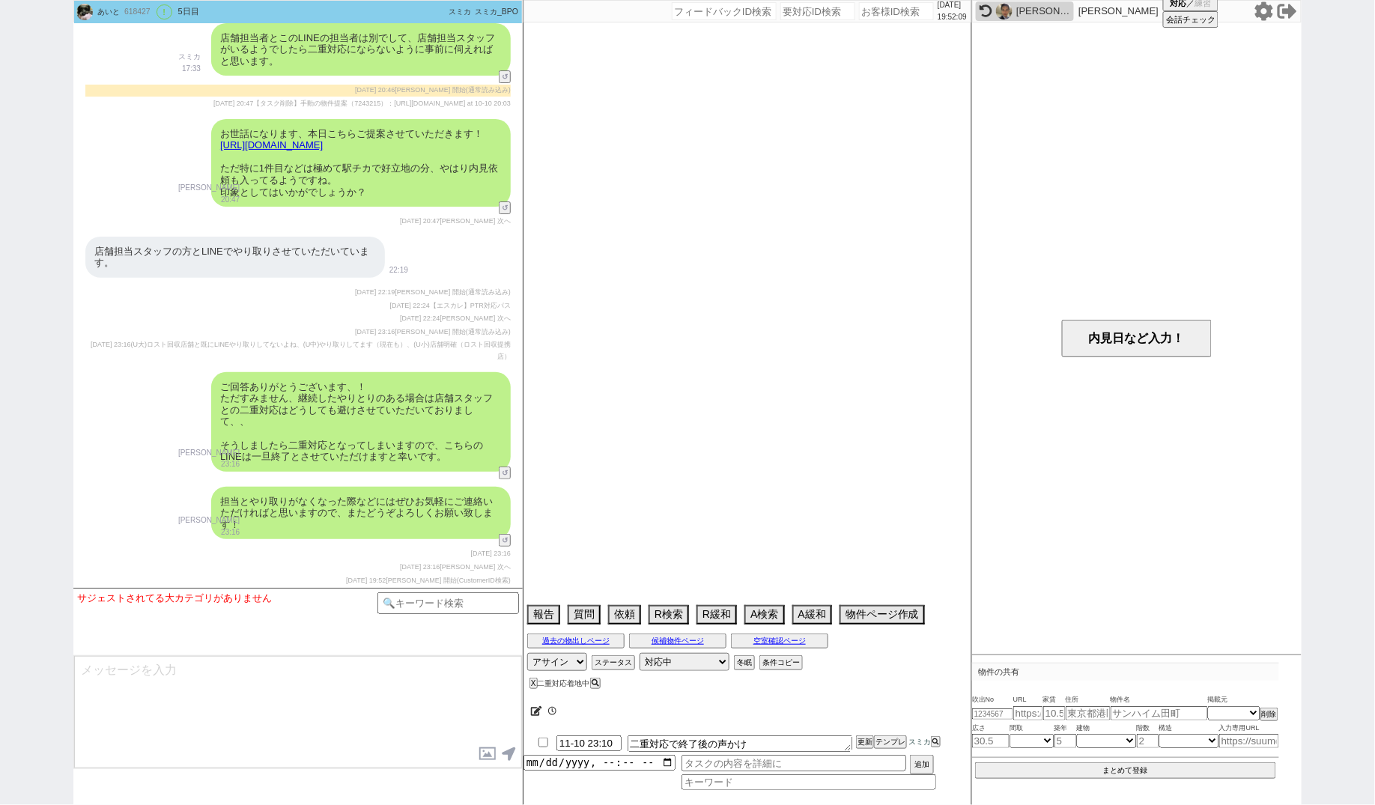
select select "23"
select select "736"
select select "62"
select select "[DATE]"
select select "64"
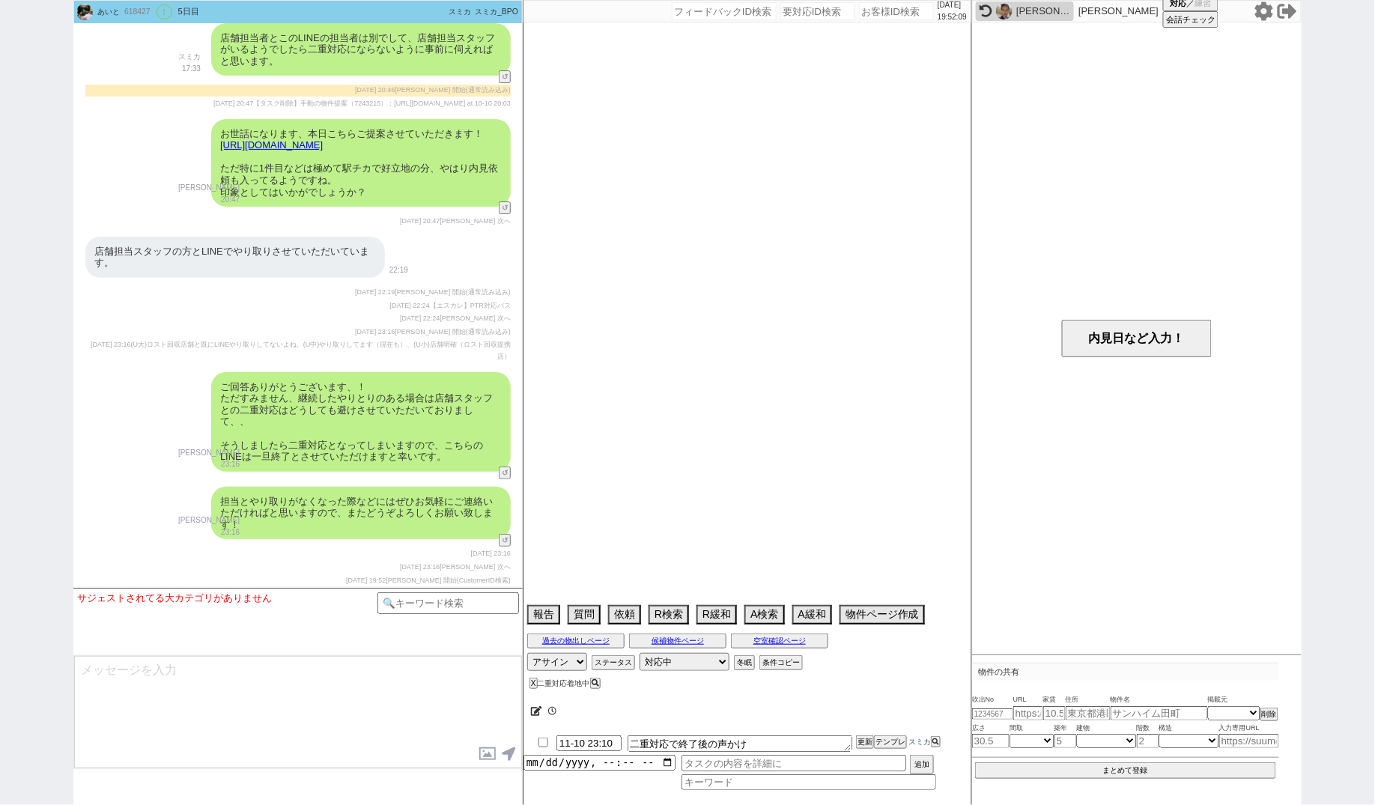
select select "[DATE]"
select select "65"
select select "1583"
select select "71"
select select "70"
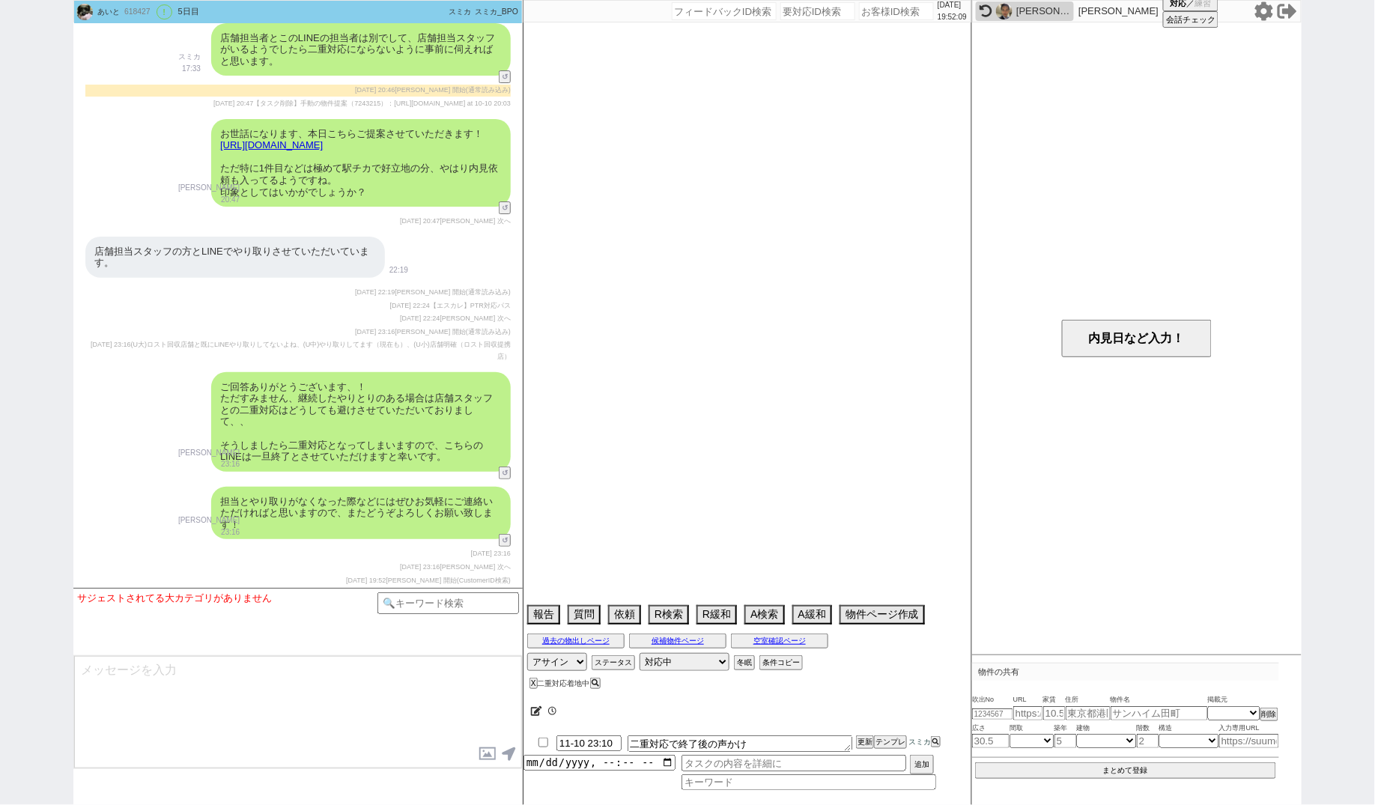
select select "1686"
select select "822"
select select "66"
select select "67"
select select "63"
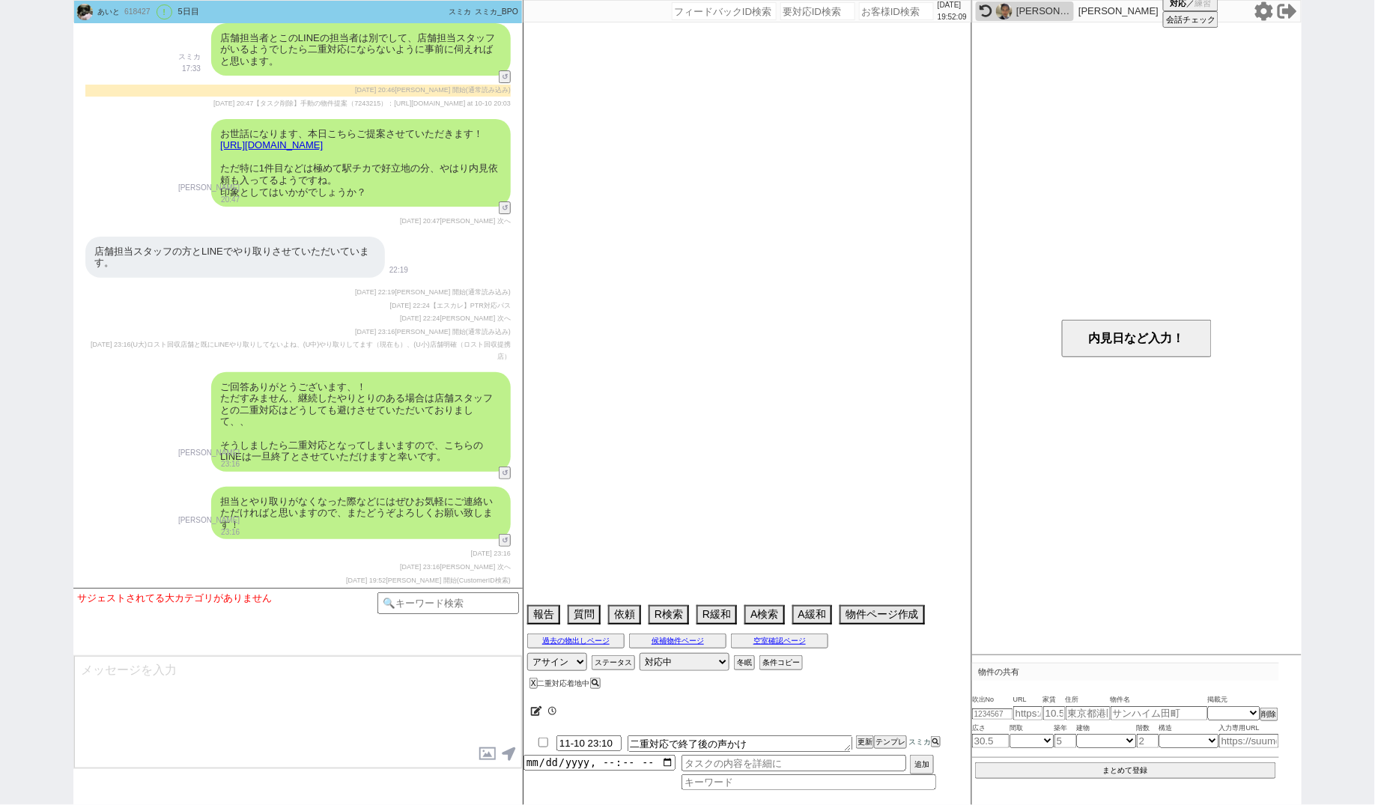
select select "[DATE]"
select select "69"
select select "1656"
select select "11"
select select "72"
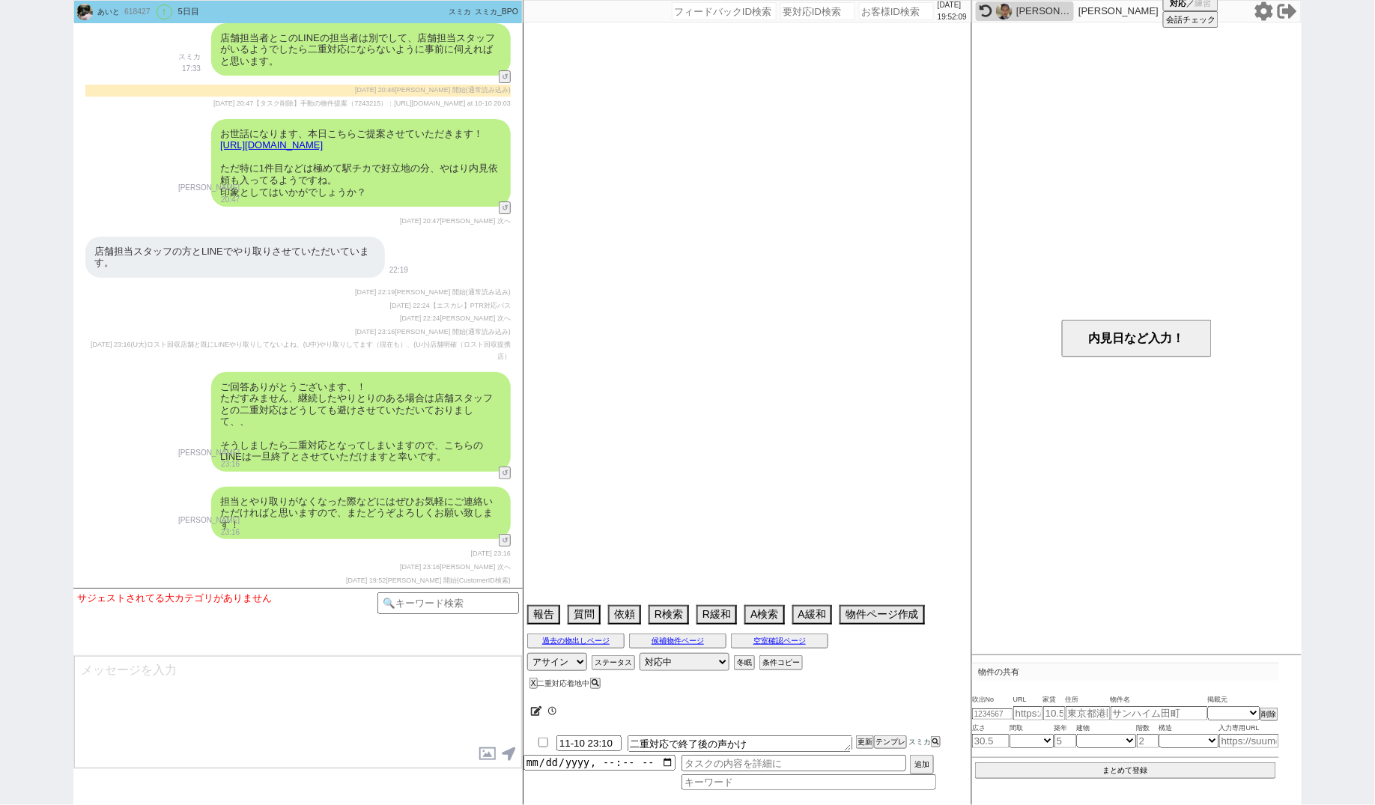
select select "[DATE]"
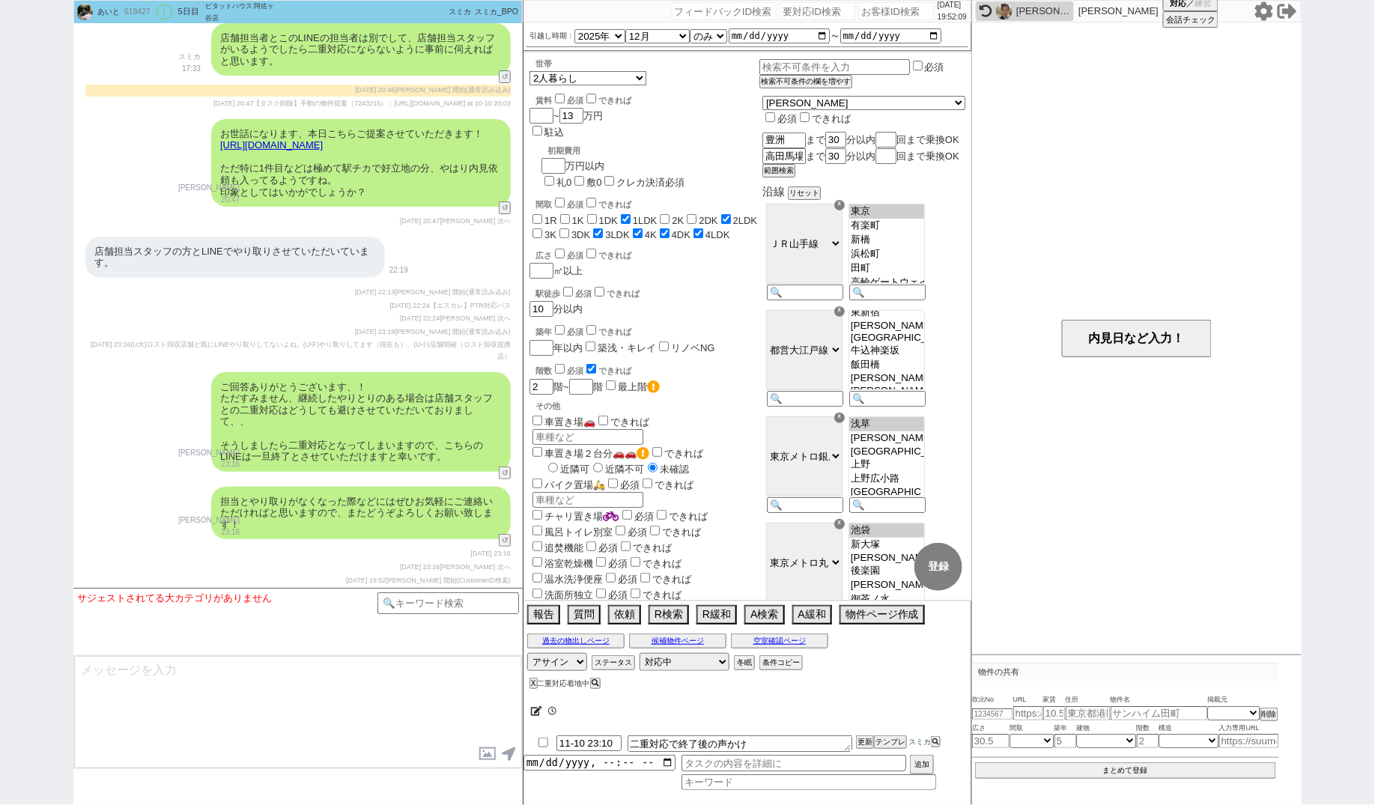
scroll to position [315, 0]
click at [792, 10] on input "number" at bounding box center [817, 11] width 75 height 18
paste input "8995912"
type input "8995912"
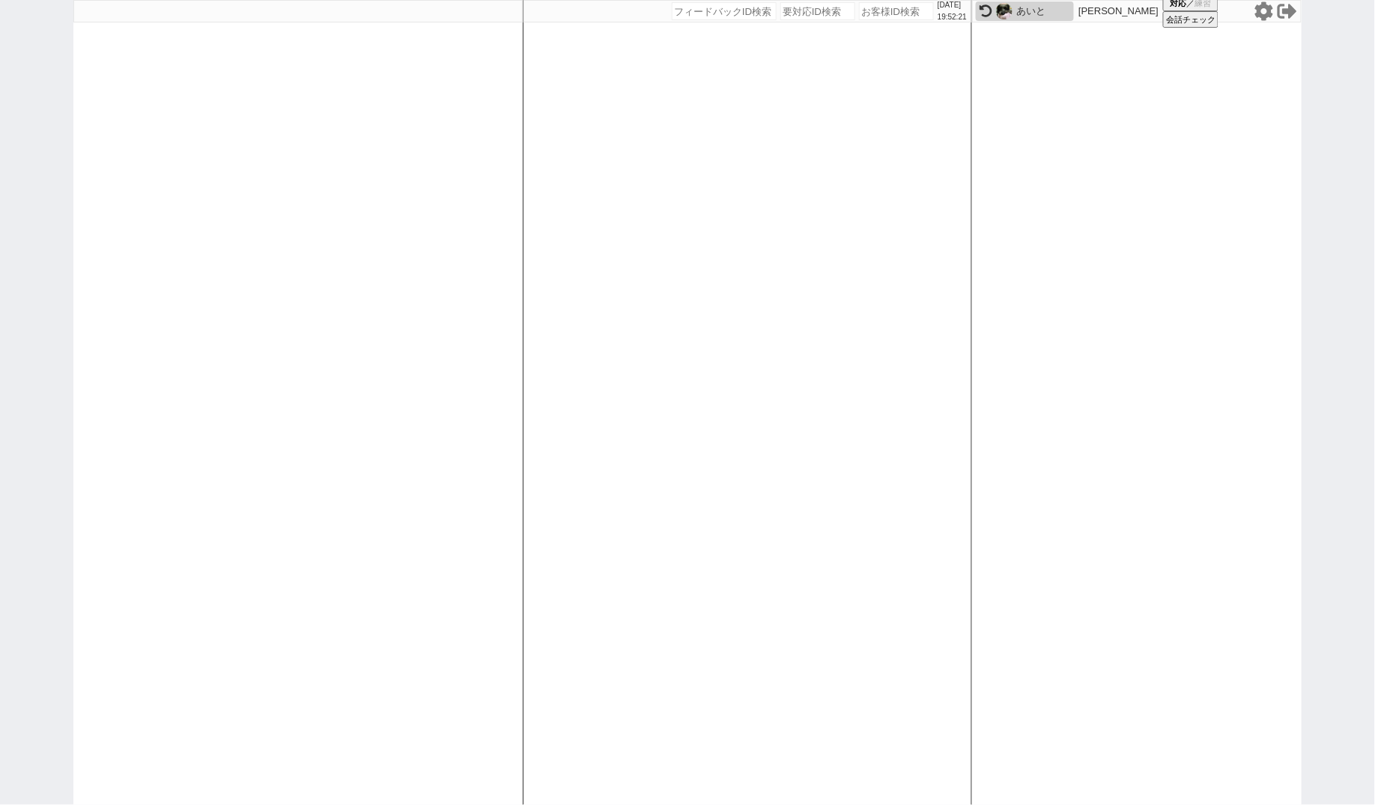
select select
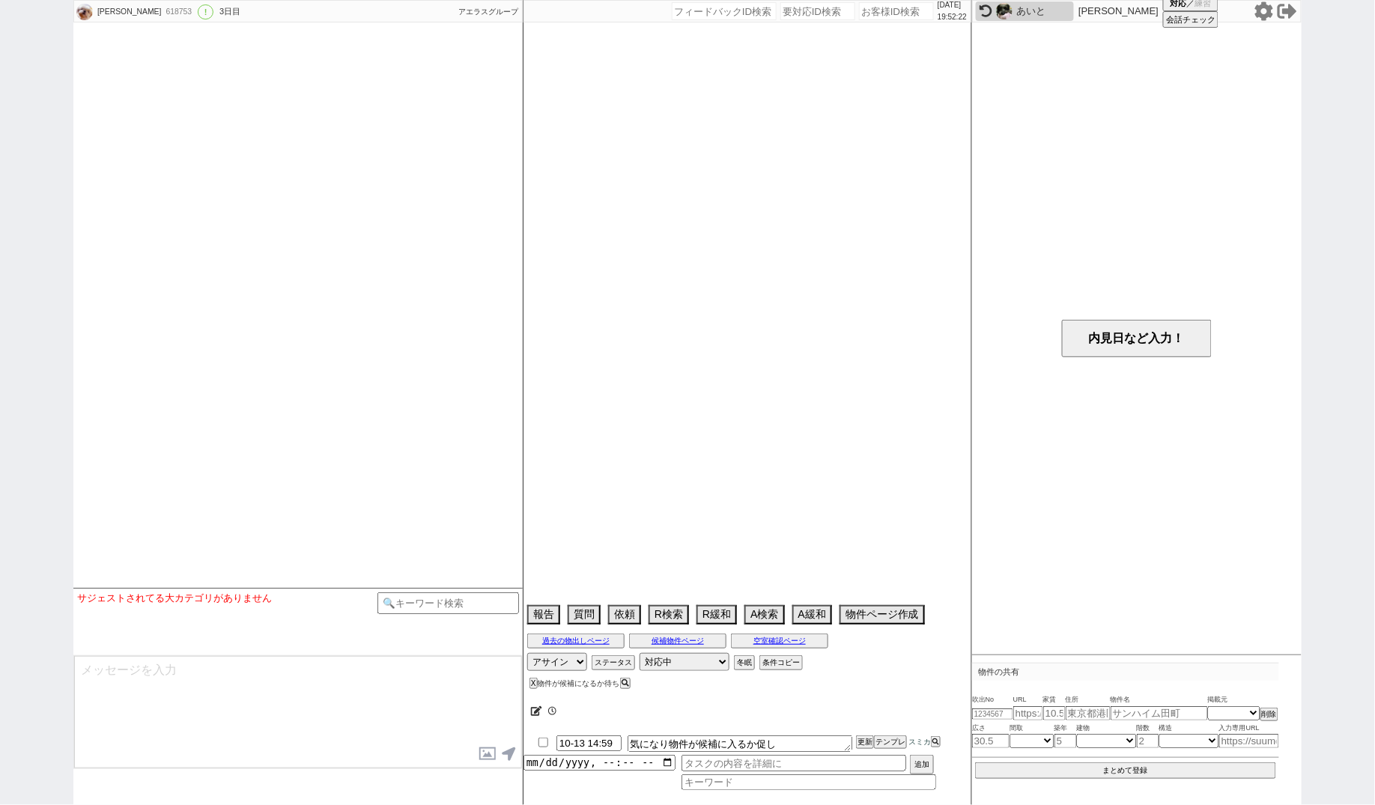
select select "2025"
select select "11"
select select "36"
select select "0"
select select "25"
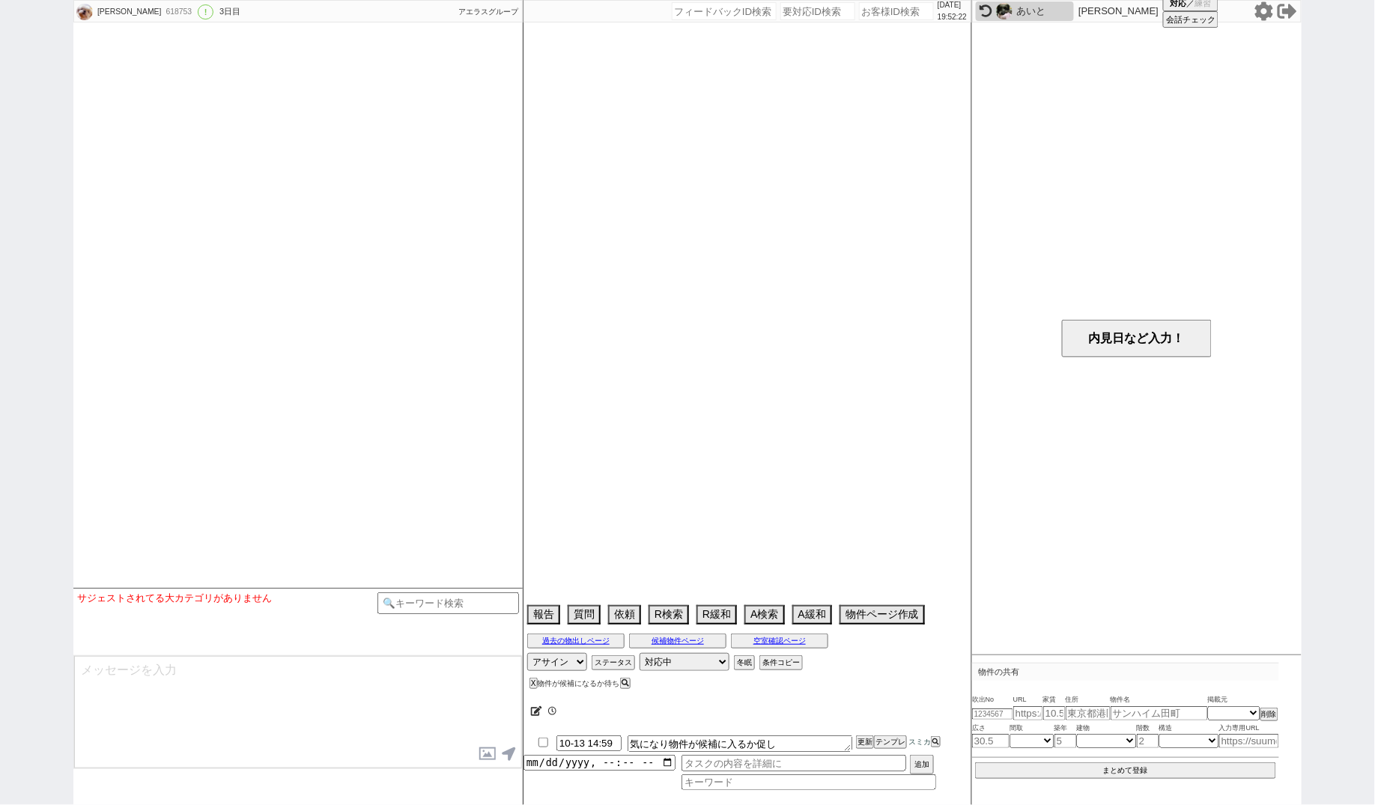
select select "790"
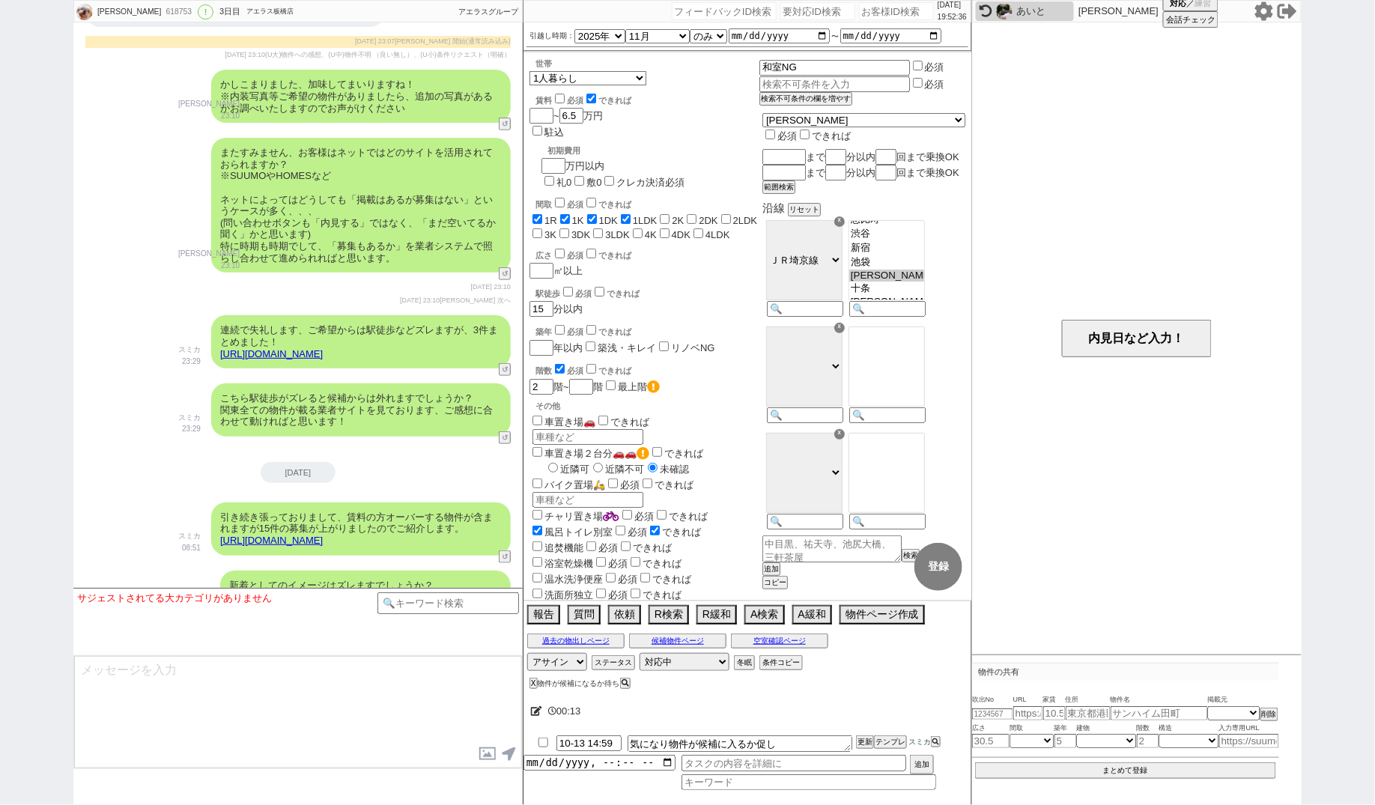
scroll to position [2223, 0]
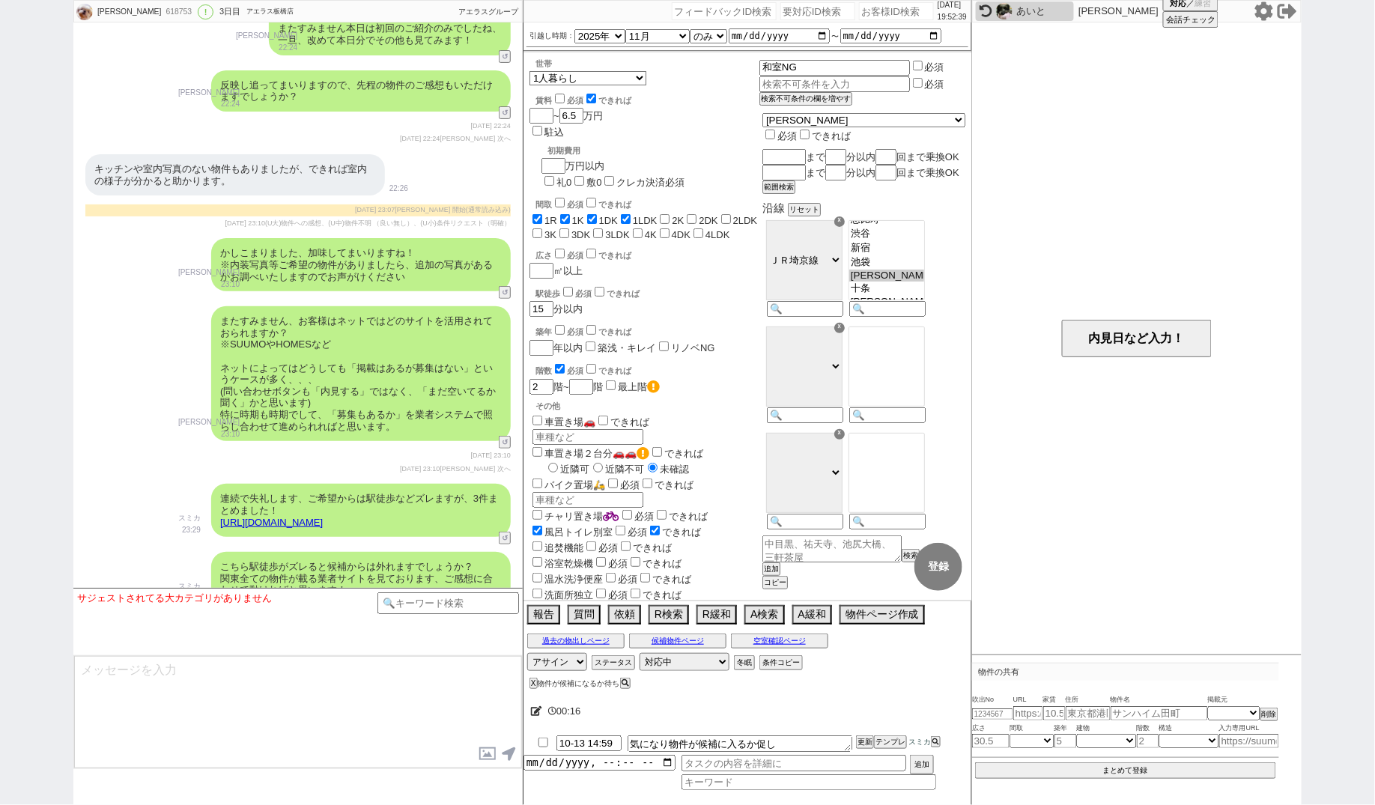
drag, startPoint x: 786, startPoint y: 5, endPoint x: 765, endPoint y: 2, distance: 21.2
click at [786, 6] on input "number" at bounding box center [817, 11] width 75 height 18
click at [786, 4] on input "number" at bounding box center [817, 11] width 75 height 18
paste input "8995497"
type input "8995497"
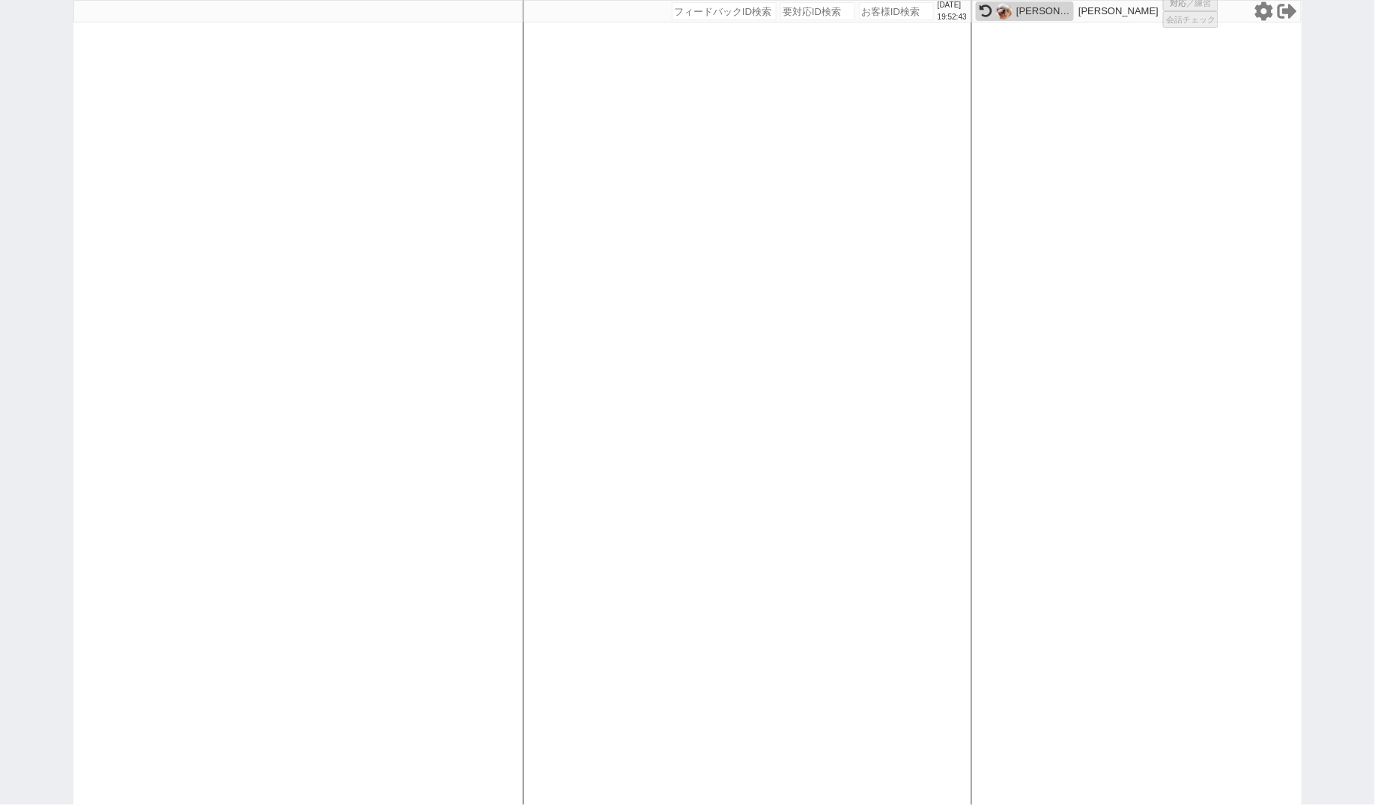
select select
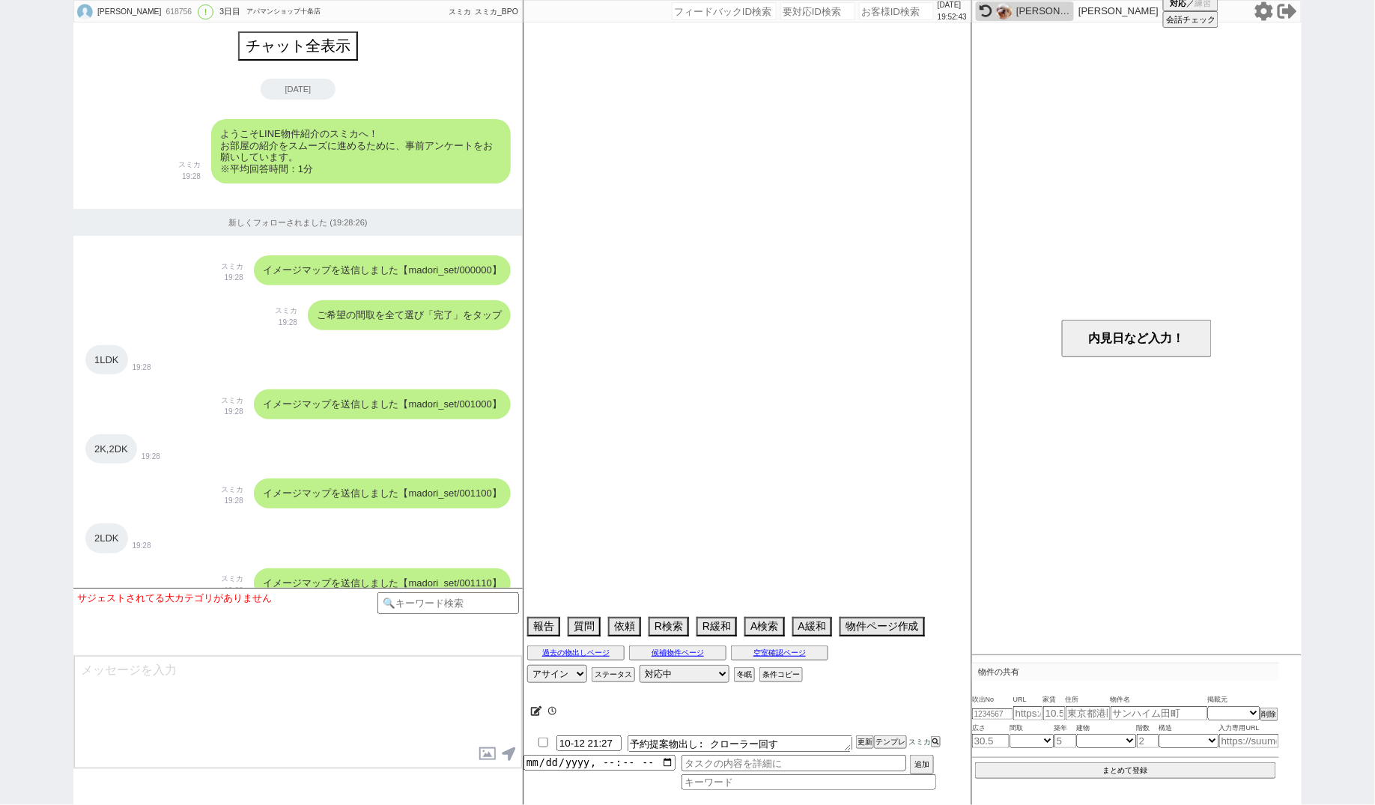
select select "15"
select select "1"
select select "75"
select select "23"
select select "819"
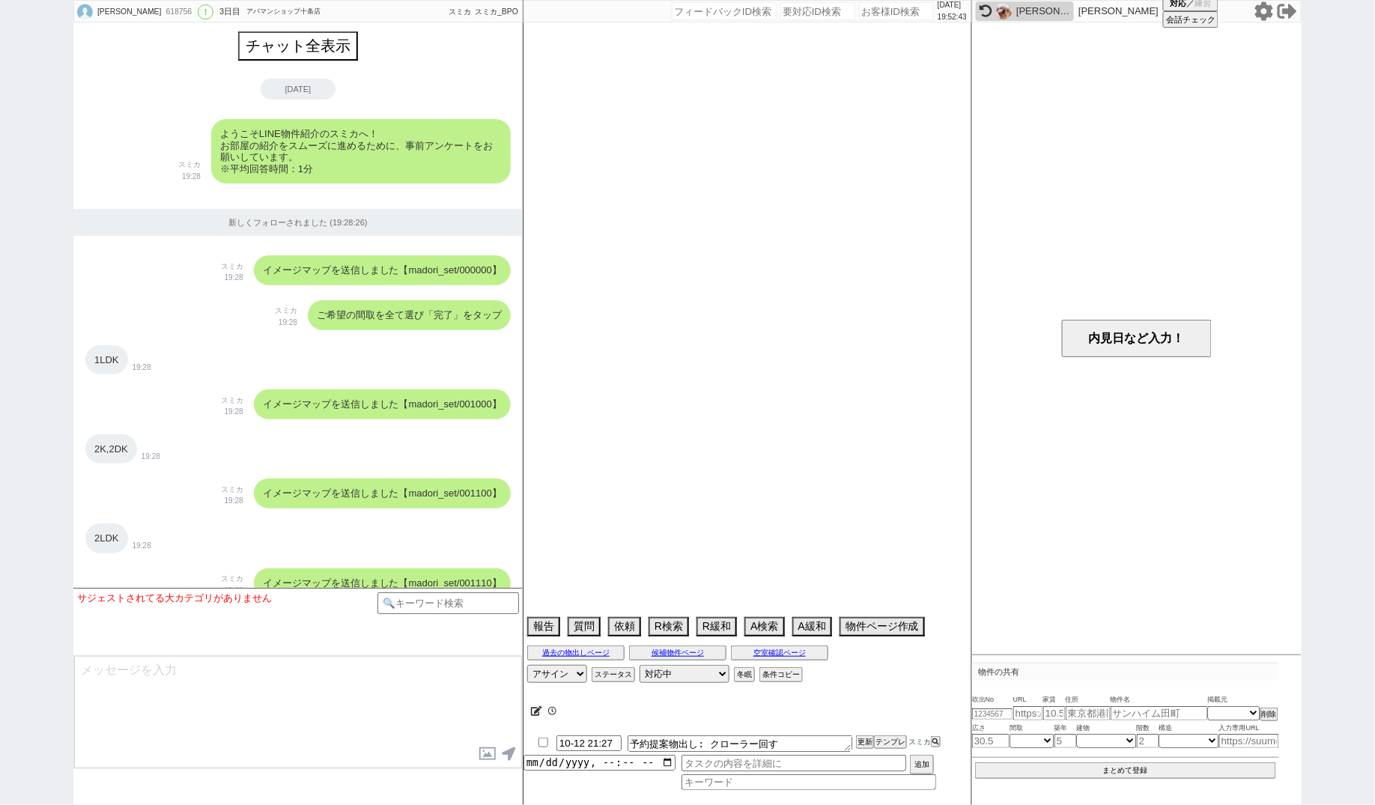
select select "62"
select select "60"
select select "59"
select select "67"
select select "25"
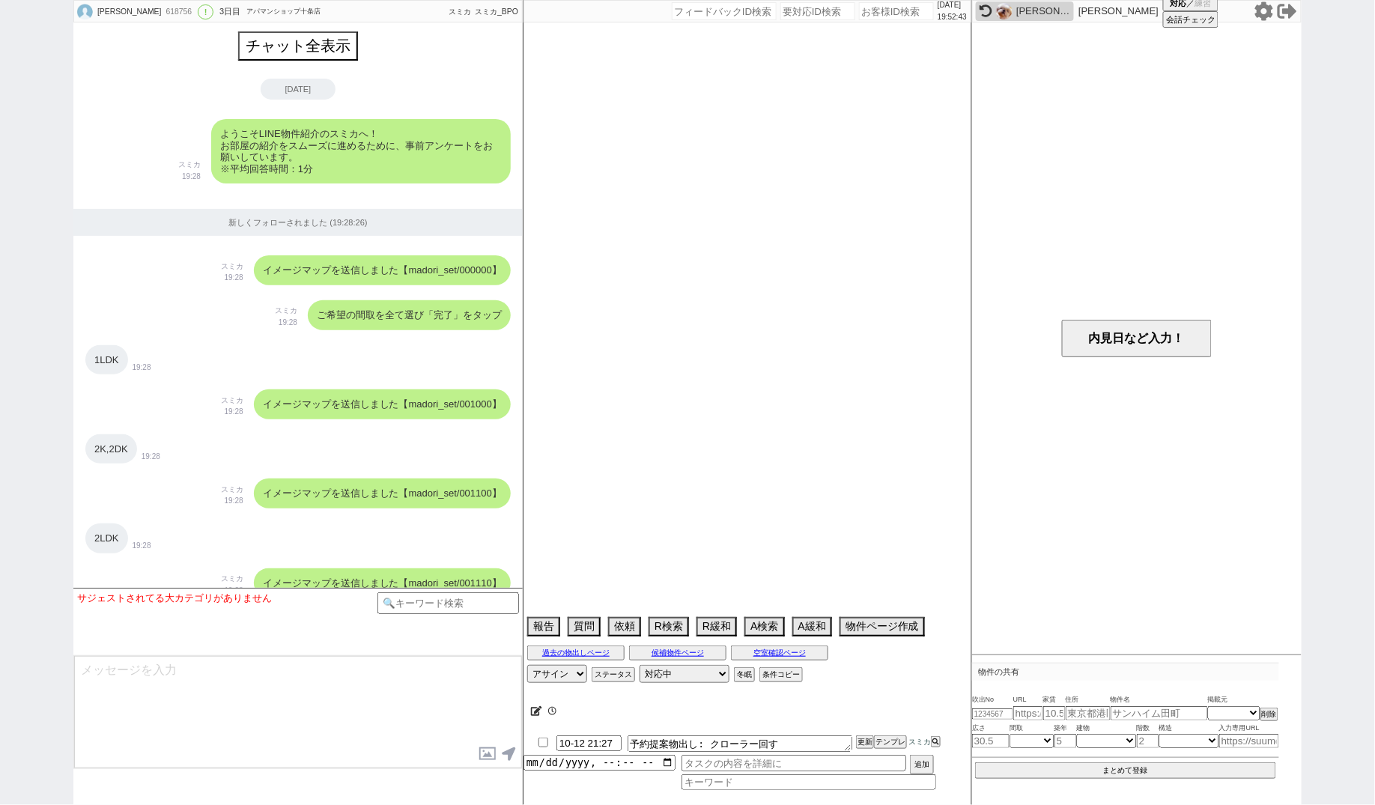
select select "3116"
select select "64"
select select "[DATE]"
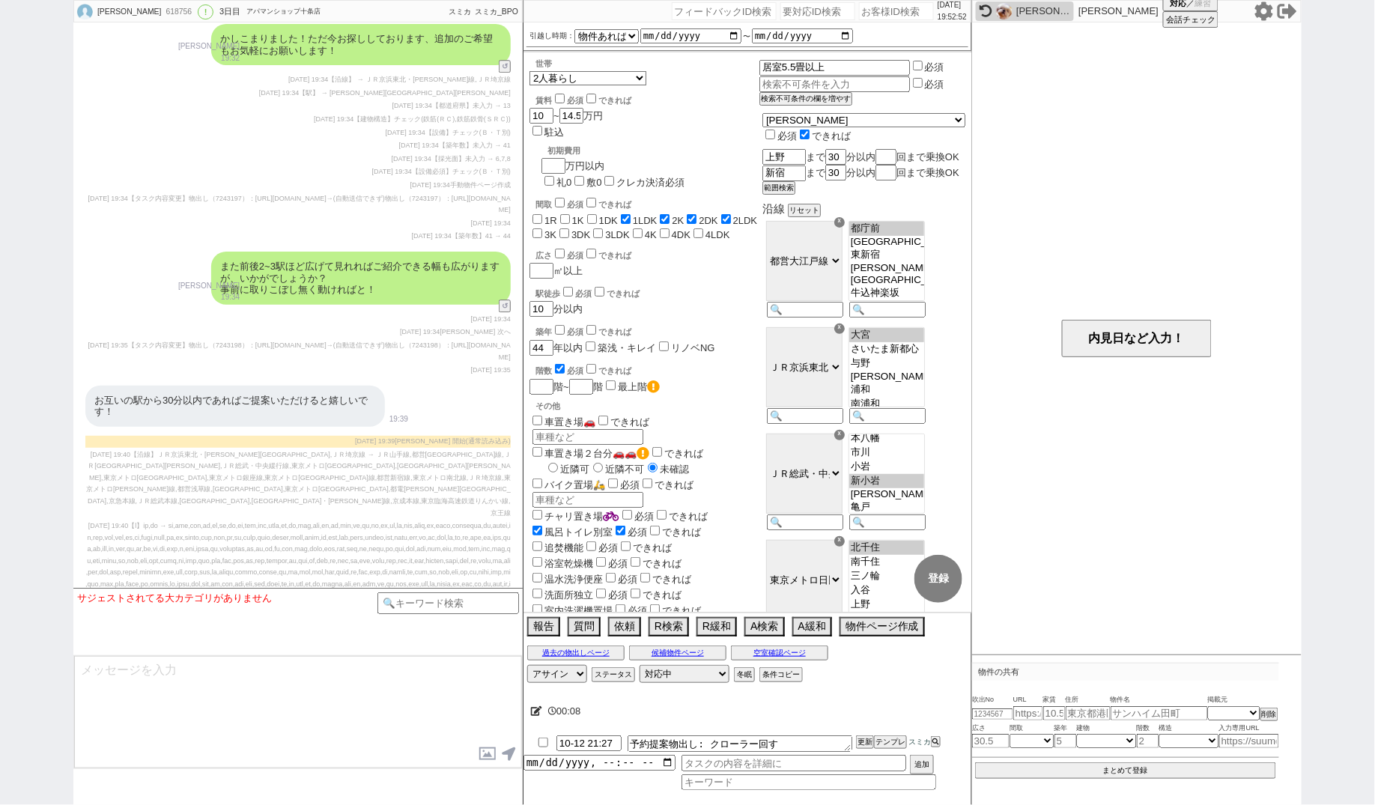
scroll to position [1531, 0]
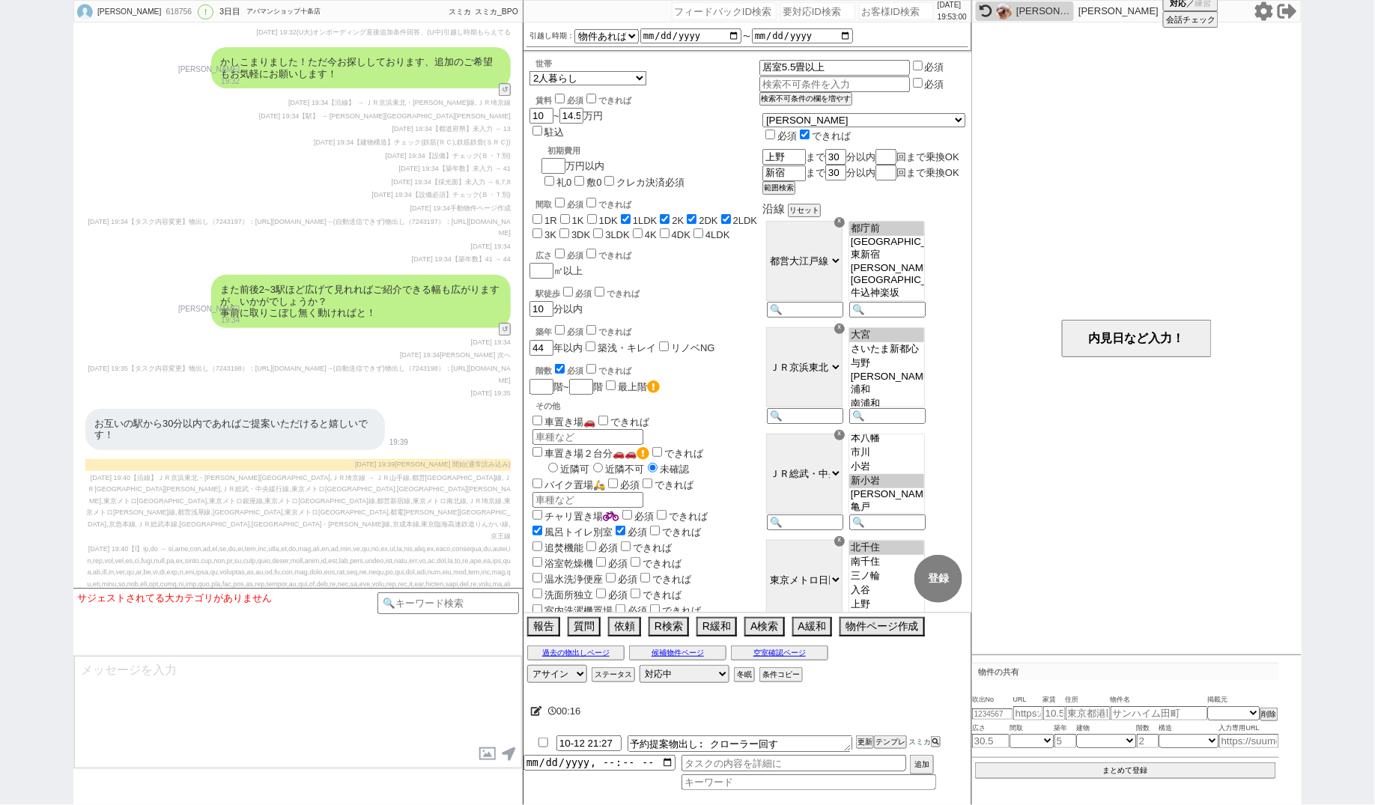
click at [828, 19] on input "number" at bounding box center [817, 11] width 75 height 18
paste input "8995710"
type input "8995710"
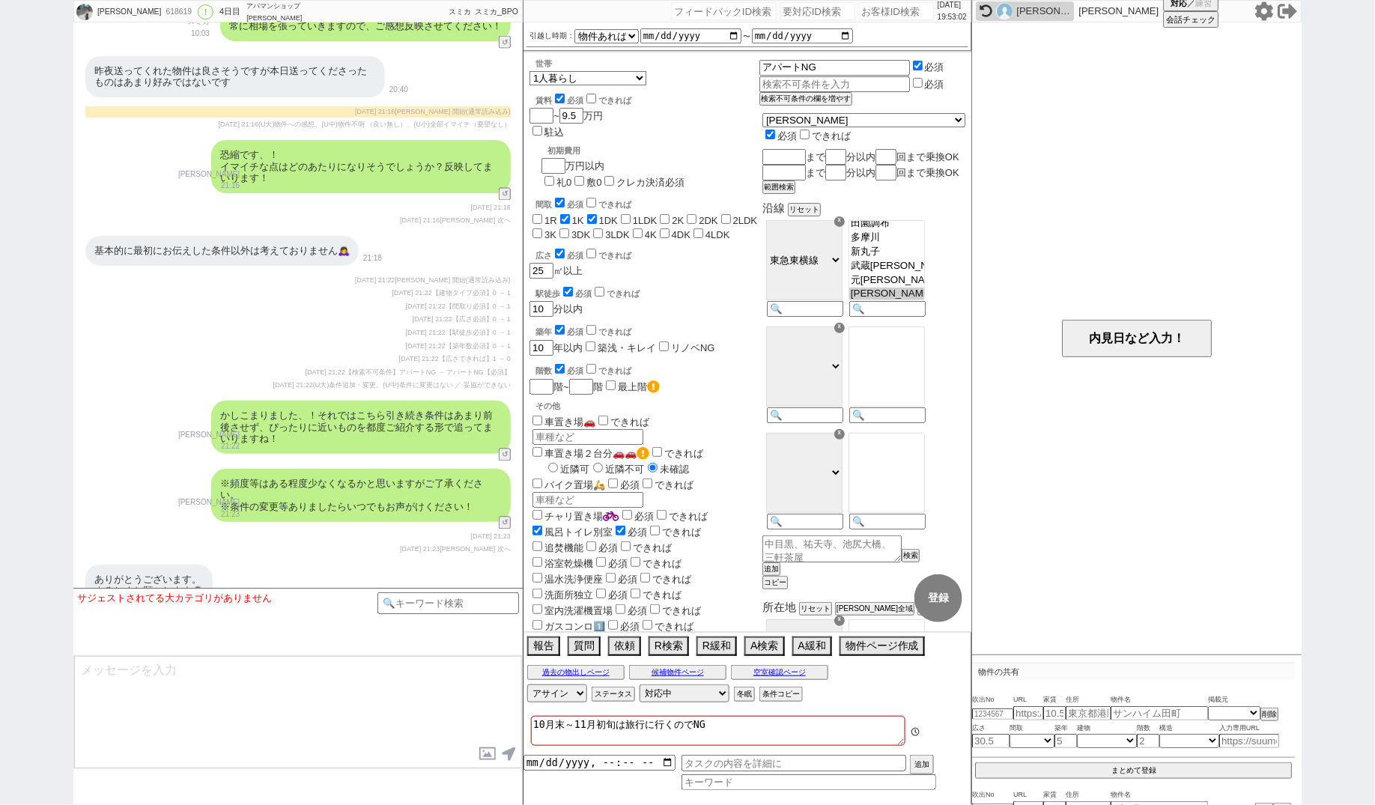
scroll to position [125, 0]
click at [798, 16] on input "number" at bounding box center [817, 11] width 75 height 18
paste input "8995687"
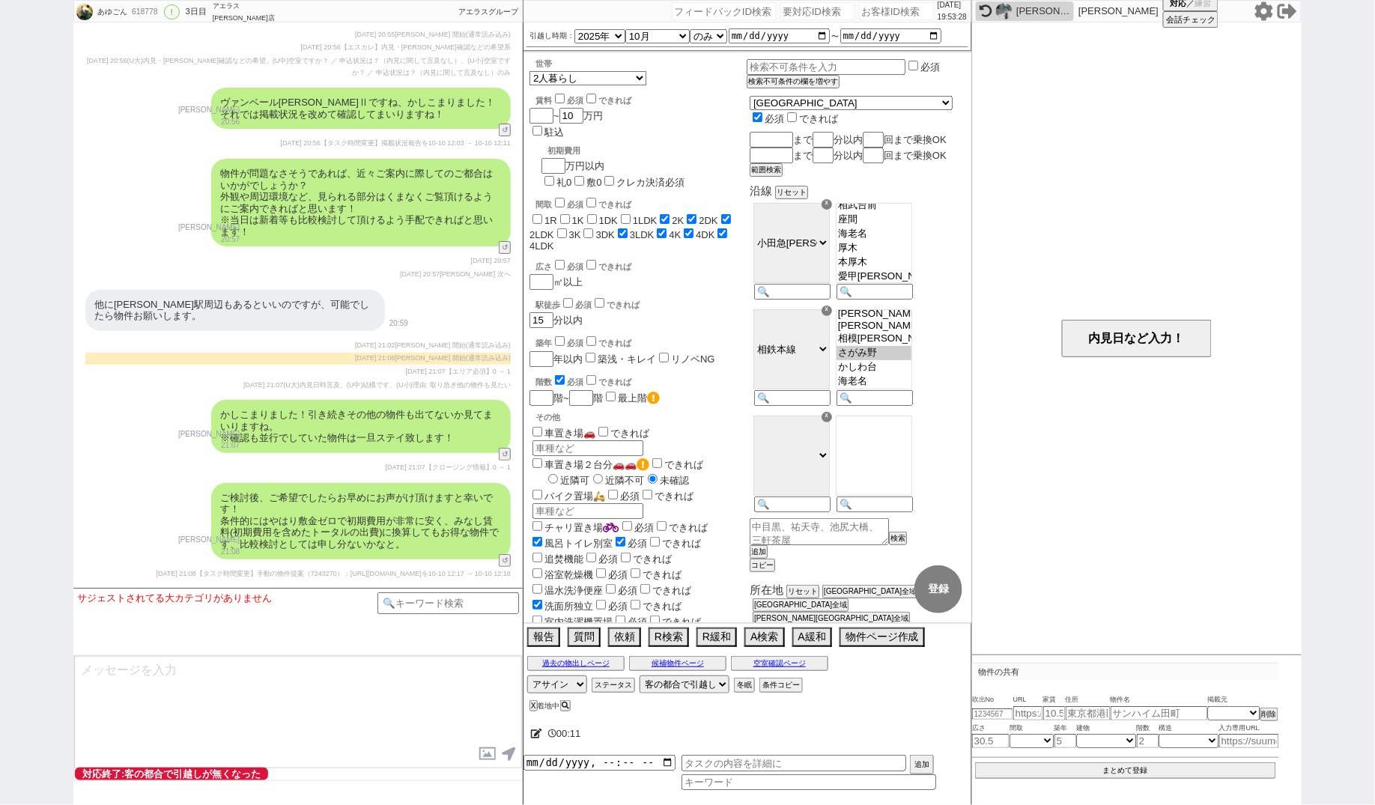
scroll to position [417, 0]
click at [791, 8] on input "number" at bounding box center [817, 11] width 75 height 18
paste input "8995502"
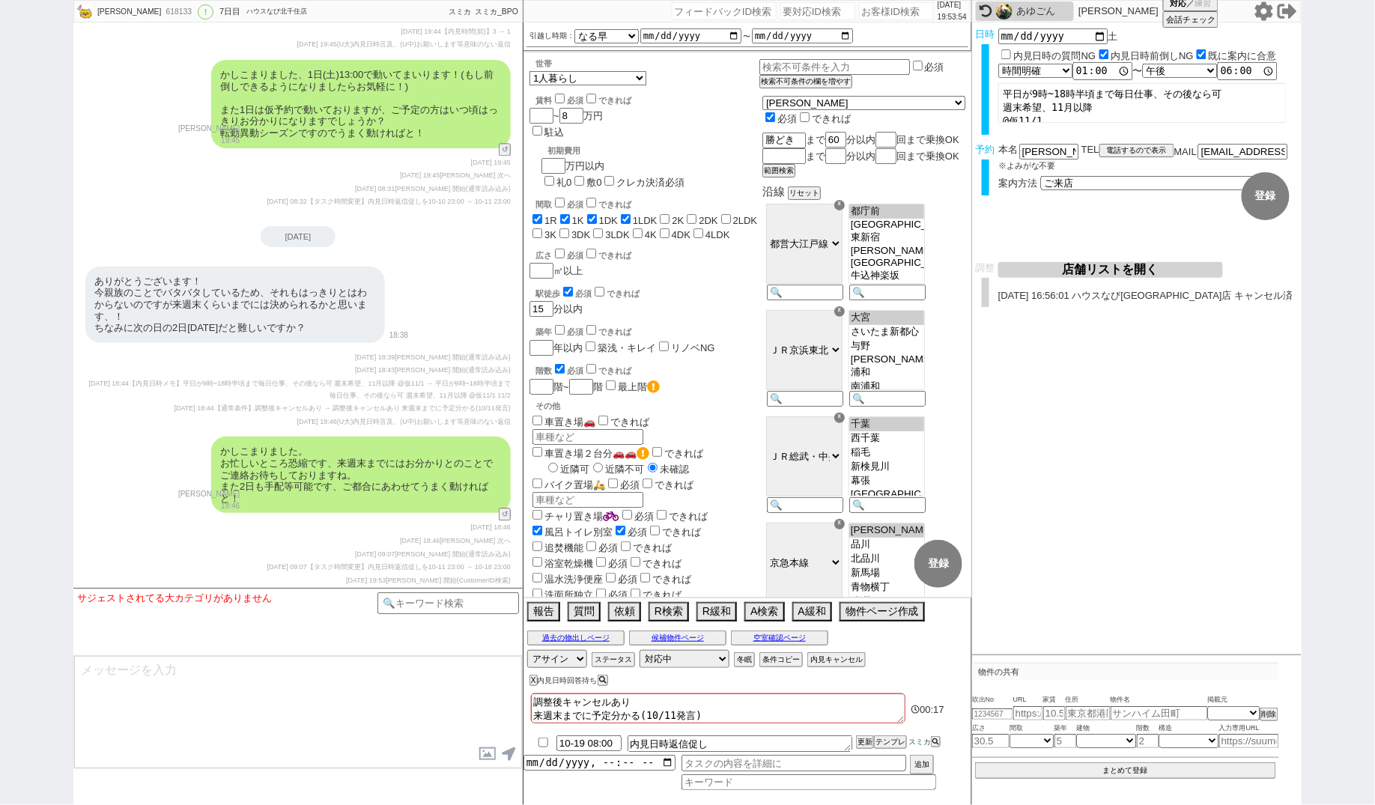
scroll to position [9917, 0]
click at [783, 16] on input "number" at bounding box center [817, 11] width 75 height 18
paste input "8990065"
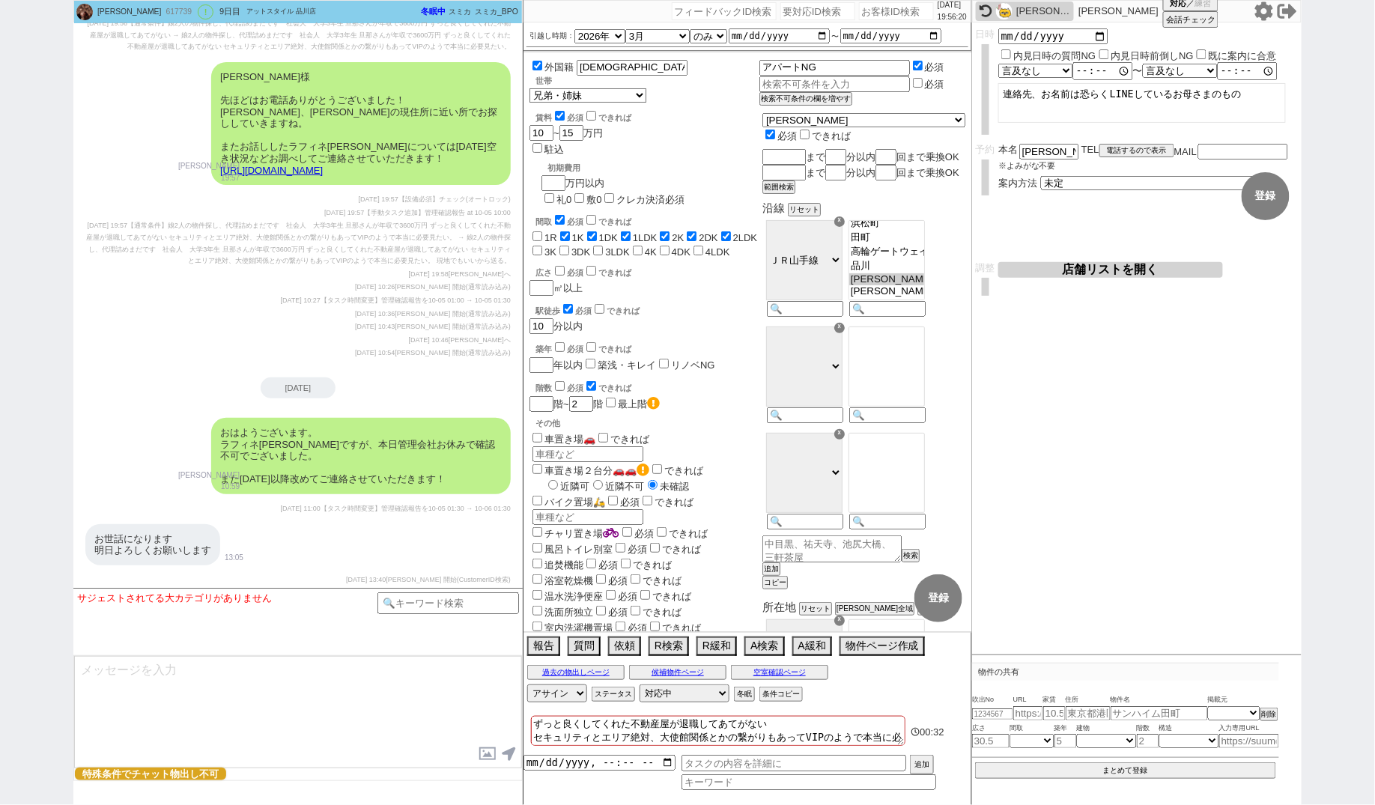
scroll to position [34, 0]
click at [792, 10] on input "number" at bounding box center [817, 11] width 75 height 18
paste input "8989739"
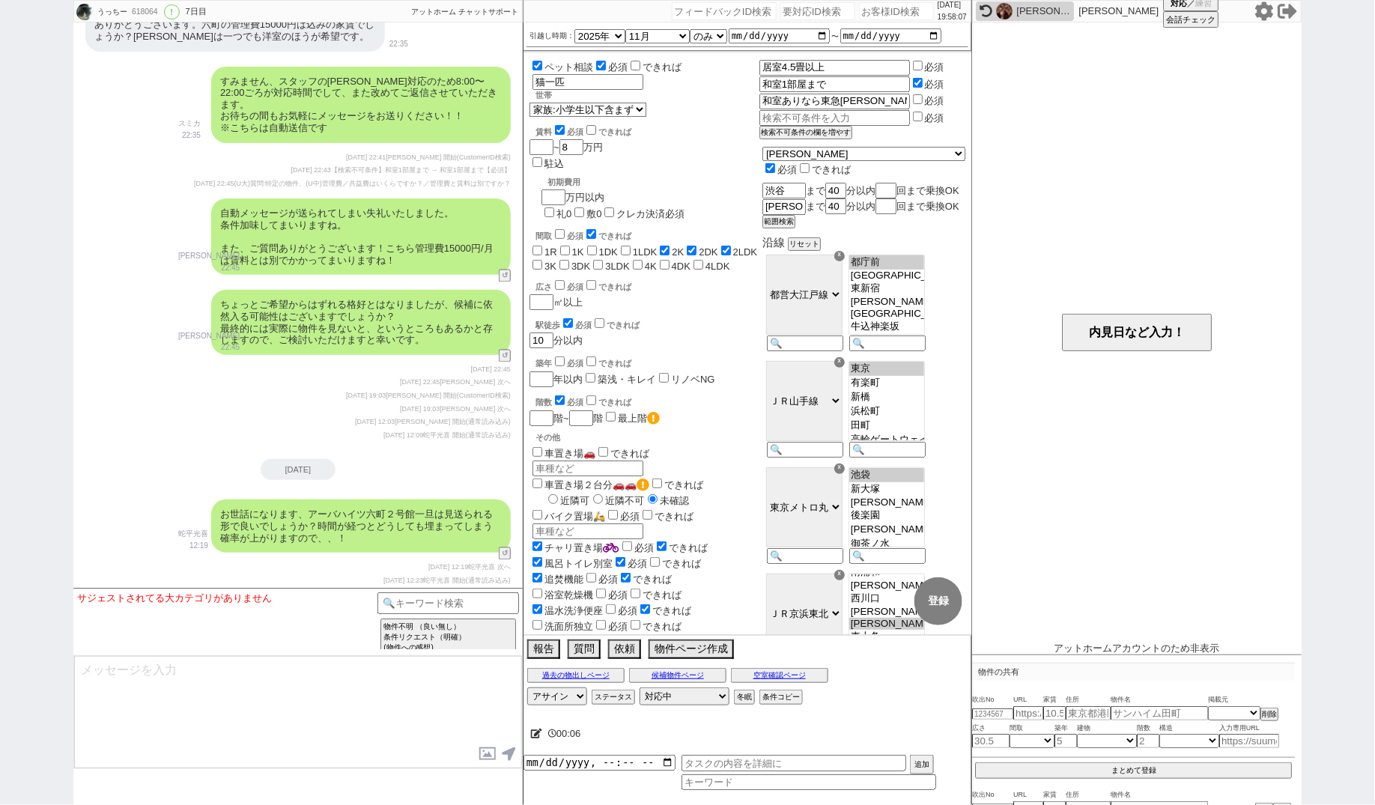
scroll to position [6944, 0]
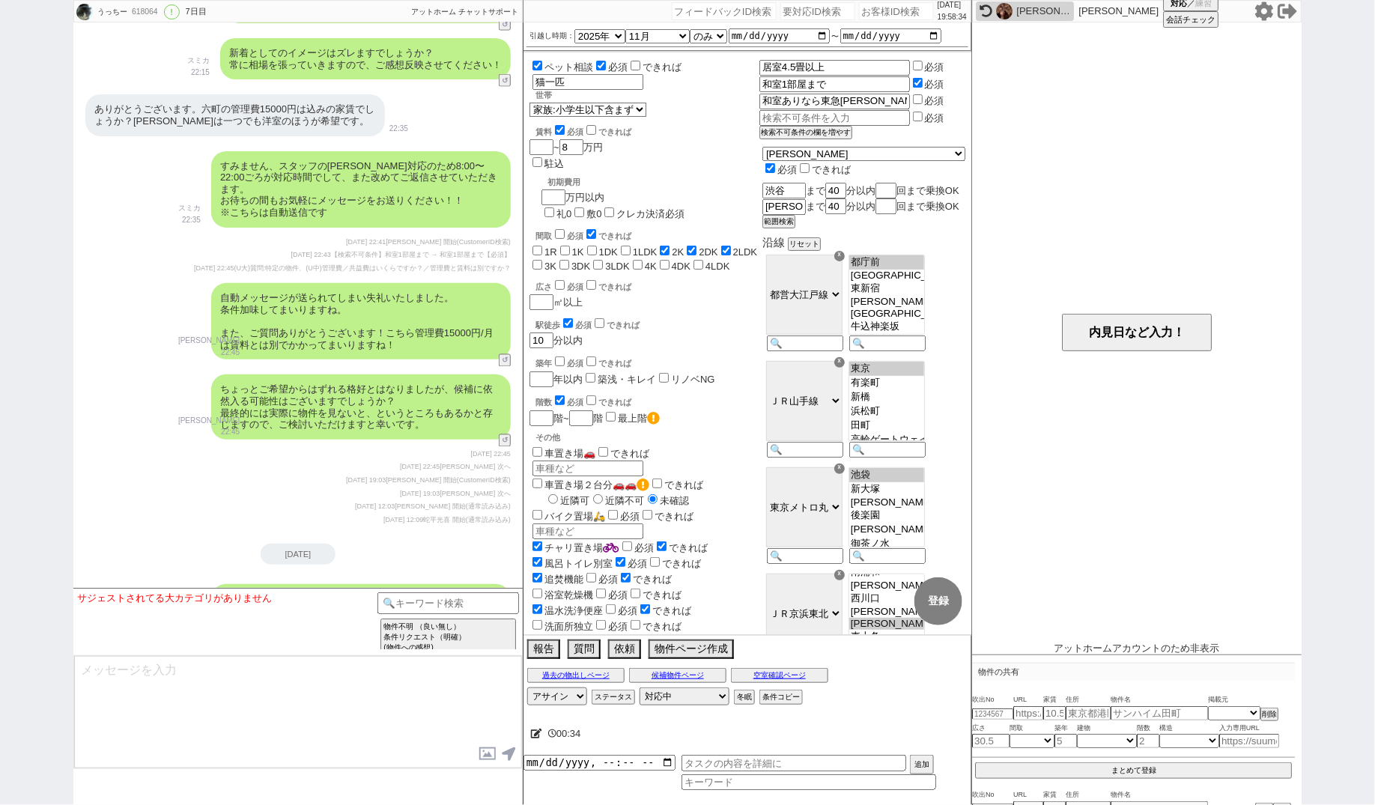
click at [781, 5] on input "number" at bounding box center [817, 11] width 75 height 18
paste input "8989543"
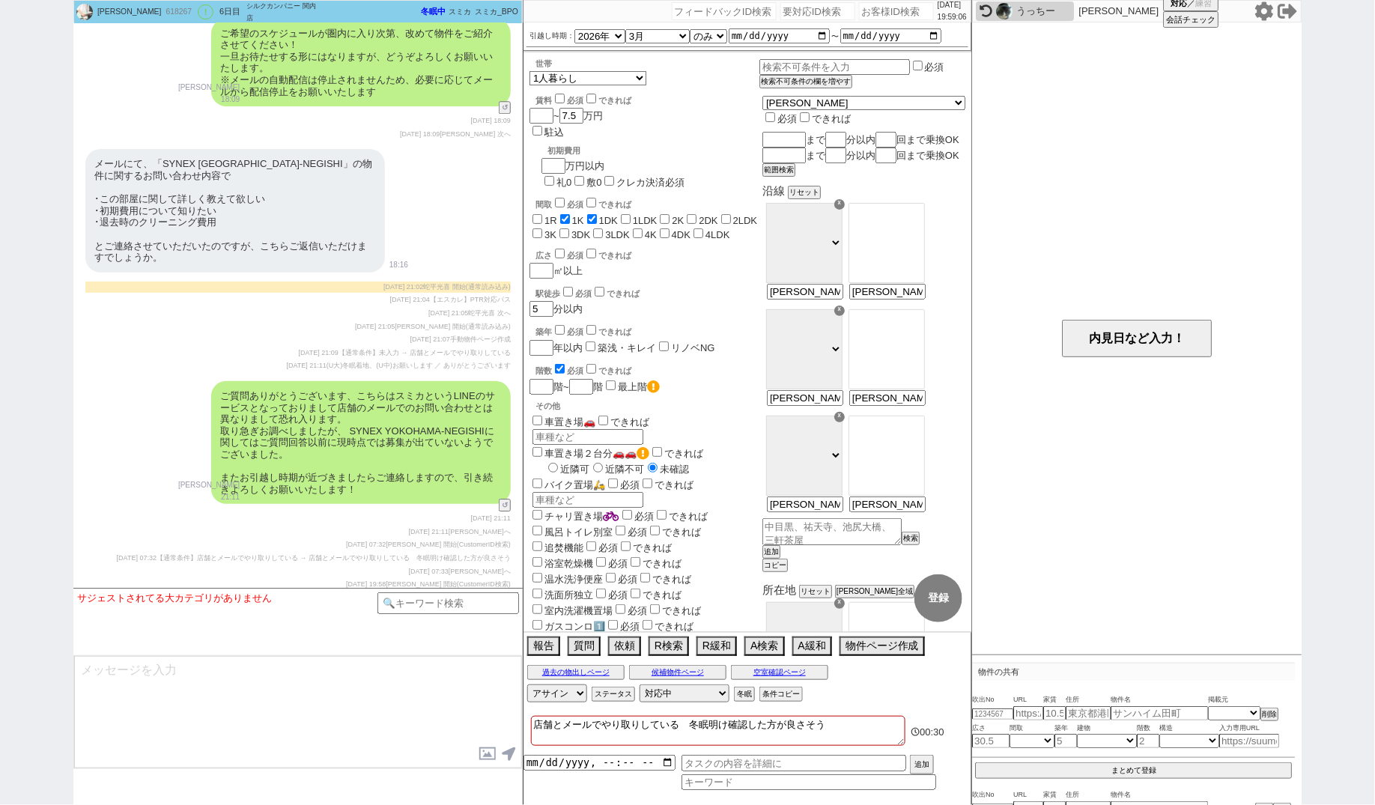
scroll to position [1485, 0]
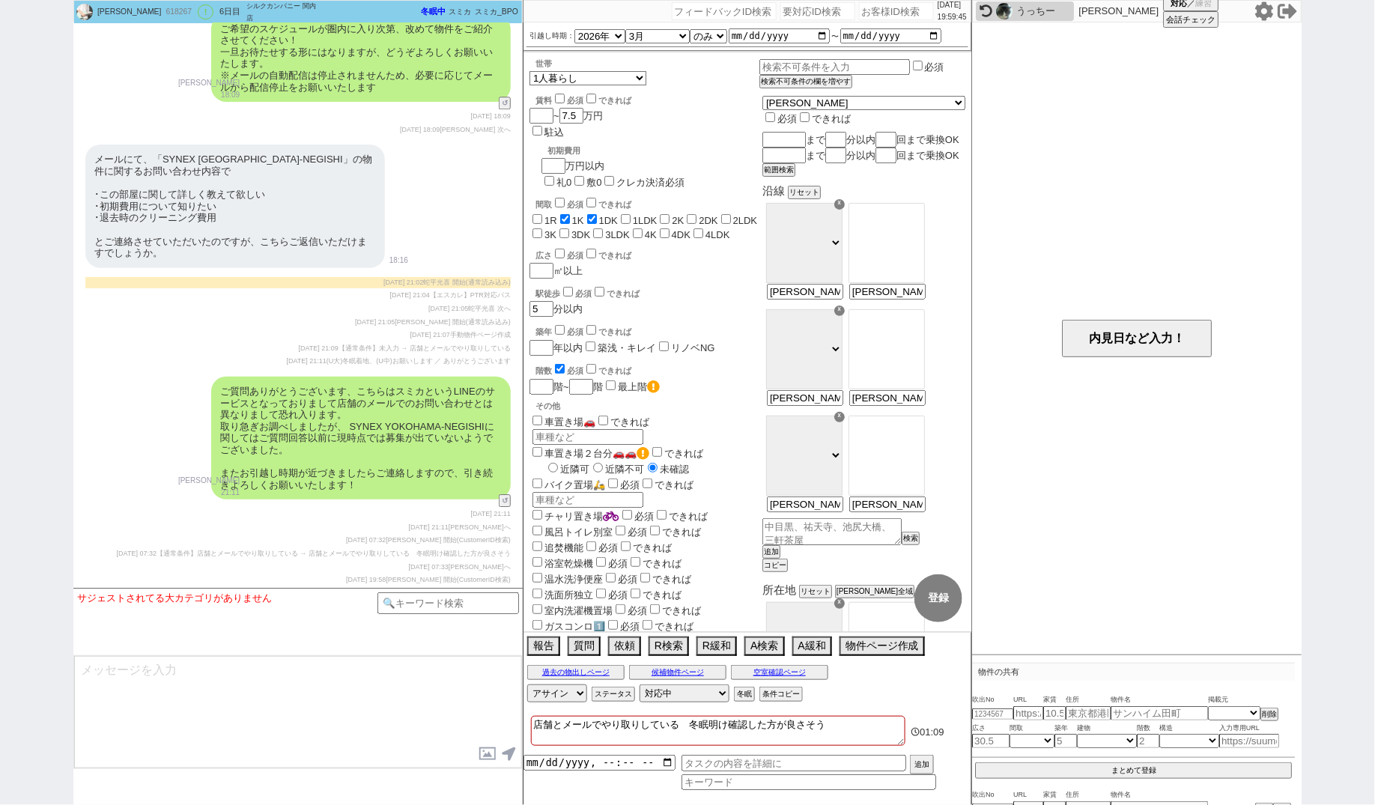
click at [780, 11] on input "number" at bounding box center [817, 11] width 75 height 18
paste input "8989131"
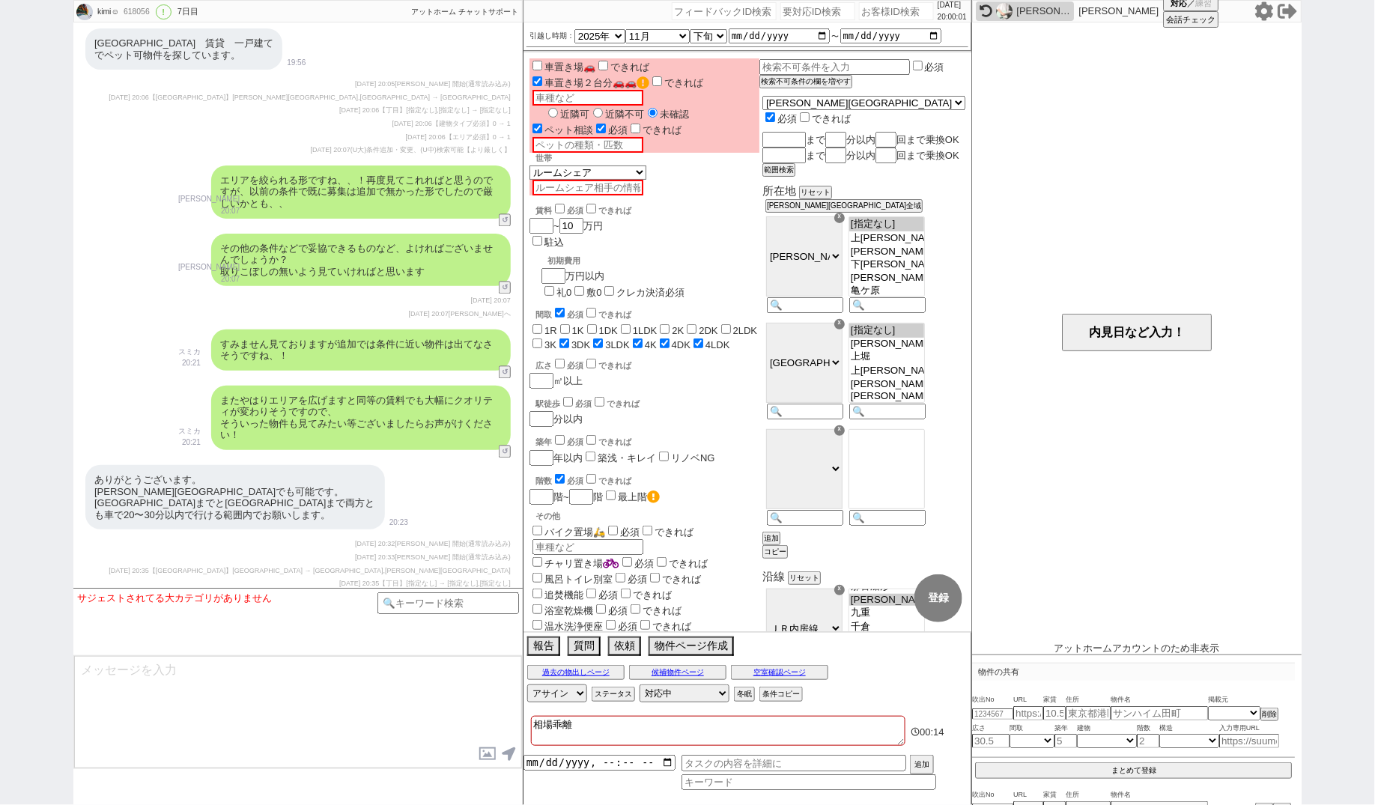
scroll to position [5191, 0]
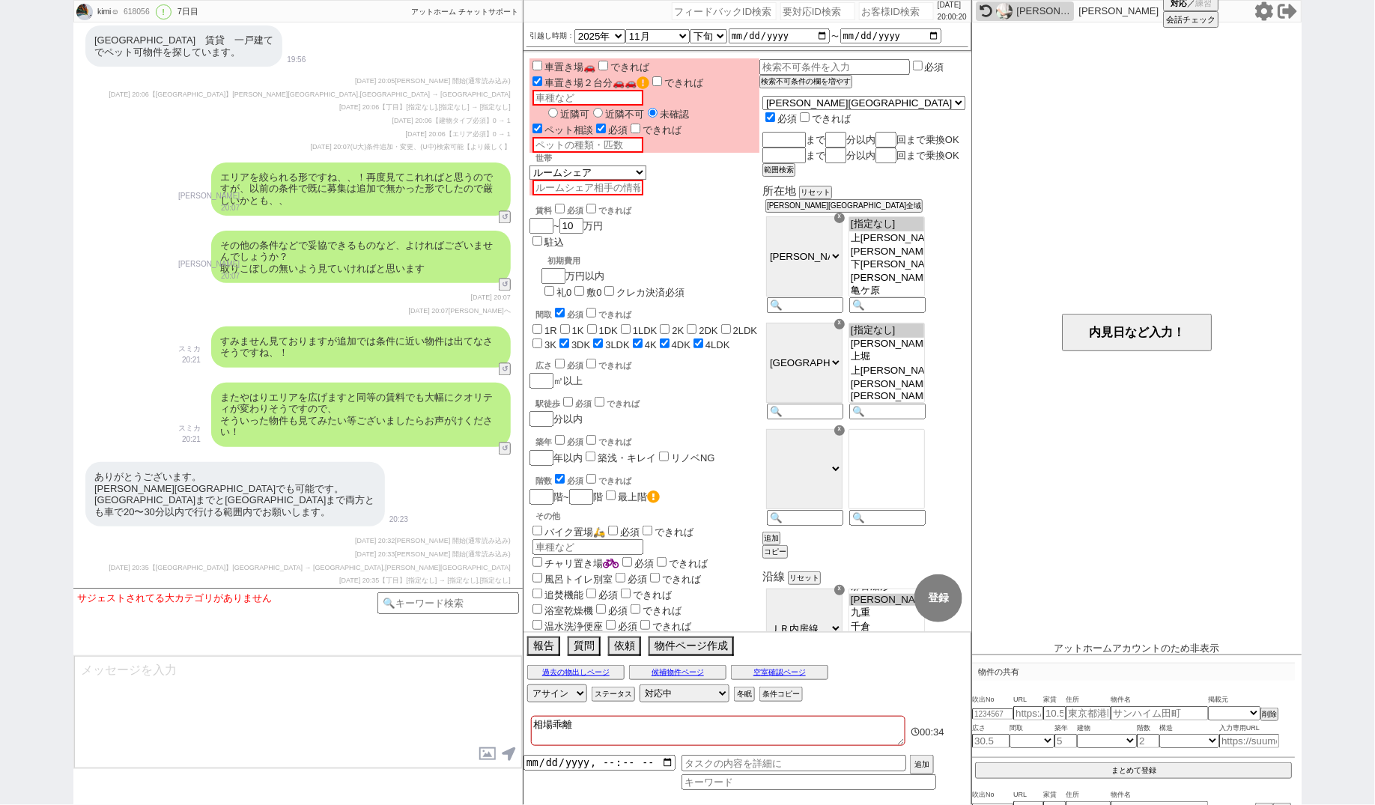
click at [786, 7] on input "number" at bounding box center [817, 11] width 75 height 18
paste input "8988808"
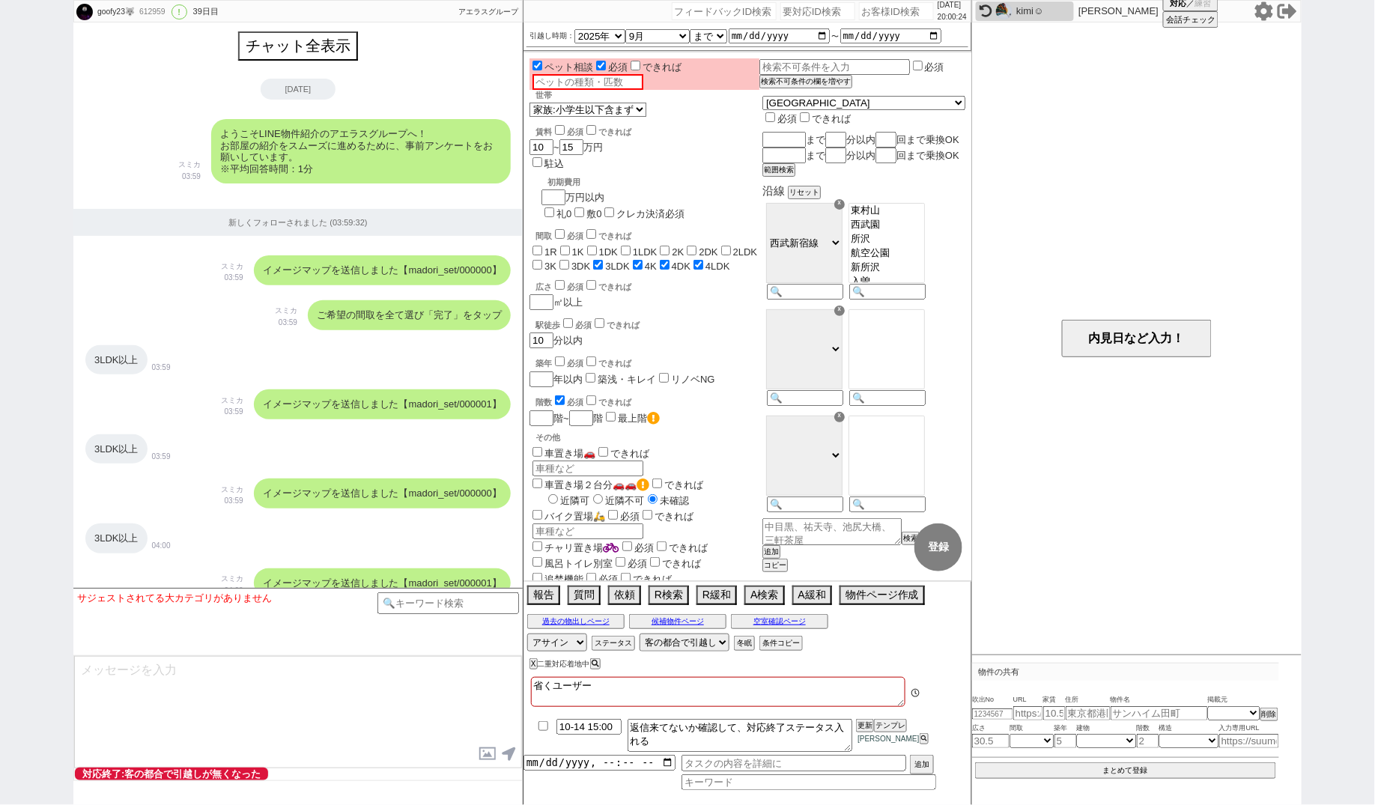
scroll to position [3935, 0]
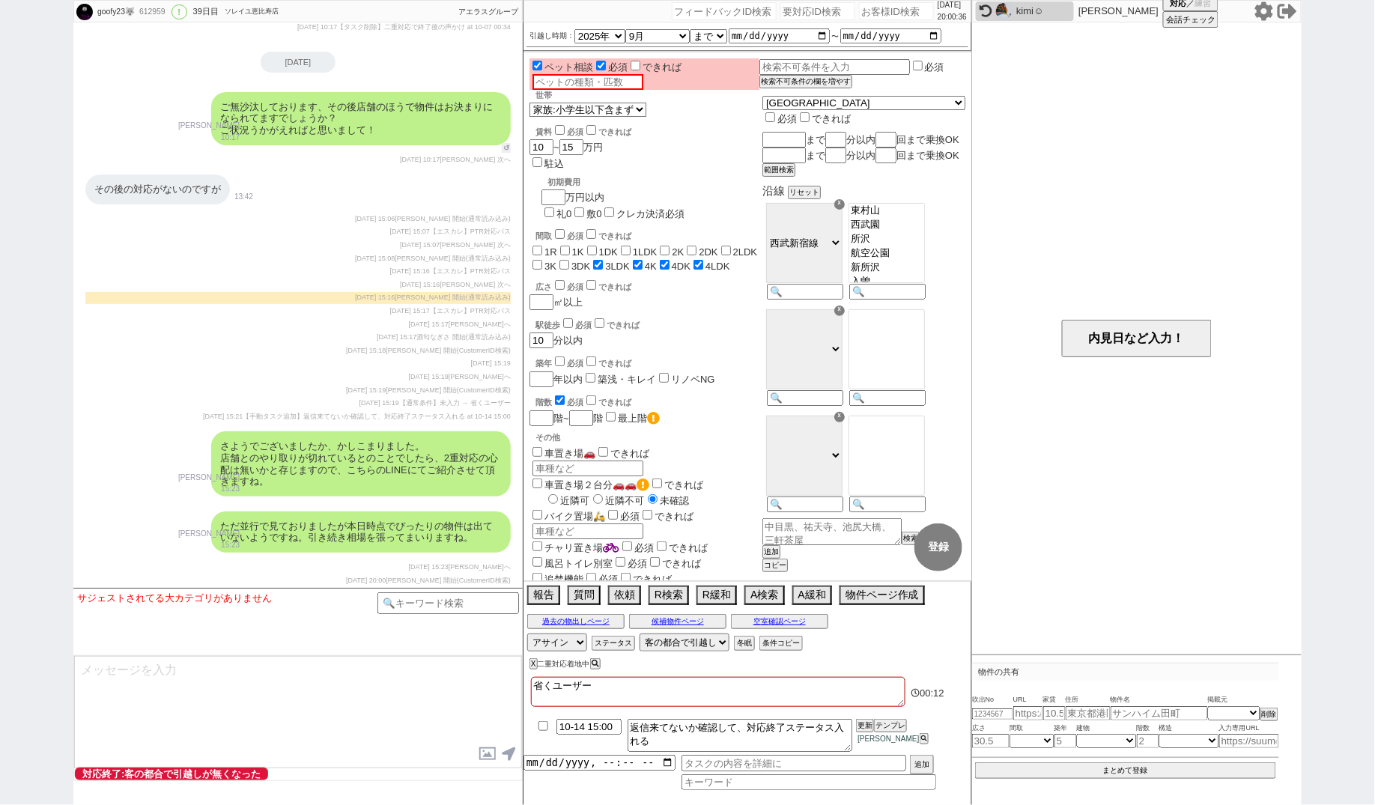
click at [507, 148] on button "↺" at bounding box center [506, 148] width 9 height 10
click at [264, 611] on option "決まってません" at bounding box center [238, 614] width 135 height 14
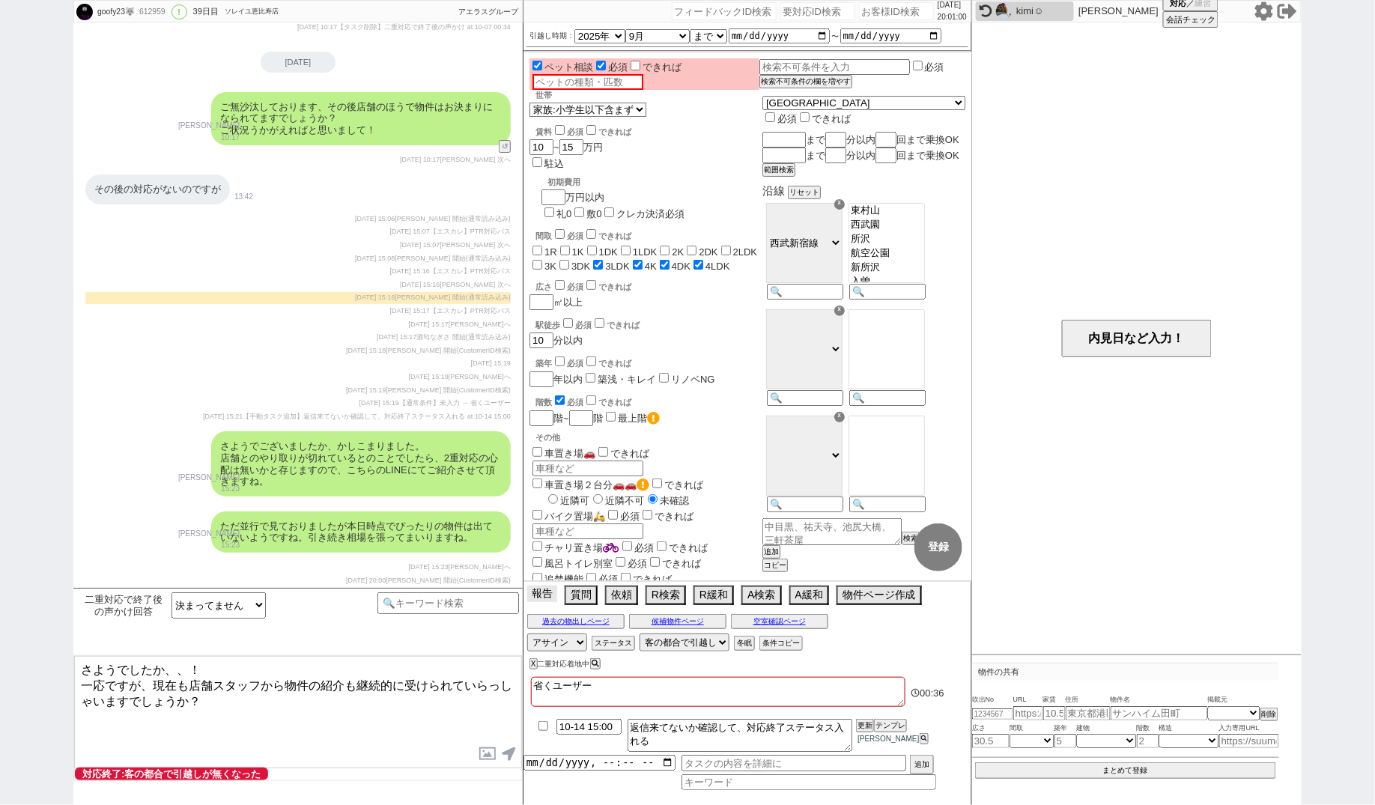
click at [535, 597] on button "報告" at bounding box center [542, 594] width 30 height 16
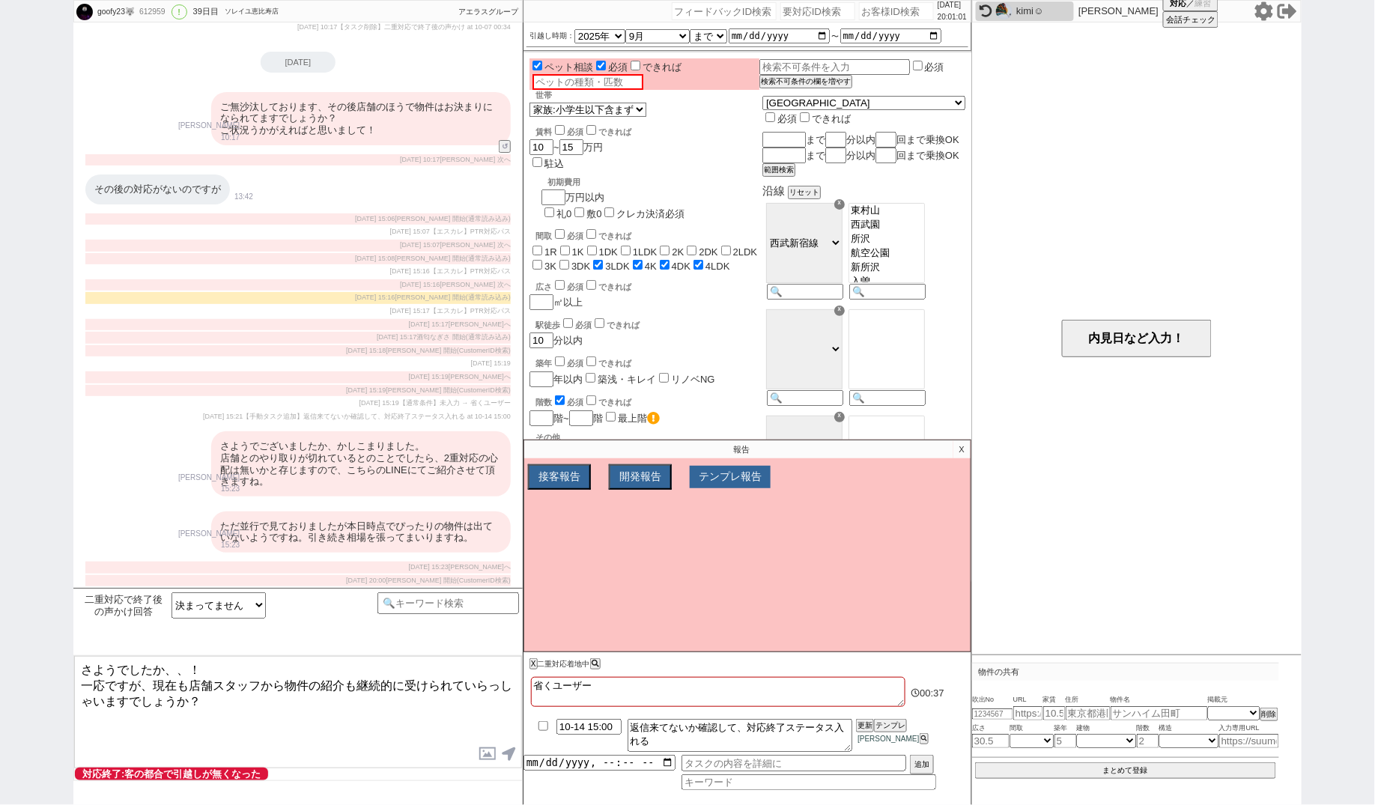
click at [709, 481] on button "テンプレ報告" at bounding box center [730, 477] width 81 height 22
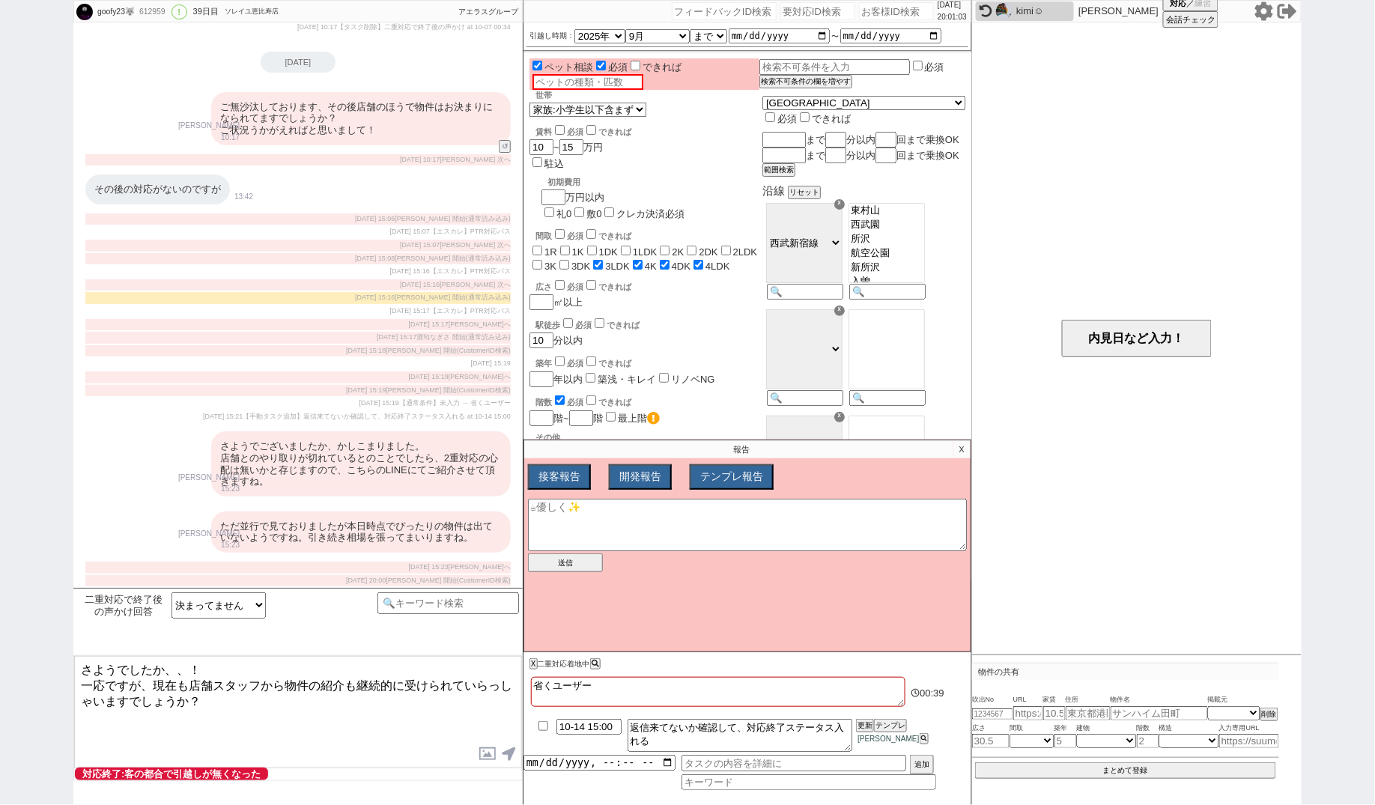
click at [319, 462] on div "さようでございましたか、かしこまりました。 店舗とのやり取りが切れているとのことでしたら、2重対応の心配は無いかと存じますので、こちらのLINEにてご紹介させ…" at bounding box center [361, 463] width 300 height 64
click at [320, 462] on div "さようでございましたか、かしこまりました。 店舗とのやり取りが切れているとのことでしたら、2重対応の心配は無いかと存じますので、こちらのLINEにてご紹介させ…" at bounding box center [361, 463] width 300 height 64
click at [550, 518] on textarea at bounding box center [747, 525] width 439 height 52
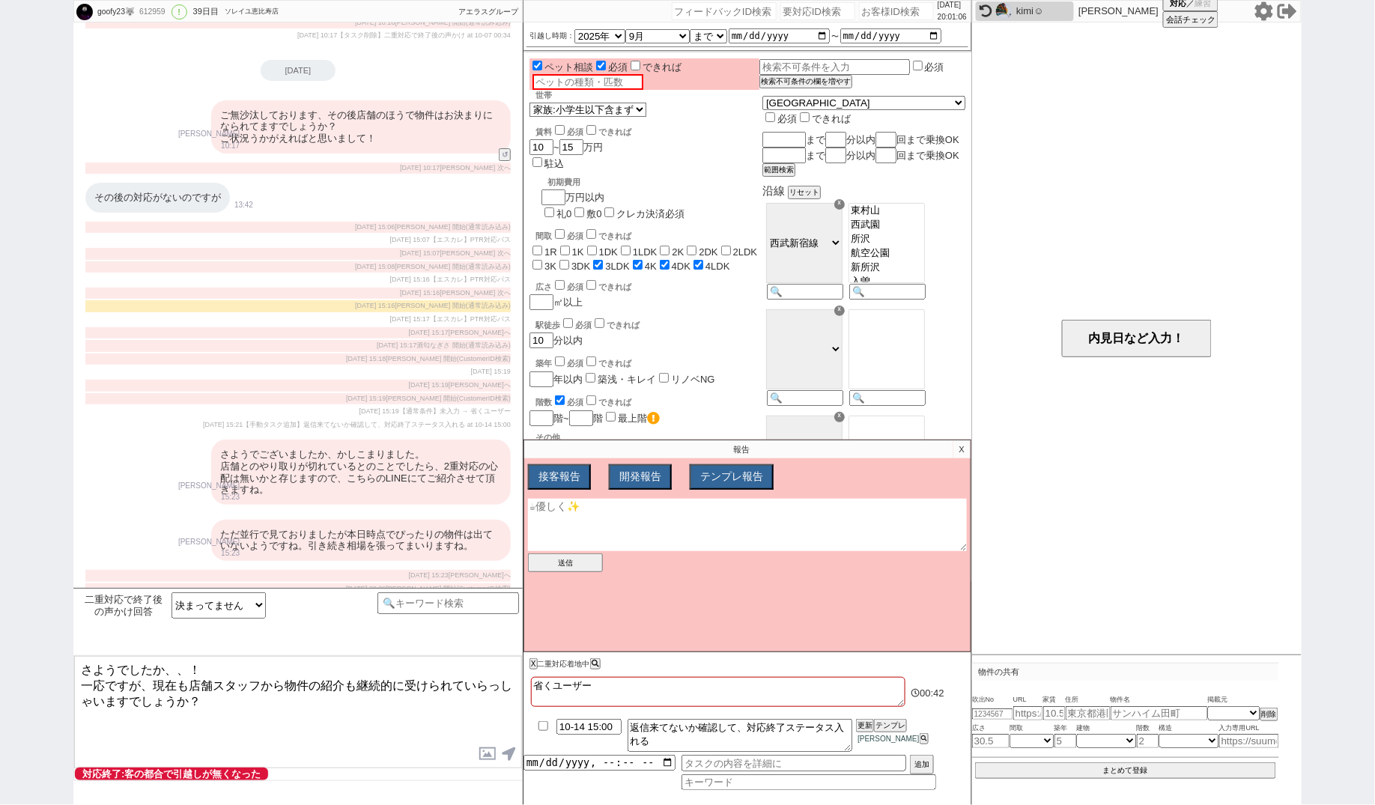
scroll to position [3909, 0]
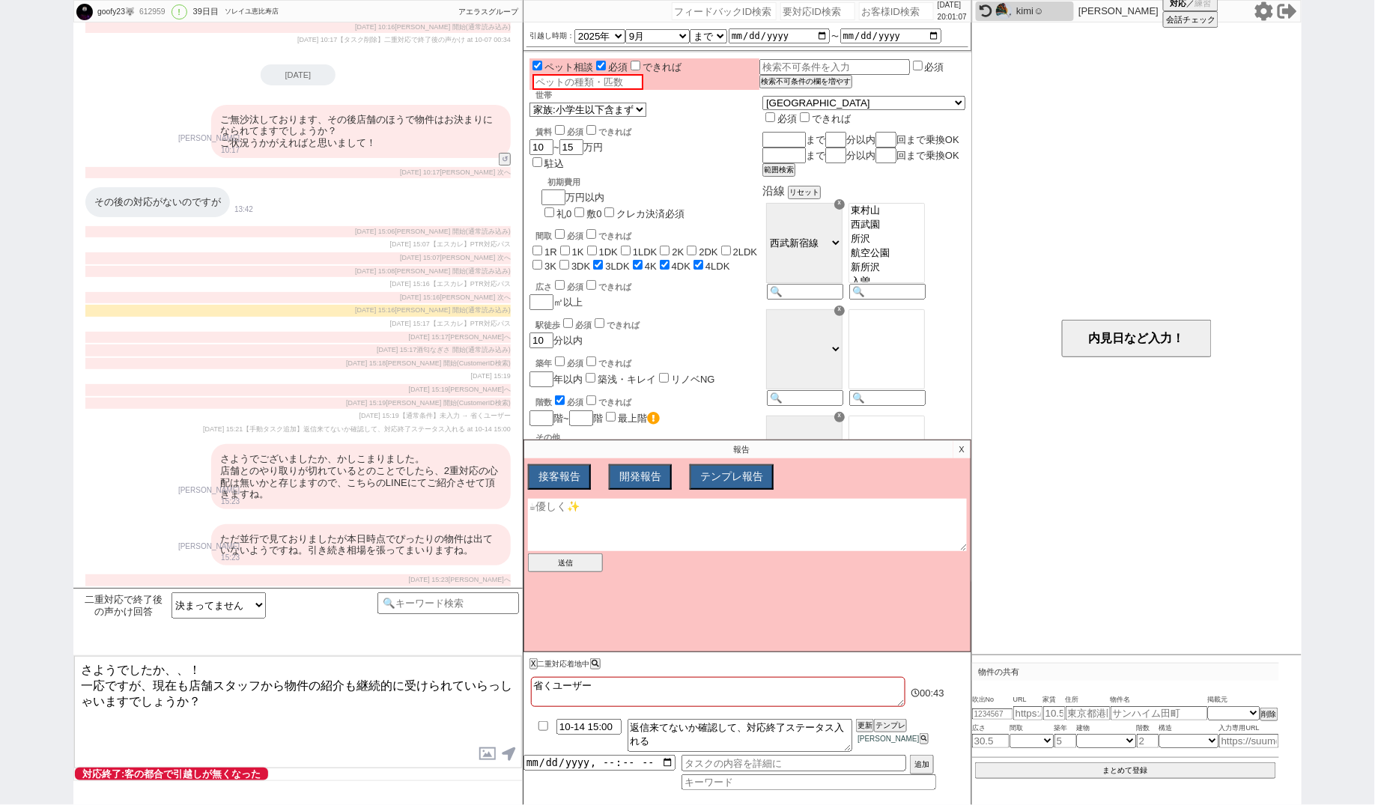
click at [613, 519] on textarea at bounding box center [747, 525] width 439 height 52
click at [561, 559] on button "送信" at bounding box center [565, 562] width 75 height 19
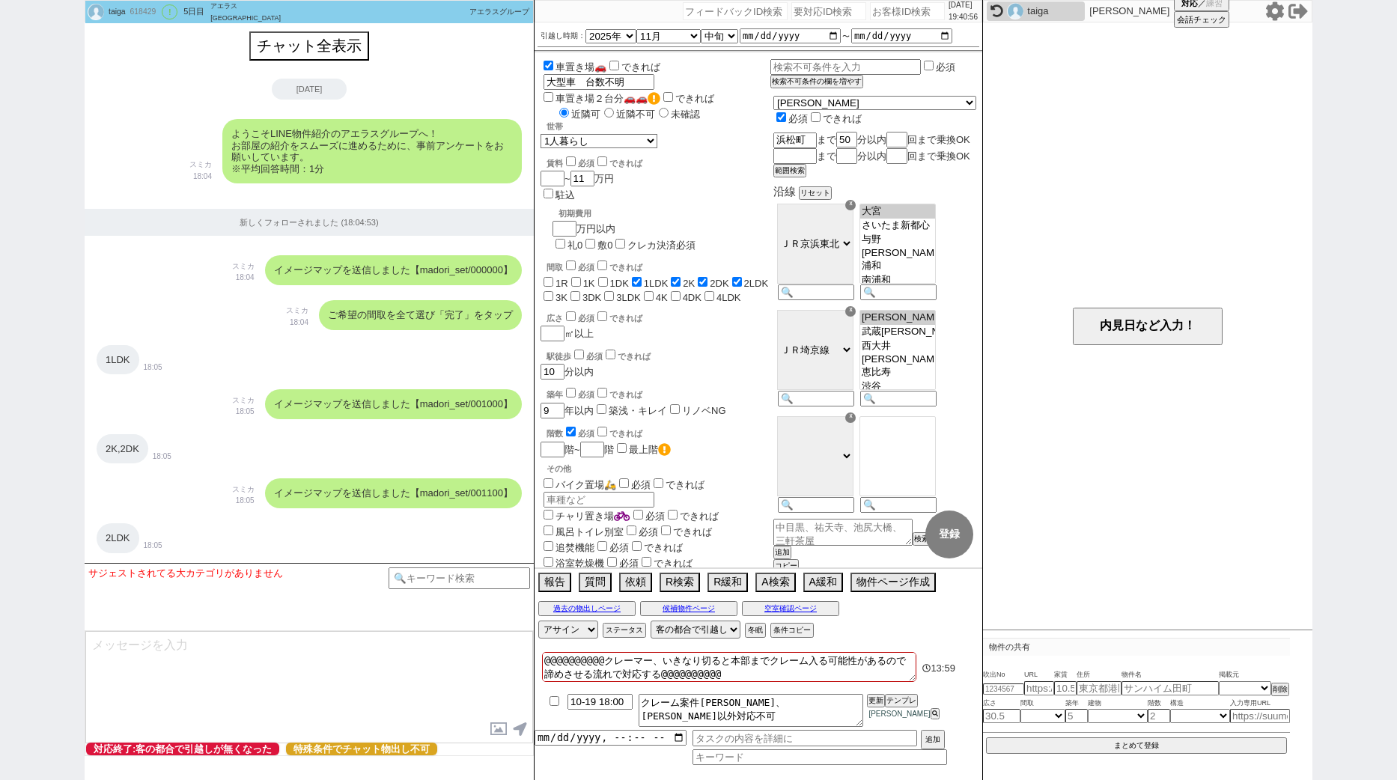
select select "2025"
select select "11"
select select "33"
select select "0"
select select "23"
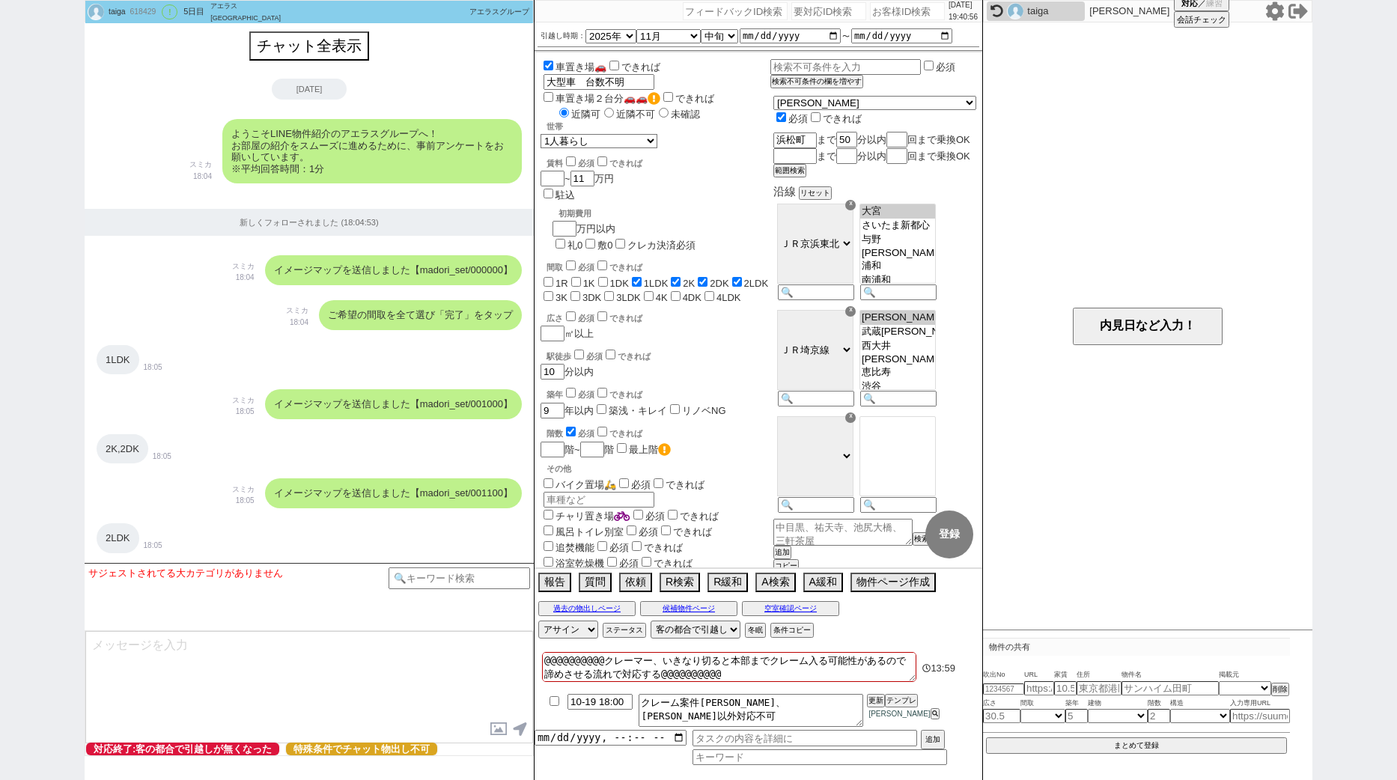
select select "25"
select select "600"
select select
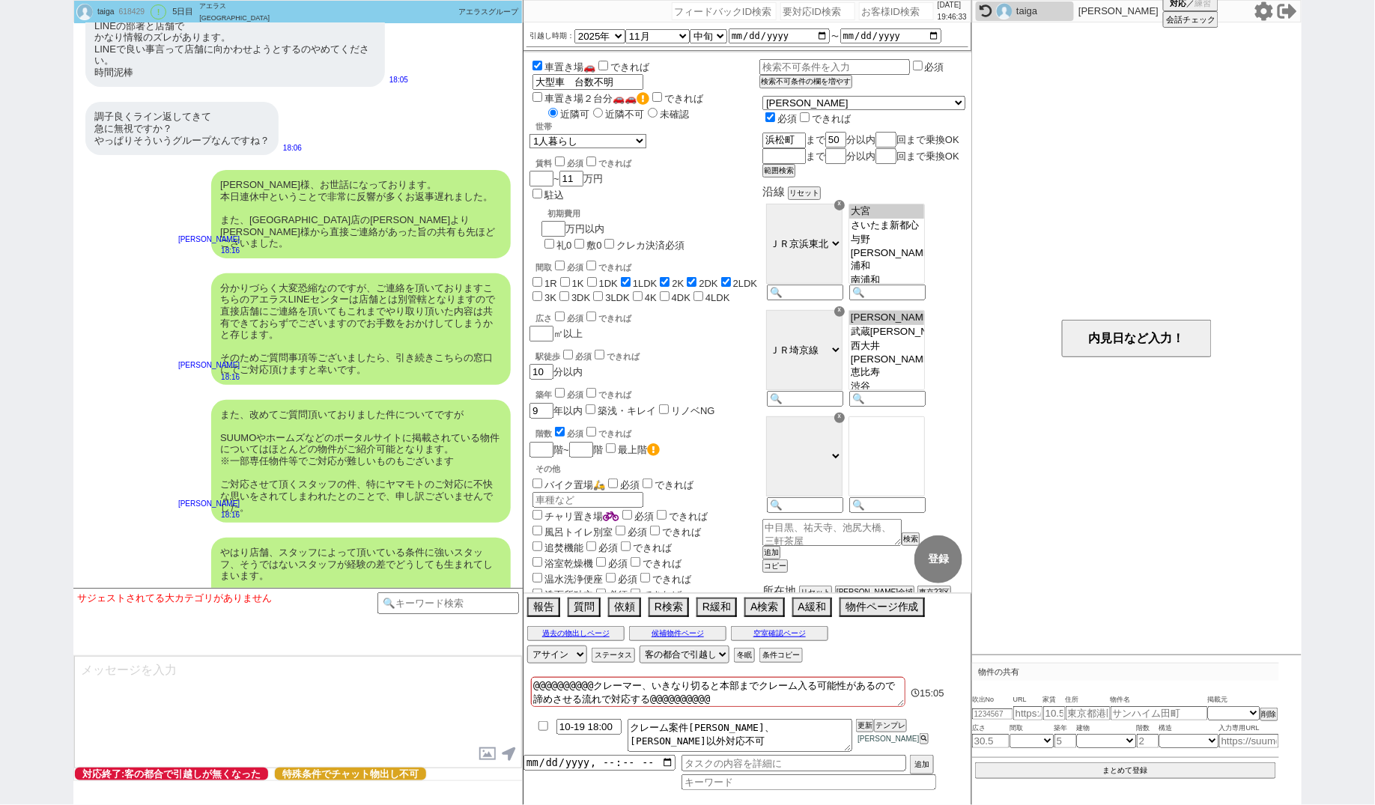
scroll to position [4790, 0]
